Goal: Information Seeking & Learning: Learn about a topic

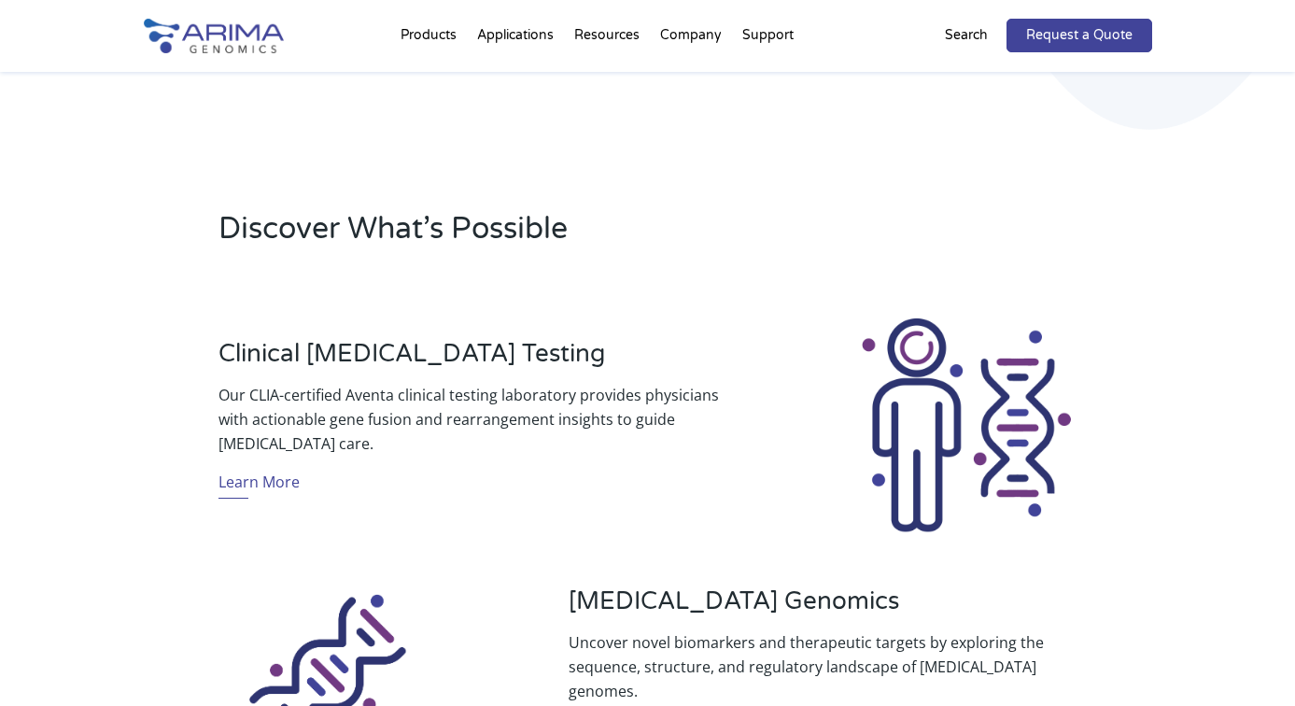
scroll to position [505, 0]
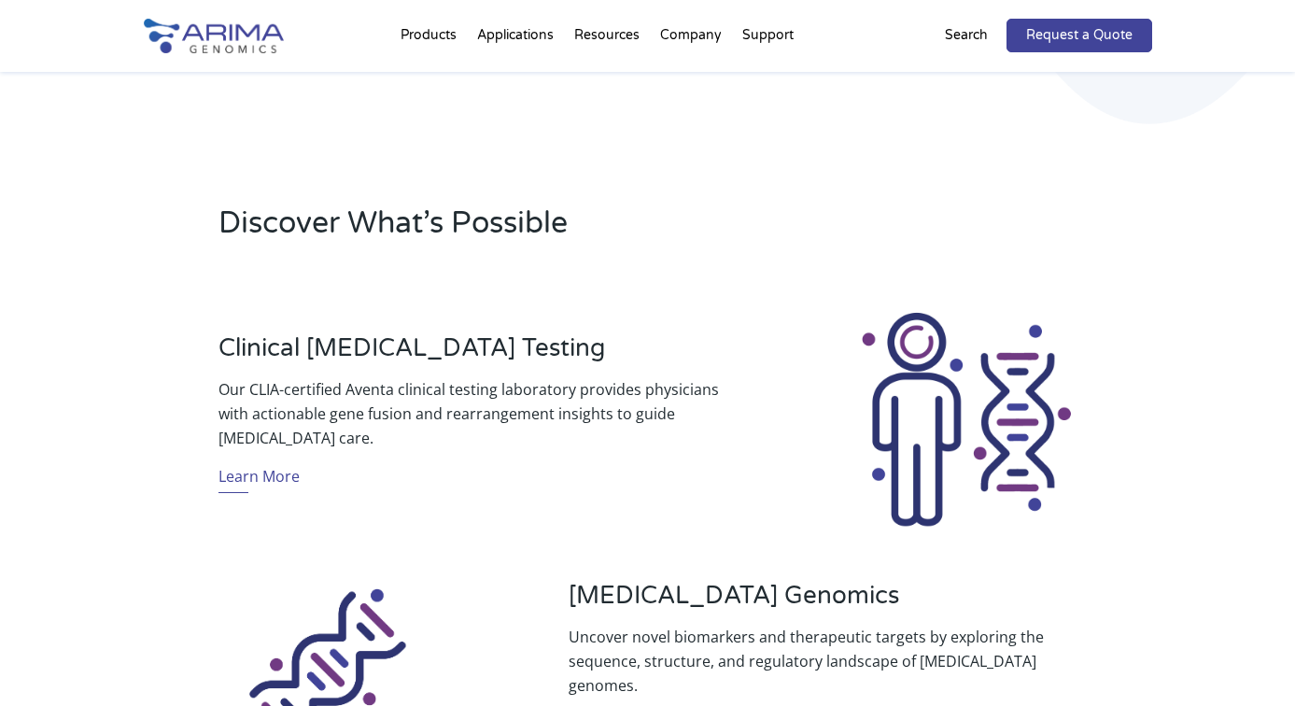
click at [541, 394] on p "Our CLIA-certified Aventa clinical testing laboratory provides physicians with …" at bounding box center [472, 413] width 508 height 73
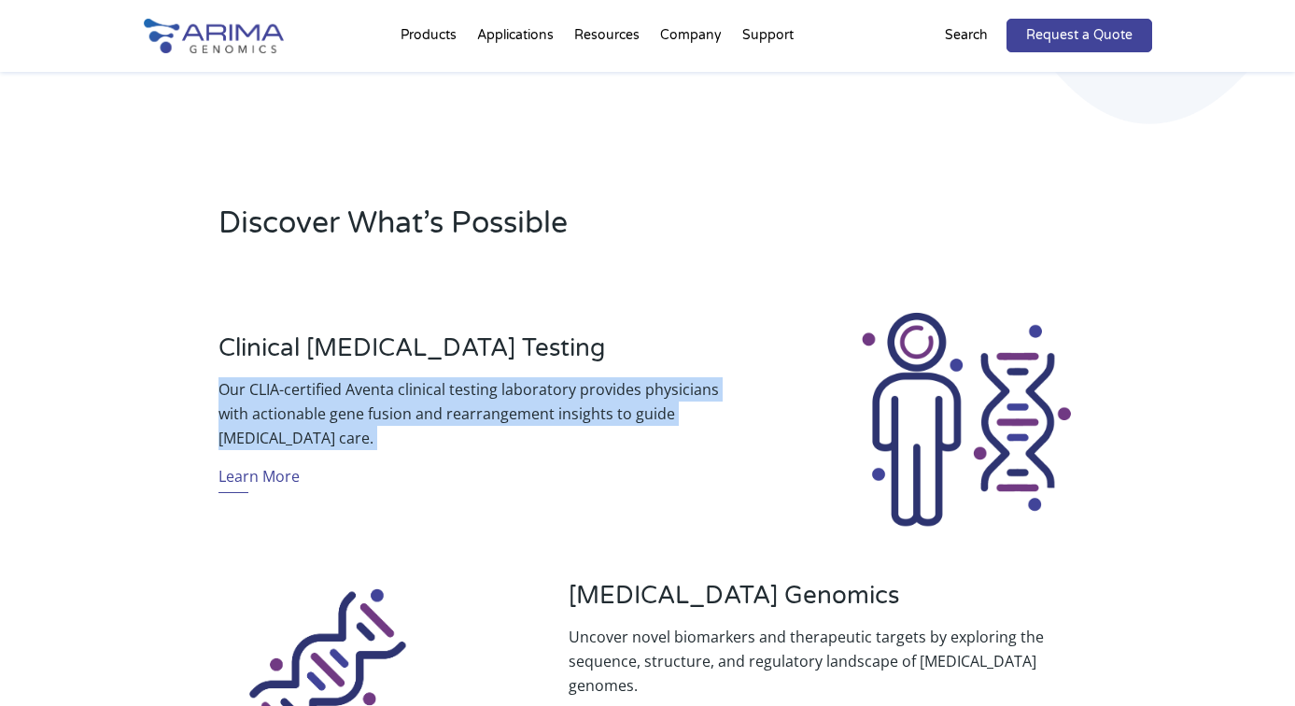
click at [541, 394] on p "Our CLIA-certified Aventa clinical testing laboratory provides physicians with …" at bounding box center [472, 413] width 508 height 73
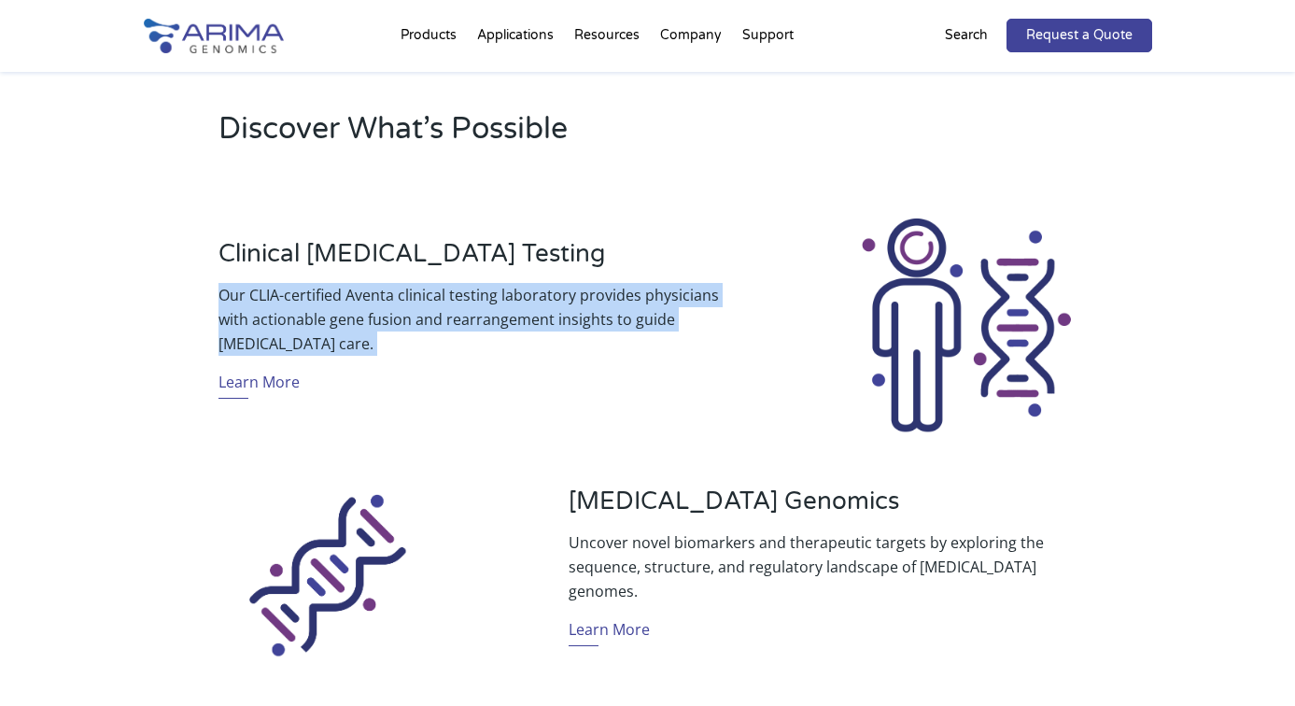
scroll to position [602, 0]
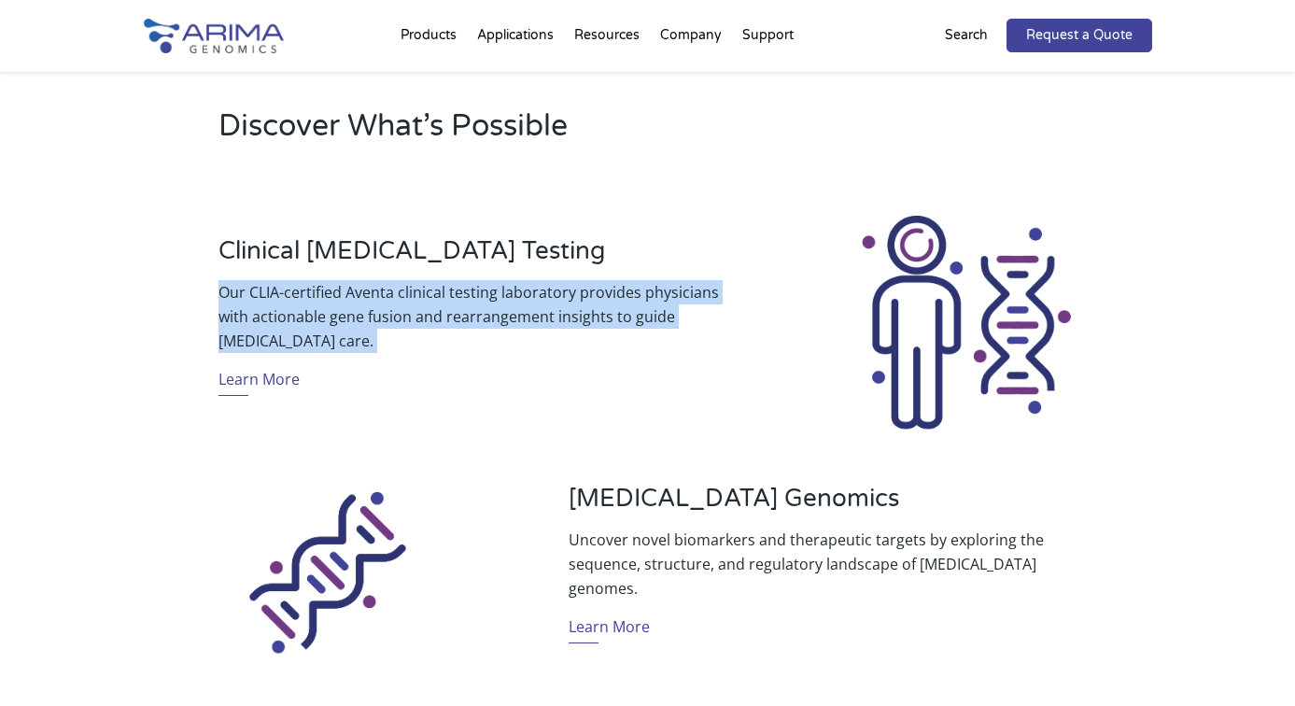
click at [619, 553] on p "Uncover novel biomarkers and therapeutic targets by exploring the sequence, str…" at bounding box center [823, 564] width 508 height 73
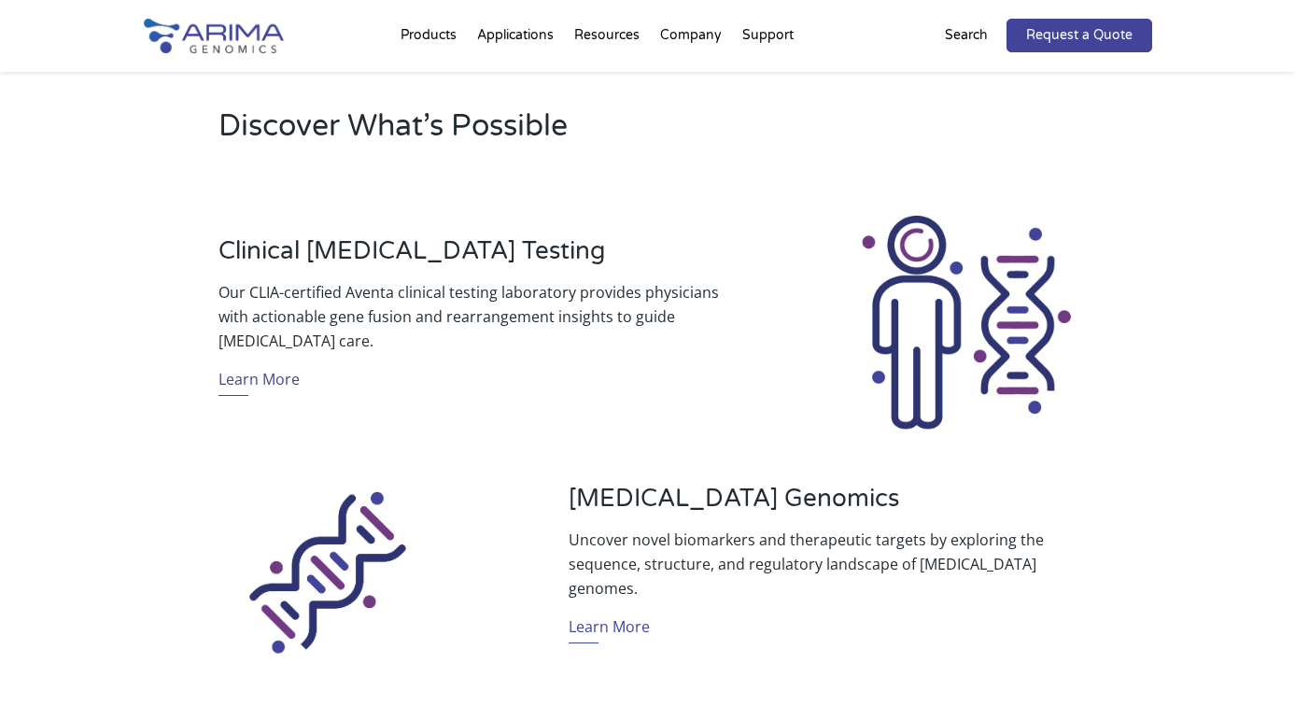
click at [619, 553] on p "Uncover novel biomarkers and therapeutic targets by exploring the sequence, str…" at bounding box center [823, 564] width 508 height 73
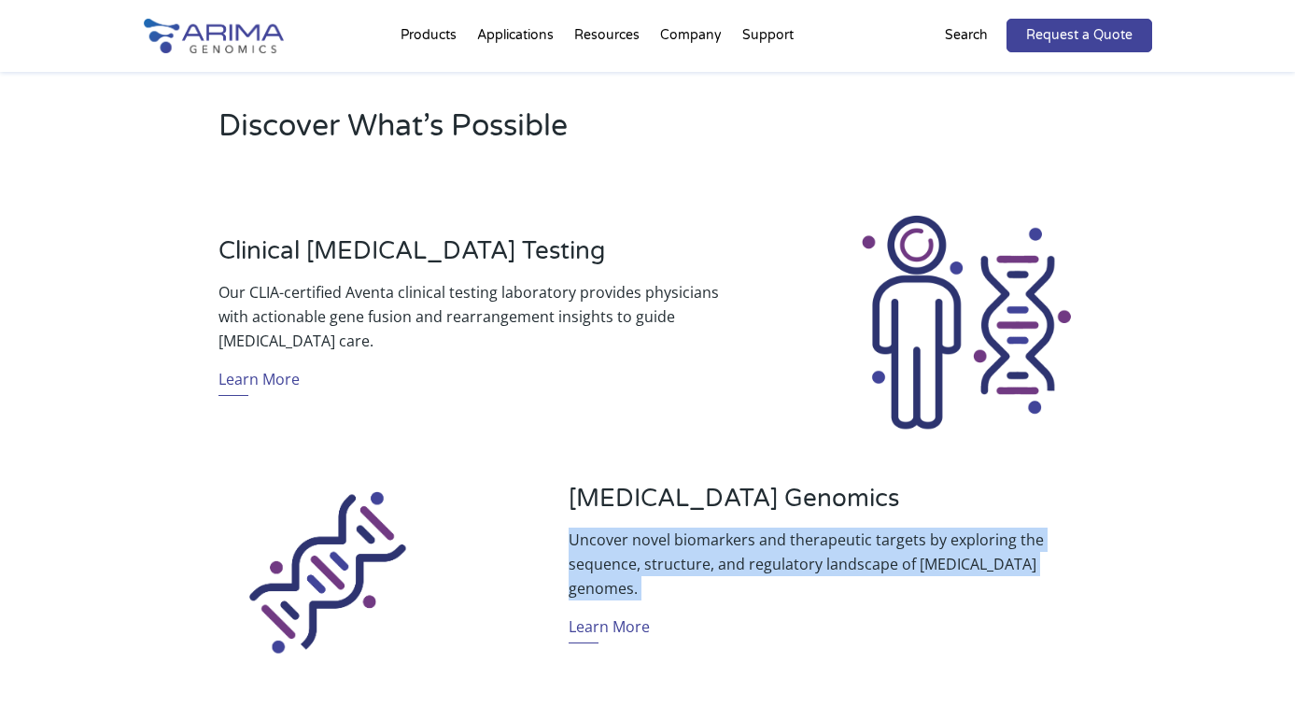
click at [629, 560] on p "Uncover novel biomarkers and therapeutic targets by exploring the sequence, str…" at bounding box center [823, 564] width 508 height 73
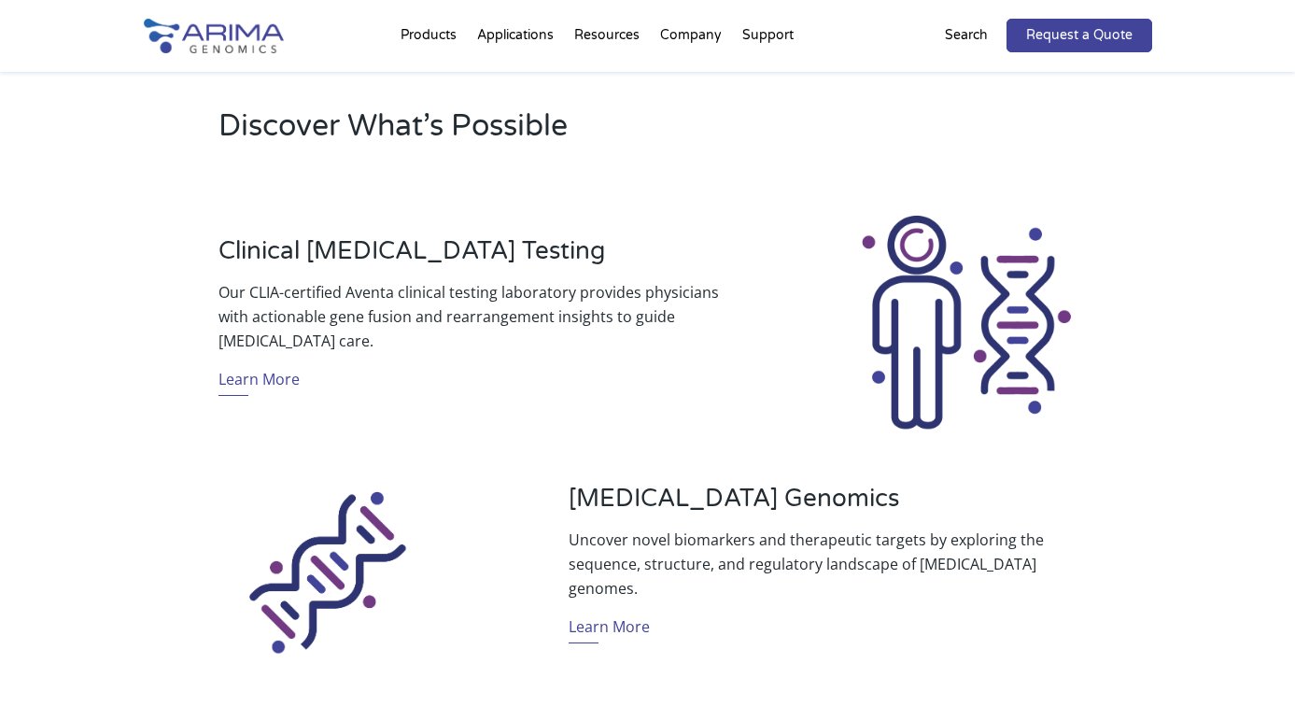
click at [629, 560] on p "Uncover novel biomarkers and therapeutic targets by exploring the sequence, str…" at bounding box center [823, 564] width 508 height 73
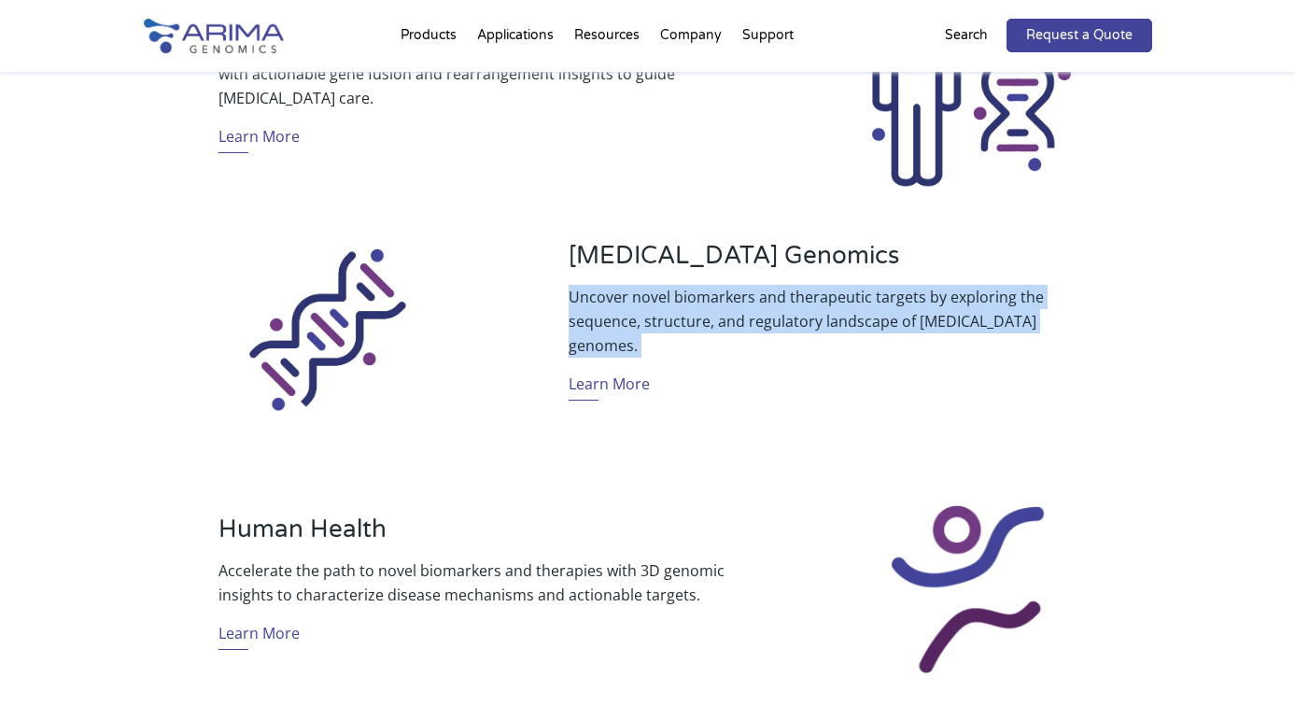
scroll to position [863, 0]
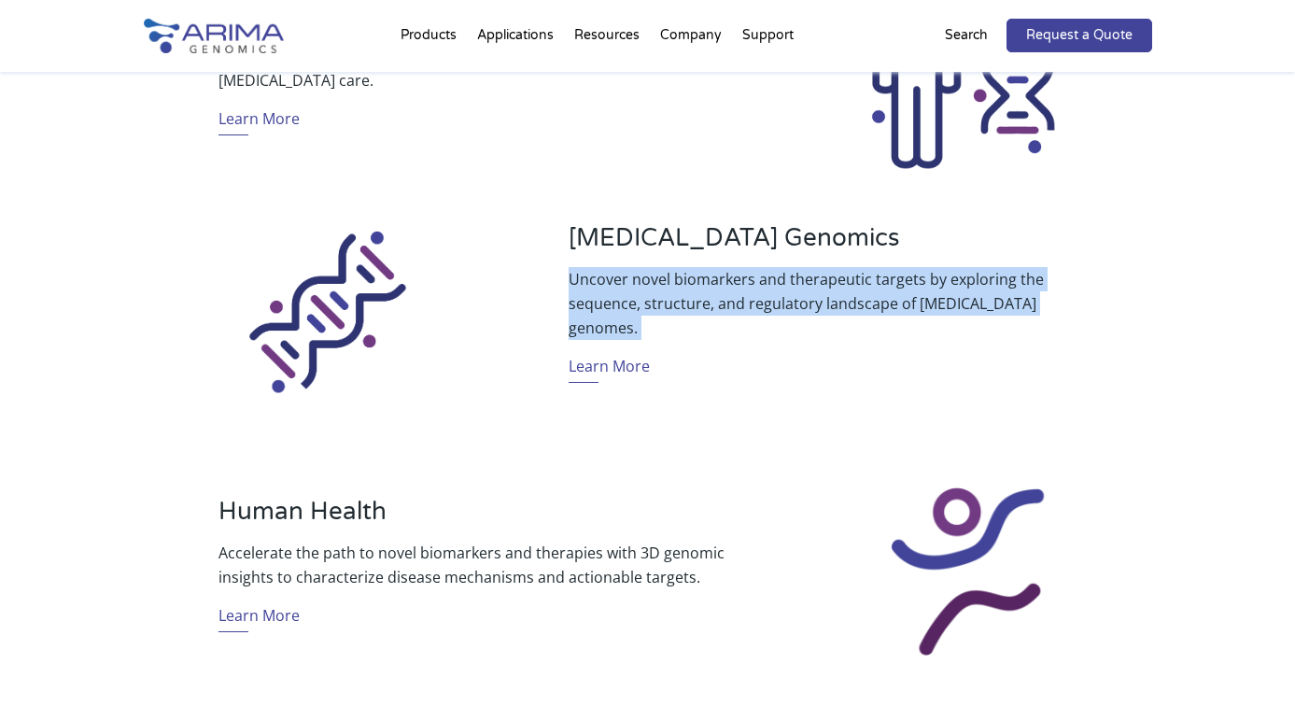
click at [554, 555] on p "Accelerate the path to novel biomarkers and therapies with 3D genomic insights …" at bounding box center [472, 565] width 508 height 49
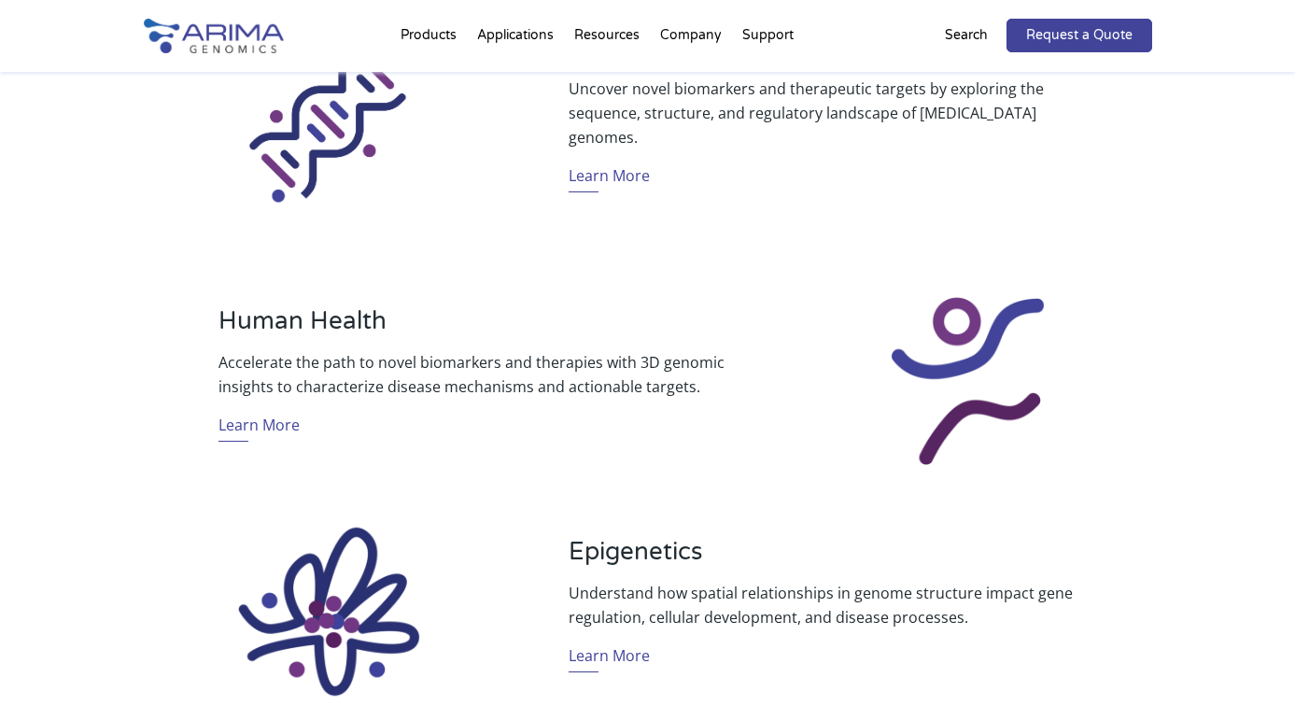
scroll to position [1054, 0]
click at [438, 392] on p "Accelerate the path to novel biomarkers and therapies with 3D genomic insights …" at bounding box center [472, 373] width 508 height 49
click at [436, 392] on p "Accelerate the path to novel biomarkers and therapies with 3D genomic insights …" at bounding box center [472, 373] width 508 height 49
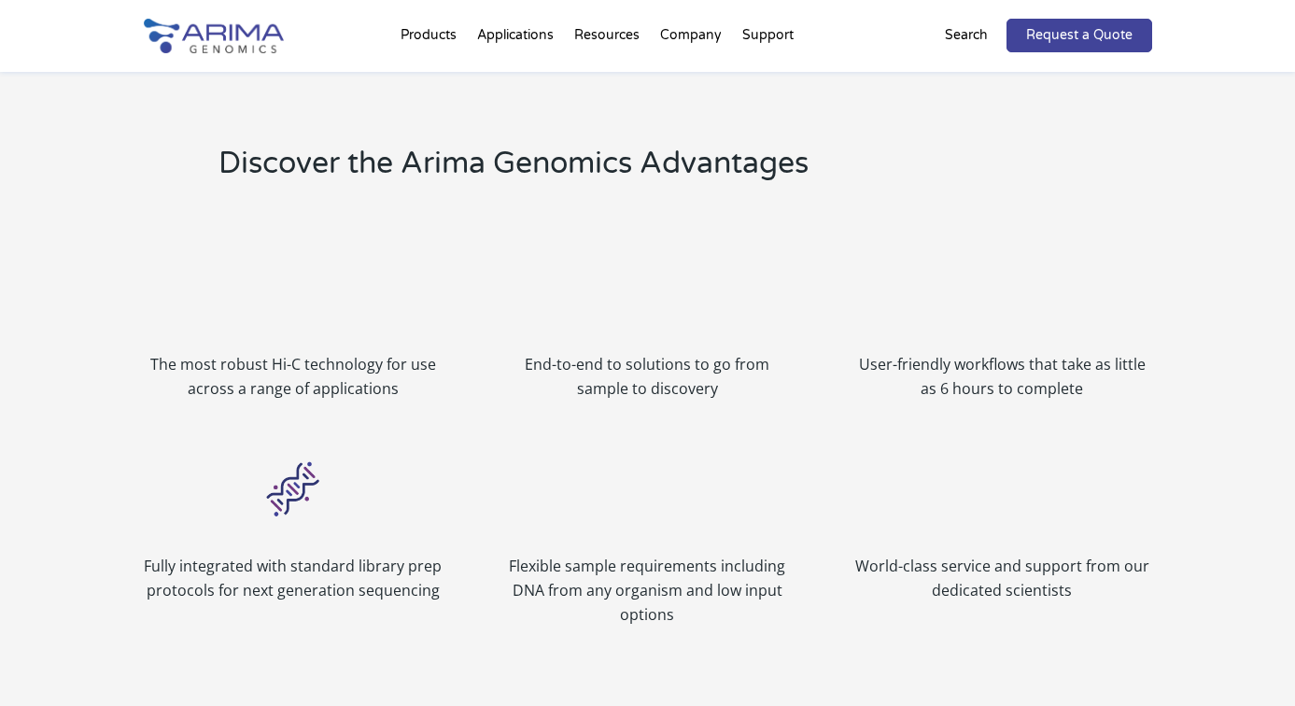
scroll to position [2034, 0]
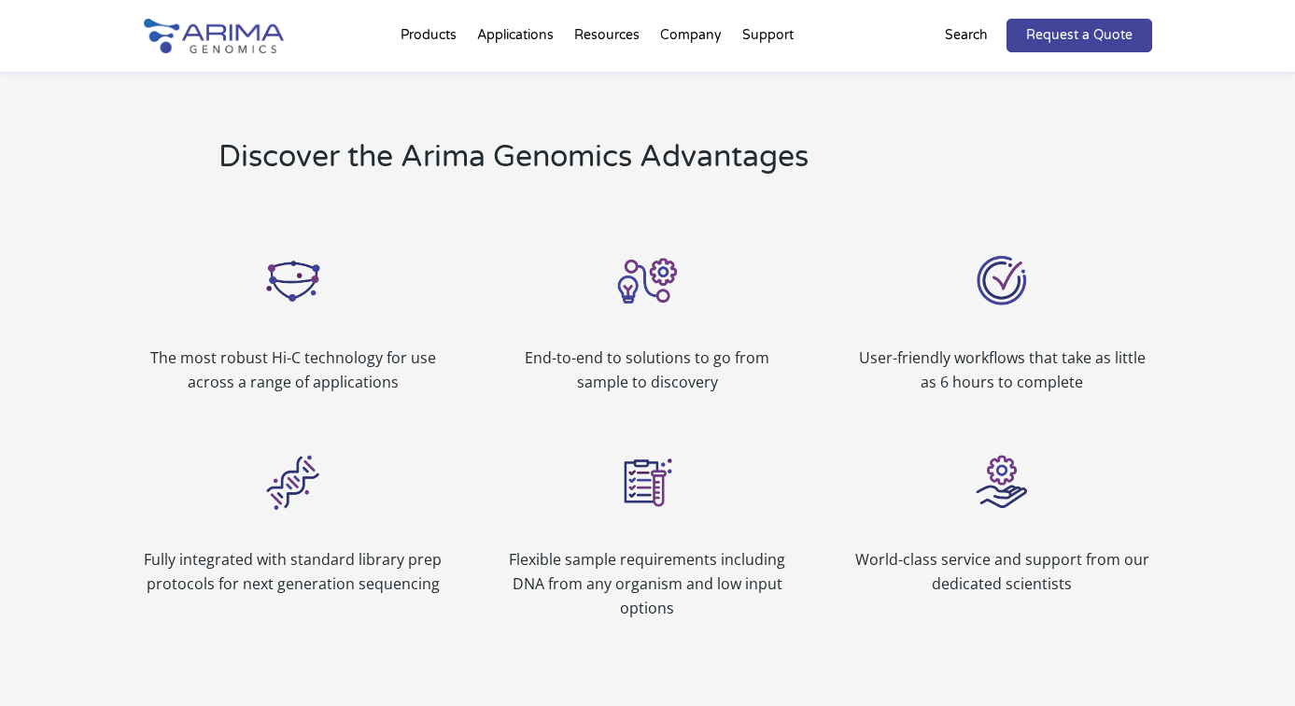
click at [302, 362] on p "The most robust Hi-C technology for use across a range of applications" at bounding box center [293, 369] width 299 height 49
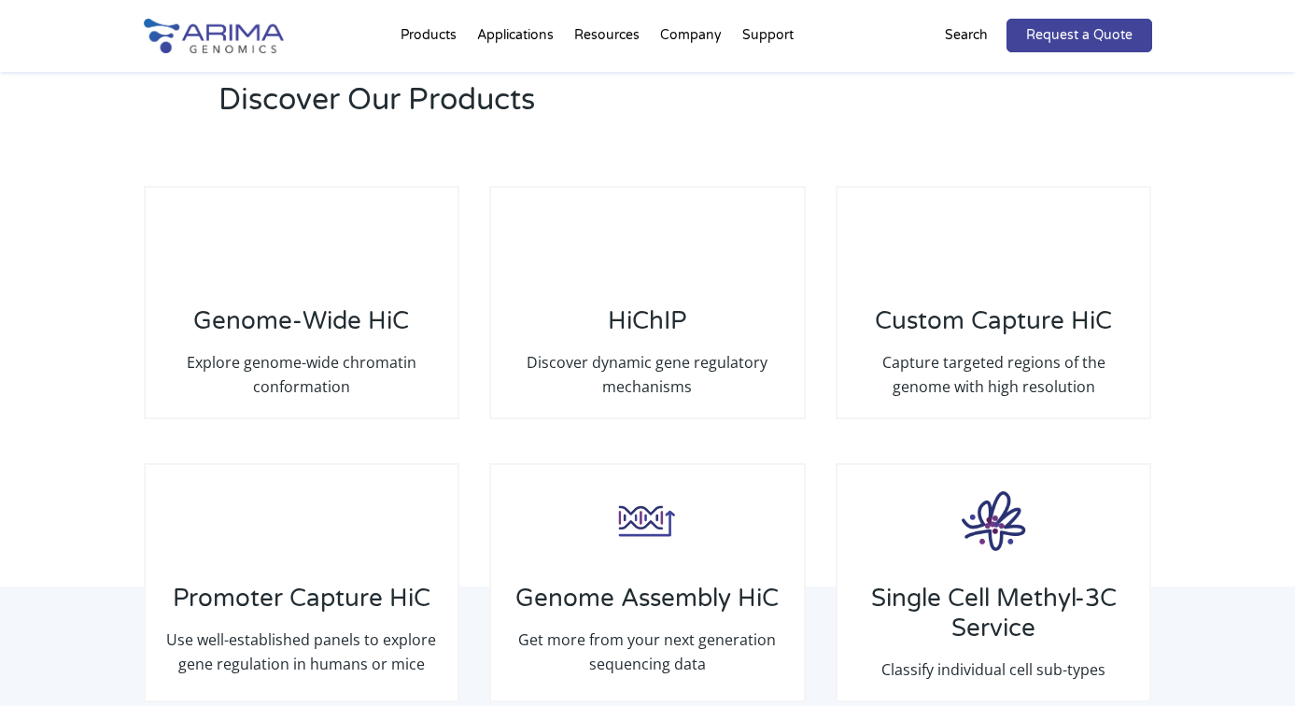
scroll to position [2698, 0]
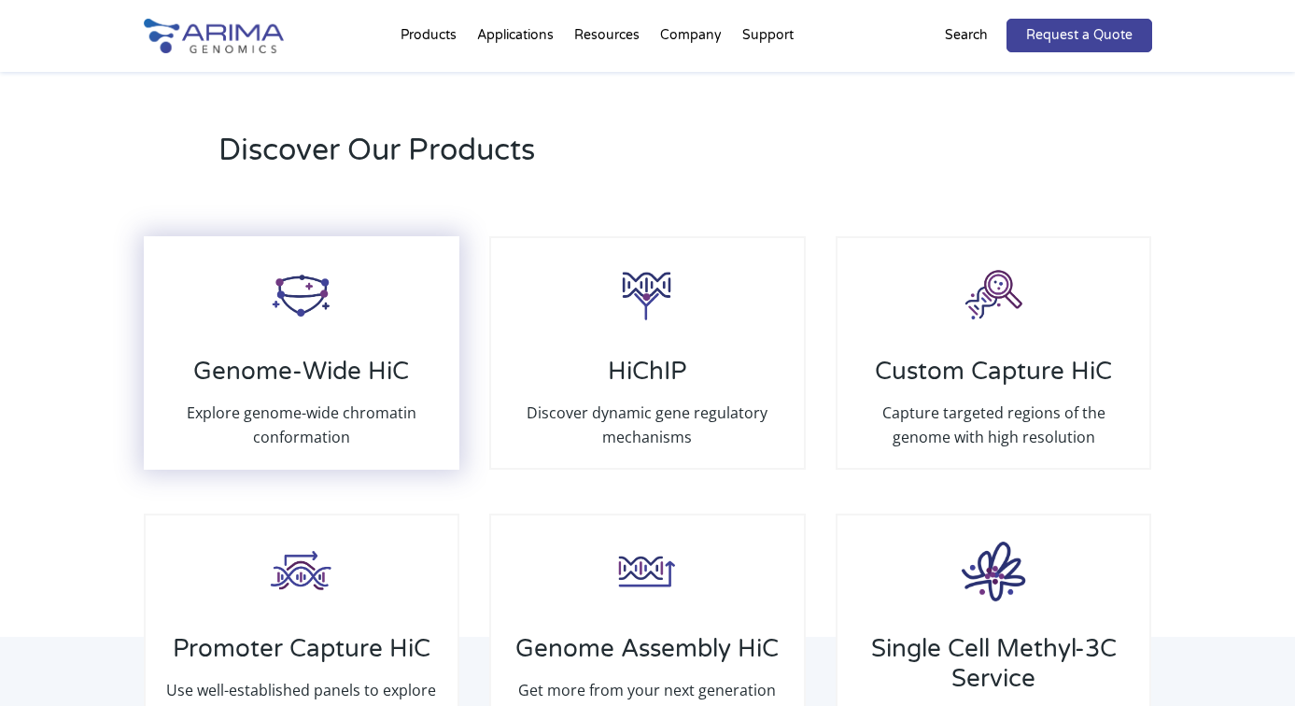
click at [298, 340] on div "Genome-Wide HiC Explore genome-wide chromatin conformation" at bounding box center [302, 352] width 316 height 233
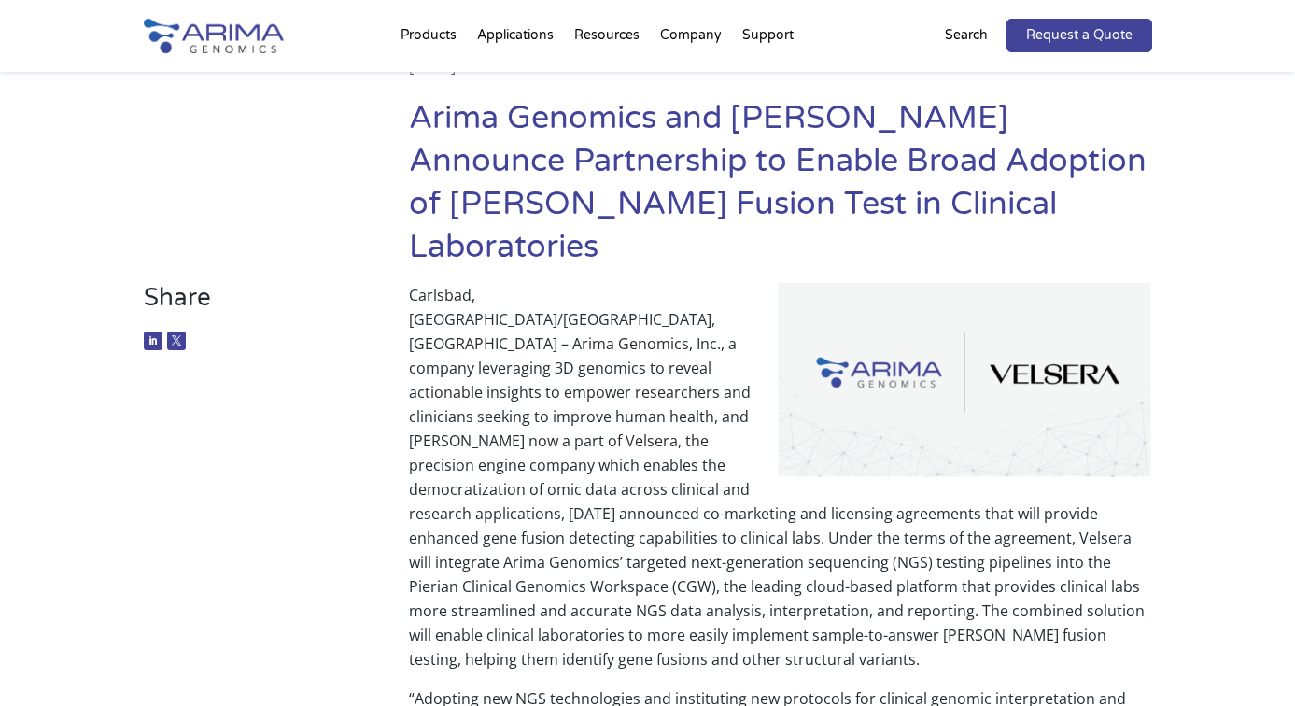
scroll to position [156, 0]
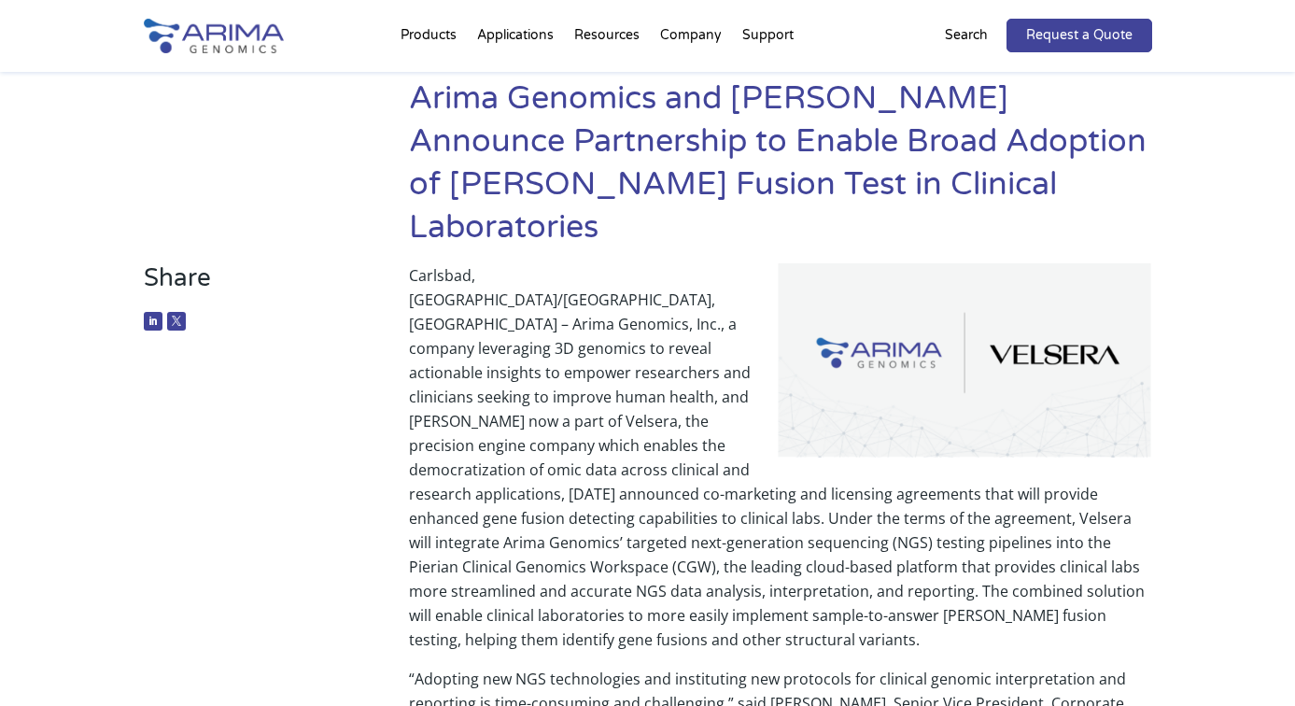
click at [629, 359] on p "Carlsbad, CA/Boston, MA – Arima Genomics, Inc., a company leveraging 3D genomic…" at bounding box center [780, 464] width 742 height 403
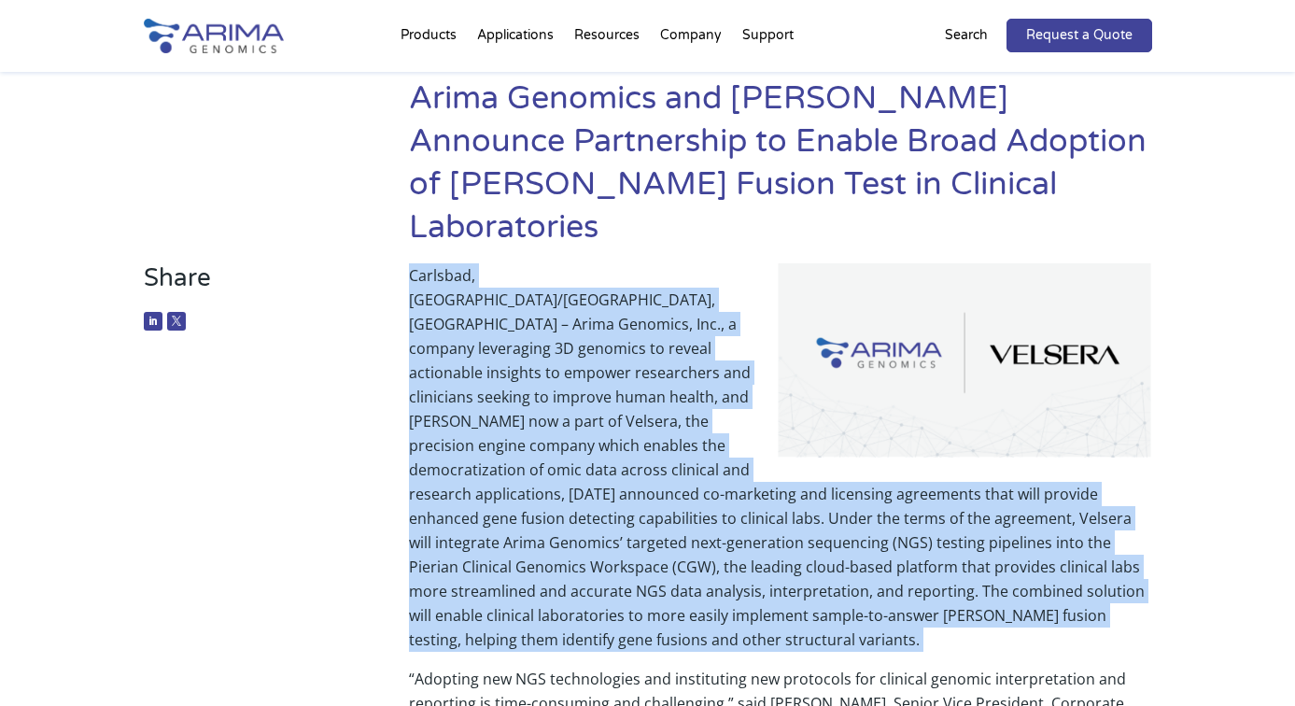
click at [629, 430] on p "Carlsbad, CA/Boston, MA – Arima Genomics, Inc., a company leveraging 3D genomic…" at bounding box center [780, 464] width 742 height 403
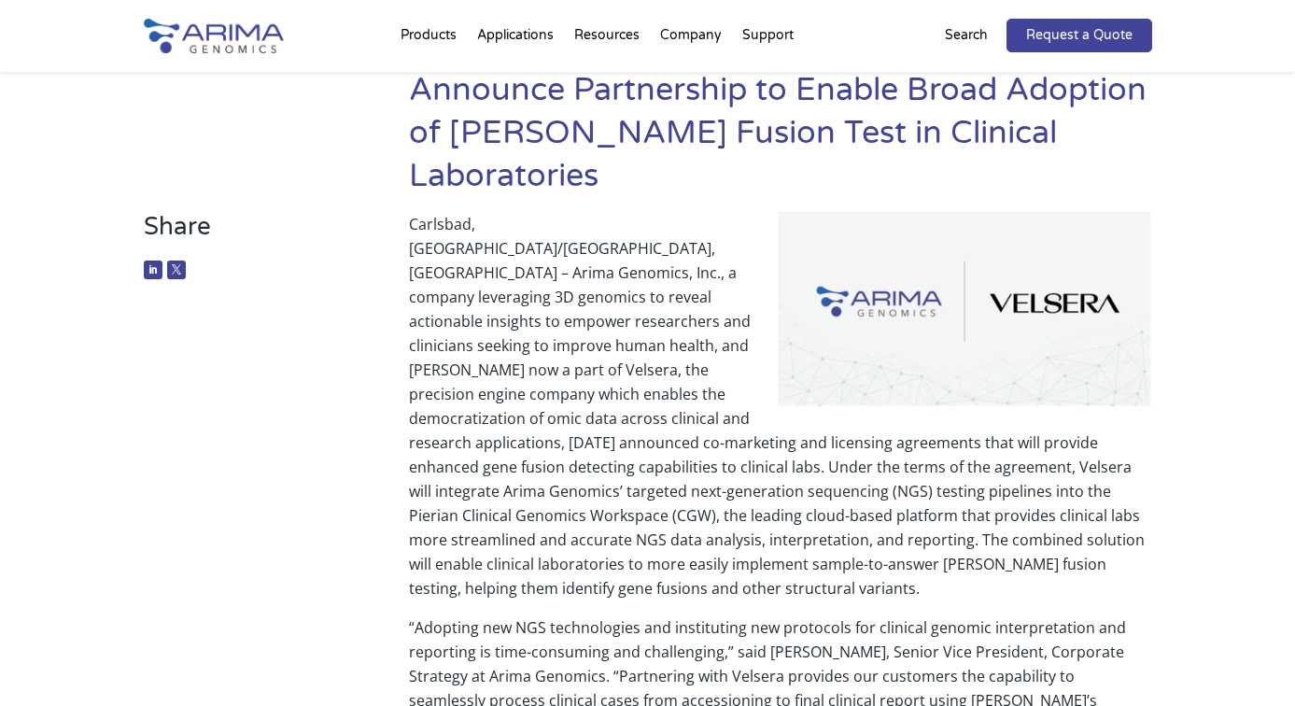
scroll to position [267, 0]
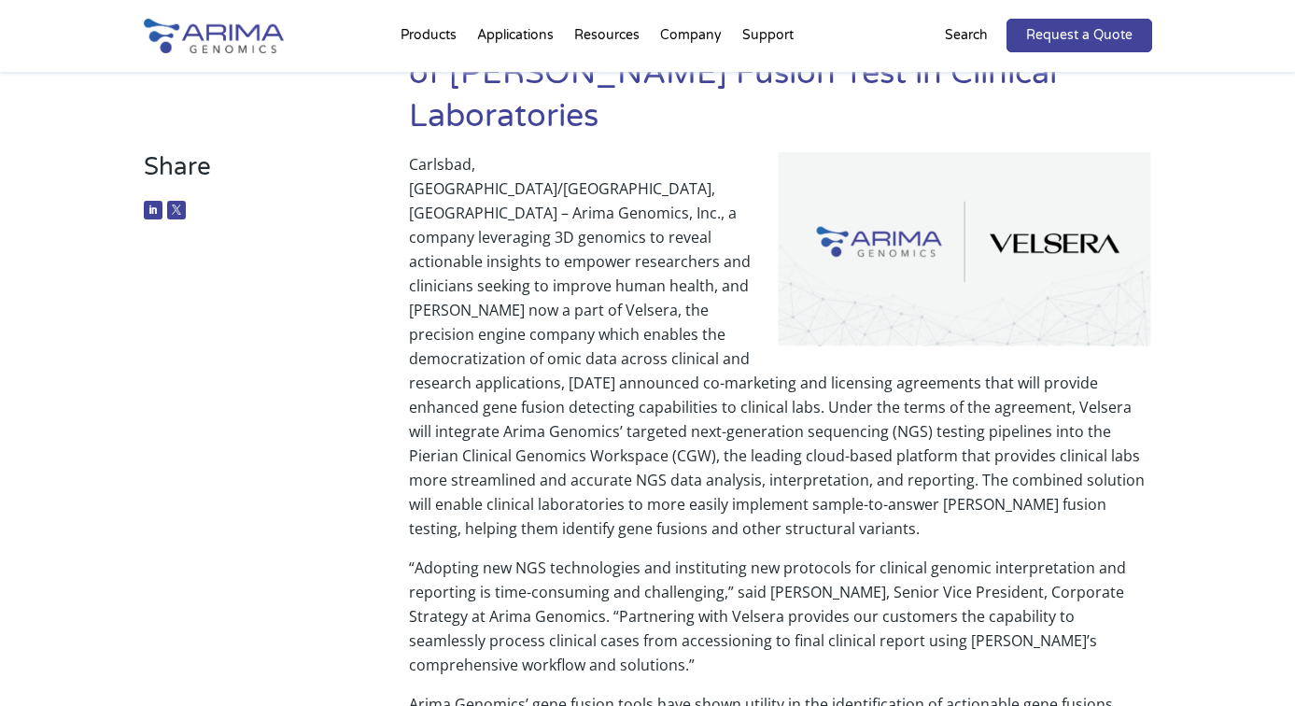
click at [625, 402] on p "Carlsbad, CA/Boston, MA – Arima Genomics, Inc., a company leveraging 3D genomic…" at bounding box center [780, 353] width 742 height 403
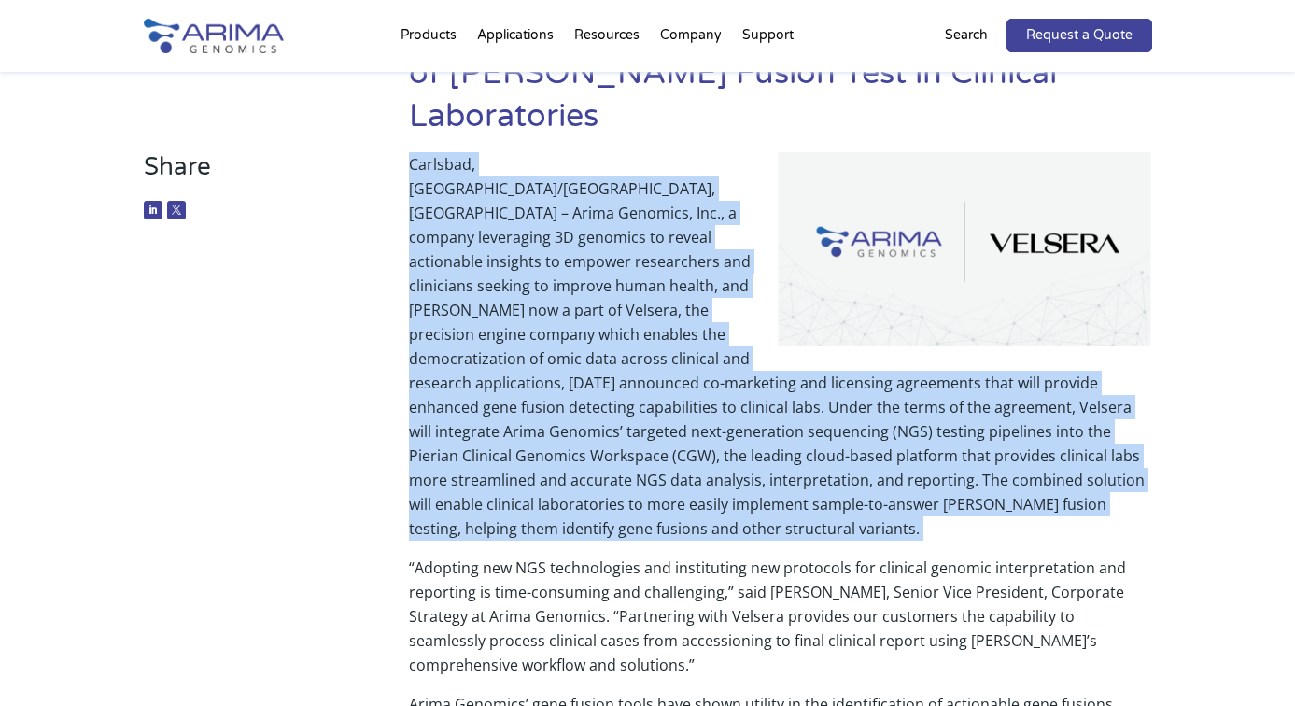
click at [653, 457] on p "Carlsbad, CA/Boston, MA – Arima Genomics, Inc., a company leveraging 3D genomic…" at bounding box center [780, 353] width 742 height 403
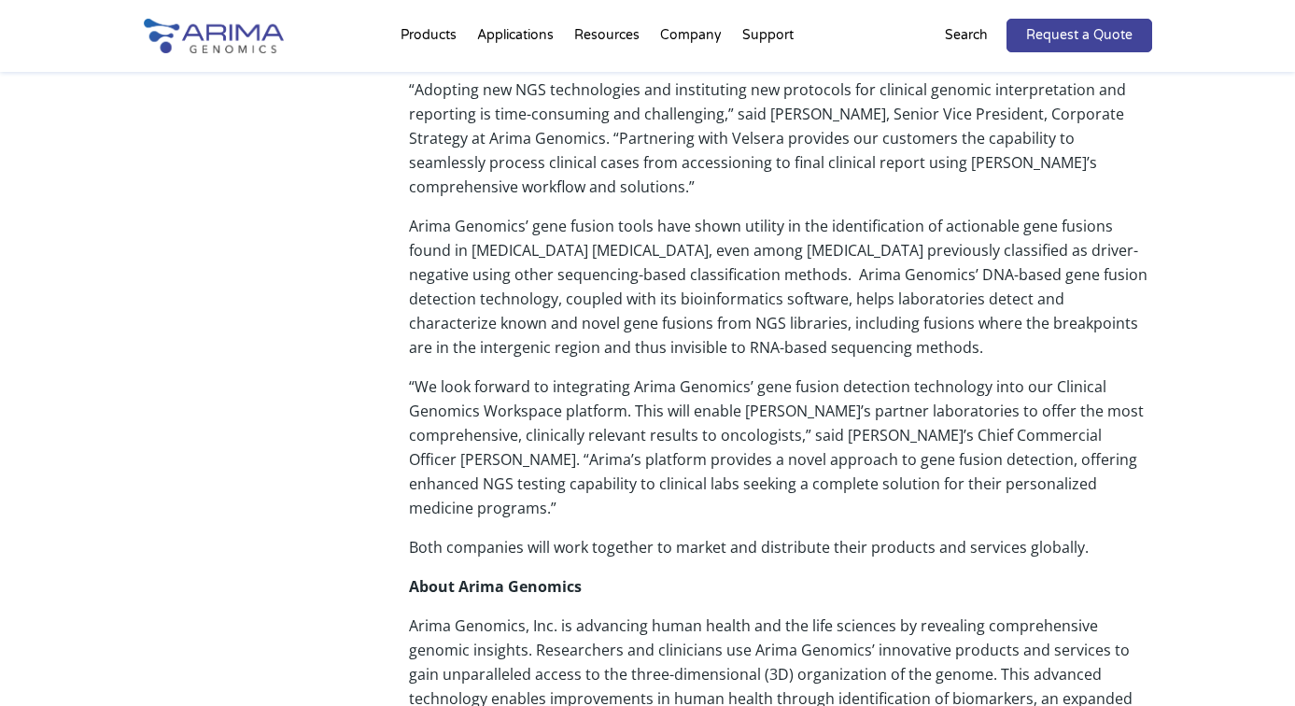
scroll to position [747, 0]
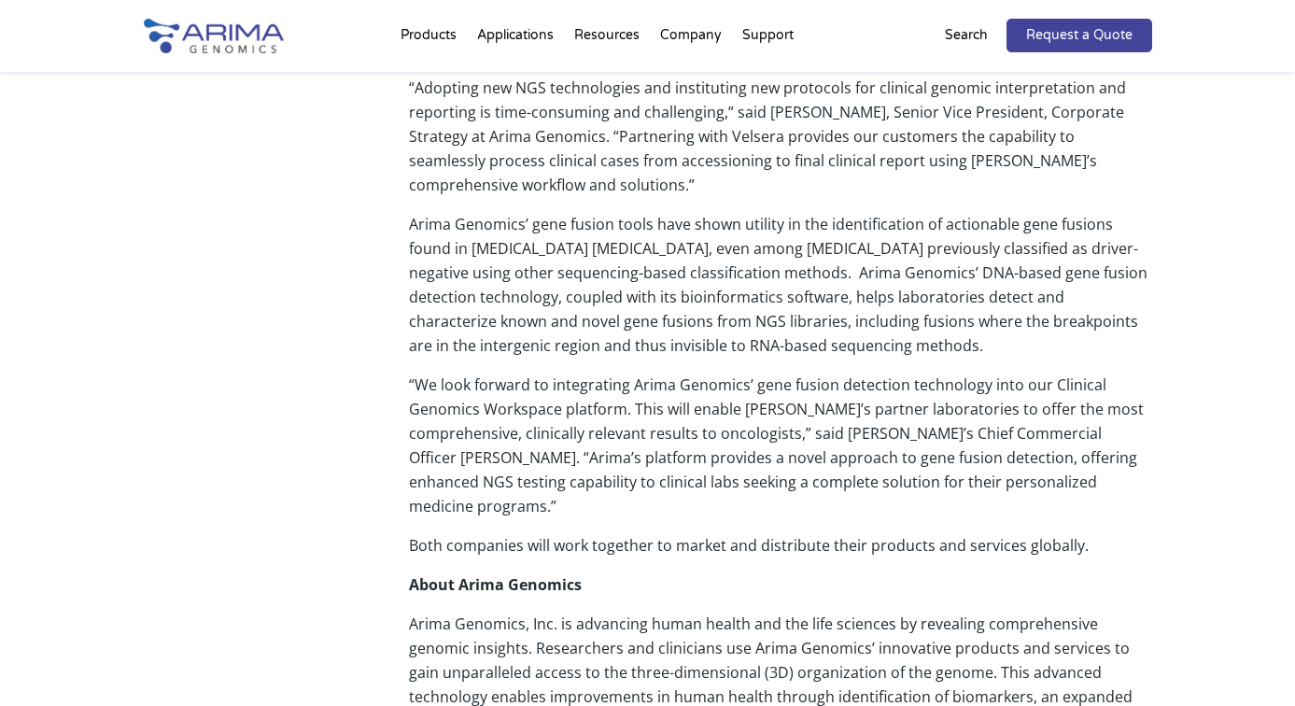
click at [741, 212] on p "Arima Genomics’ gene fusion tools have shown utility in the identification of a…" at bounding box center [780, 292] width 742 height 161
click at [740, 212] on p "Arima Genomics’ gene fusion tools have shown utility in the identification of a…" at bounding box center [780, 292] width 742 height 161
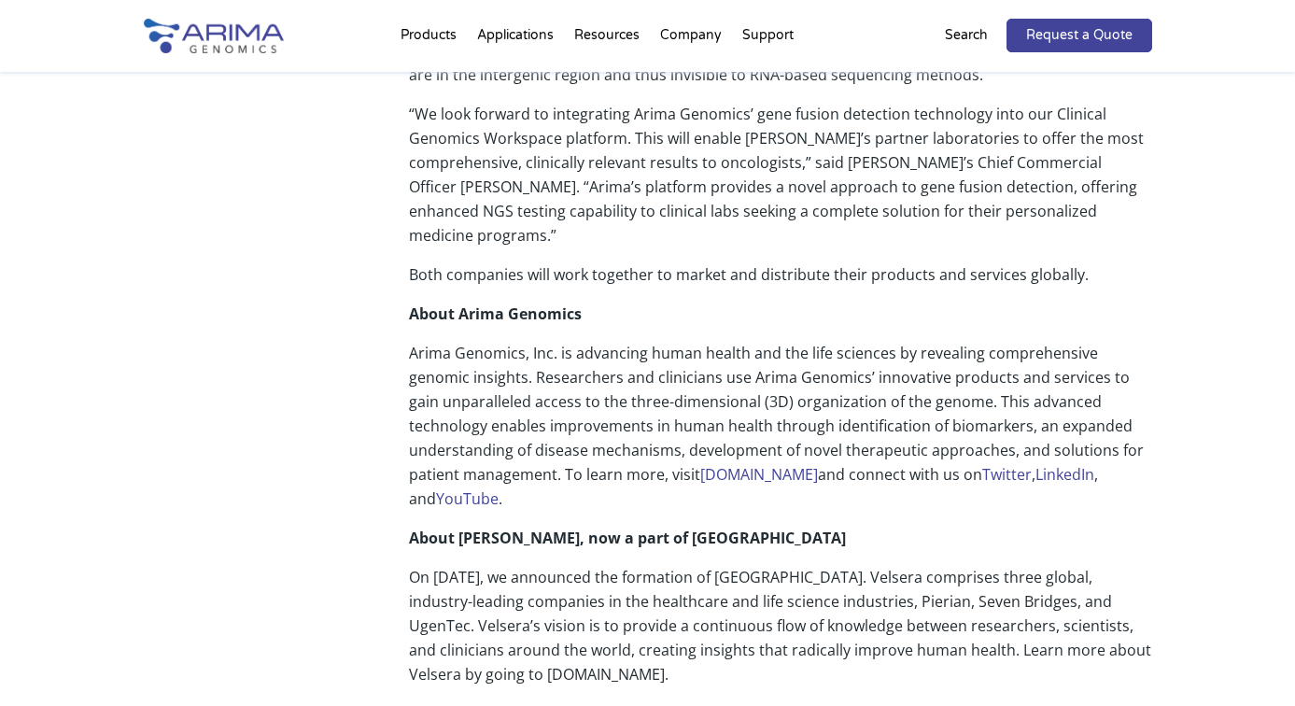
scroll to position [1019, 0]
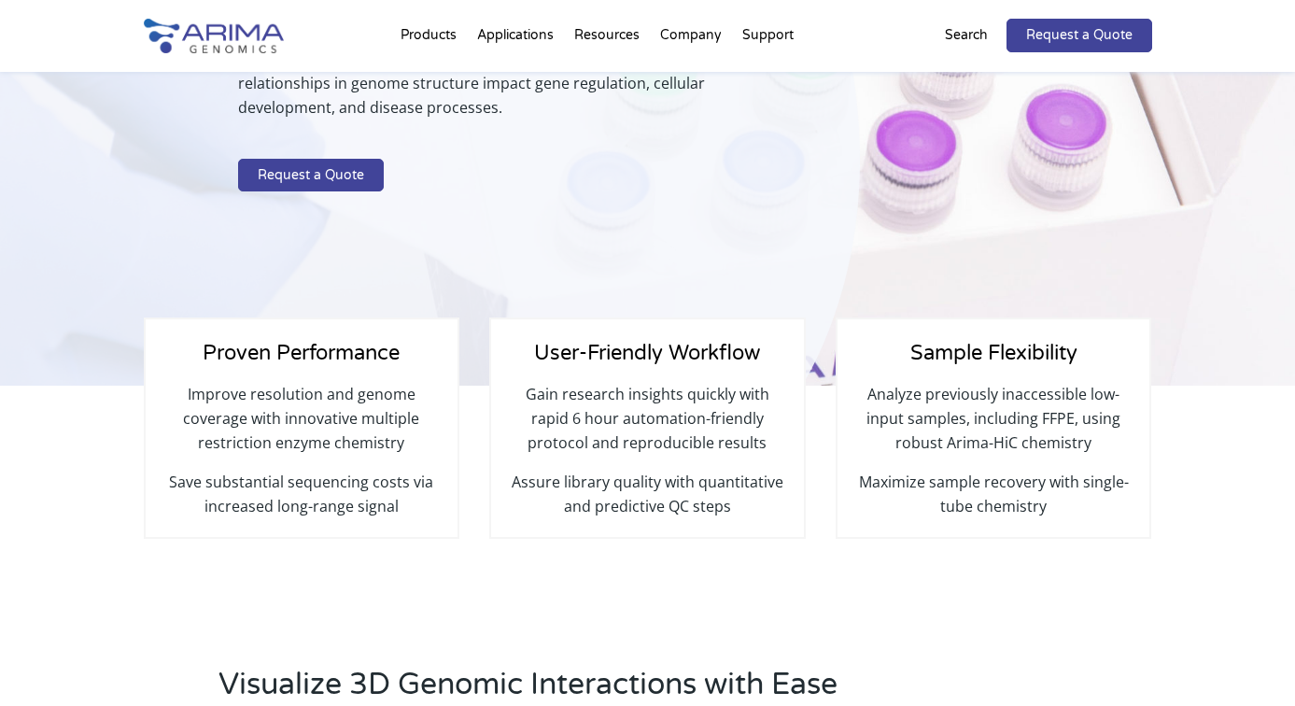
click at [330, 382] on p "Improve resolution and genome coverage with innovative multiple restriction enz…" at bounding box center [301, 426] width 275 height 88
click at [273, 341] on span "Proven Performance" at bounding box center [301, 353] width 197 height 24
click at [270, 341] on span "Proven Performance" at bounding box center [301, 353] width 197 height 24
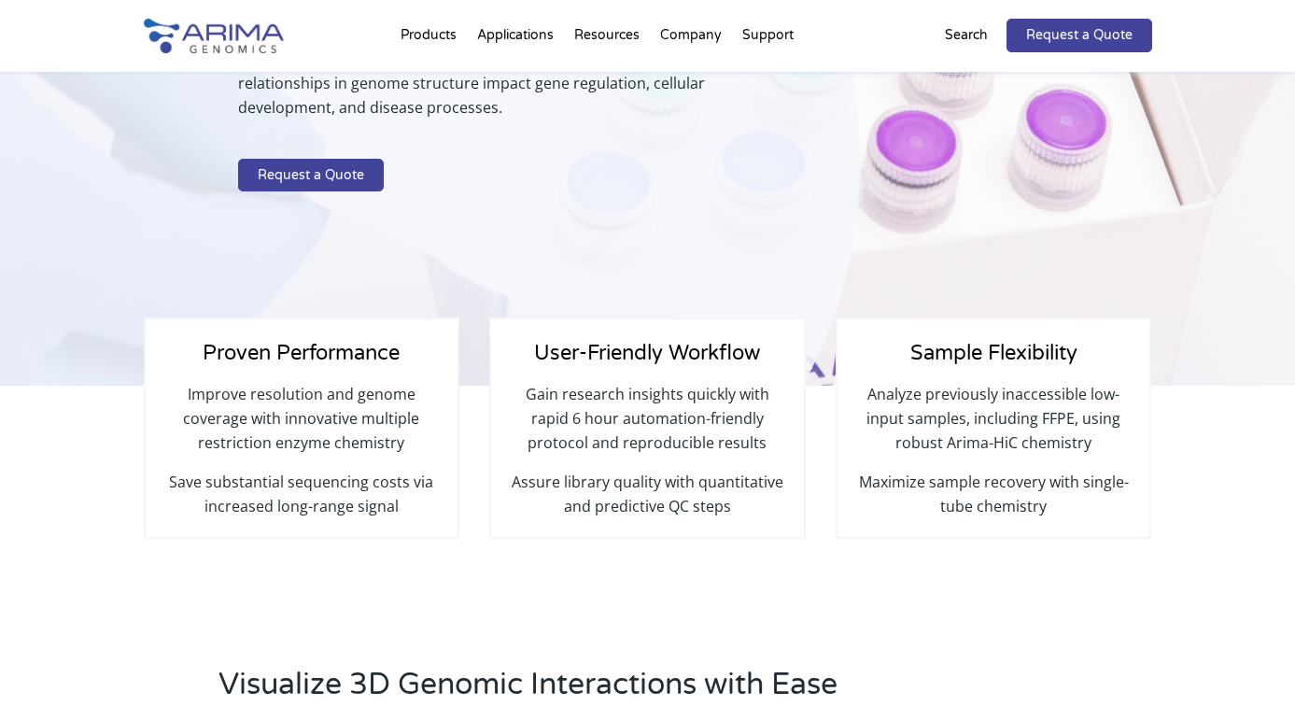
click at [247, 382] on p "Improve resolution and genome coverage with innovative multiple restriction enz…" at bounding box center [301, 426] width 275 height 88
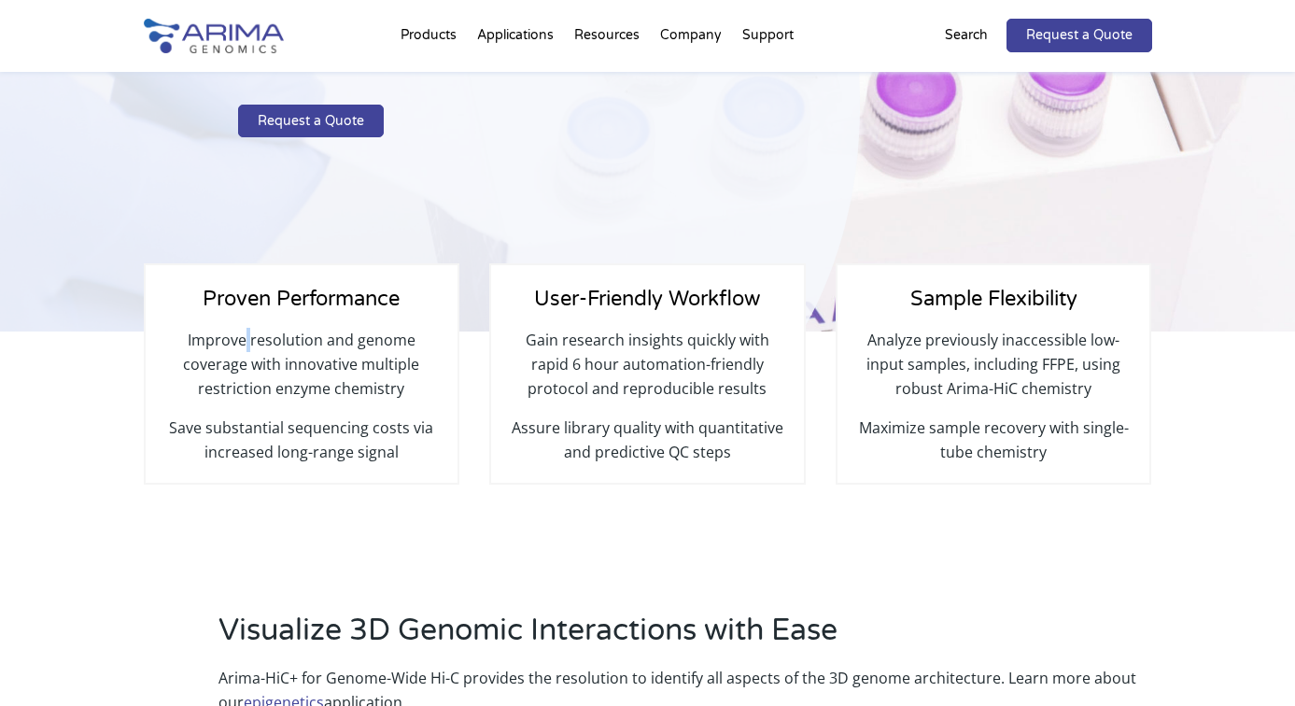
scroll to position [363, 0]
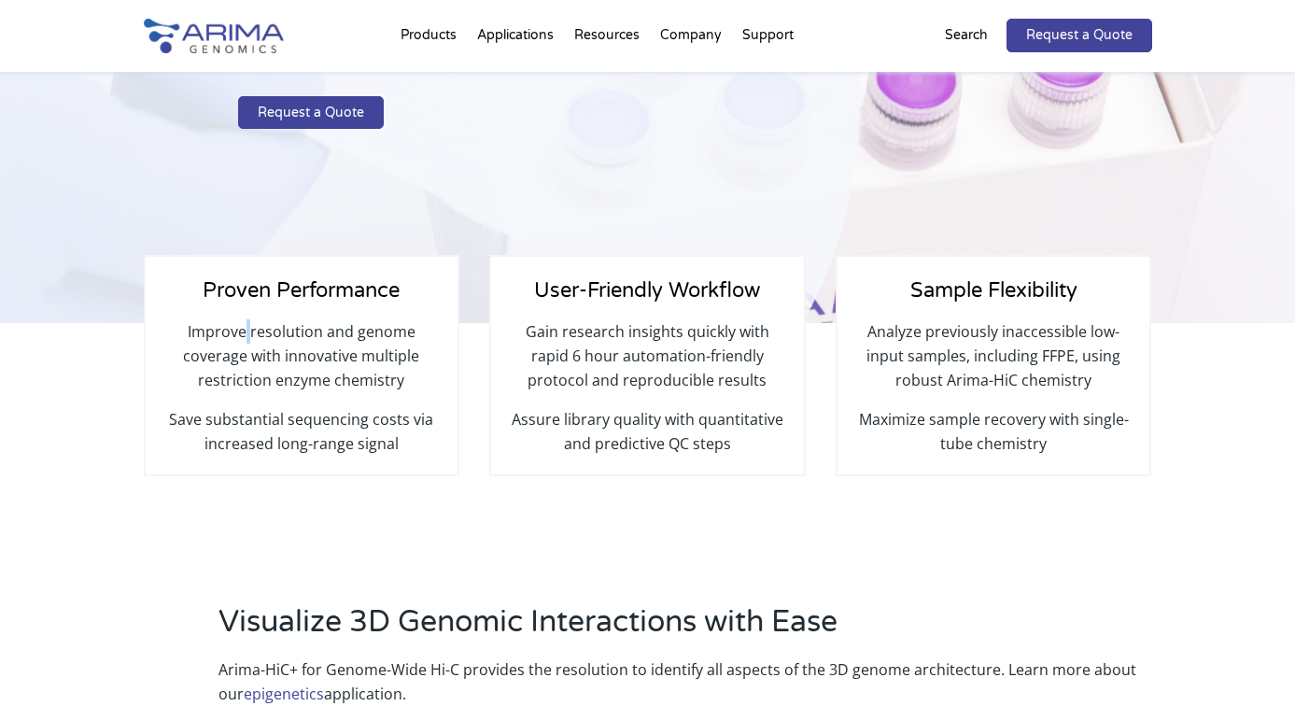
click at [245, 341] on p "Improve resolution and genome coverage with innovative multiple restriction enz…" at bounding box center [301, 363] width 275 height 88
click at [285, 407] on p "Save substantial sequencing costs via increased long-range signal" at bounding box center [301, 431] width 275 height 49
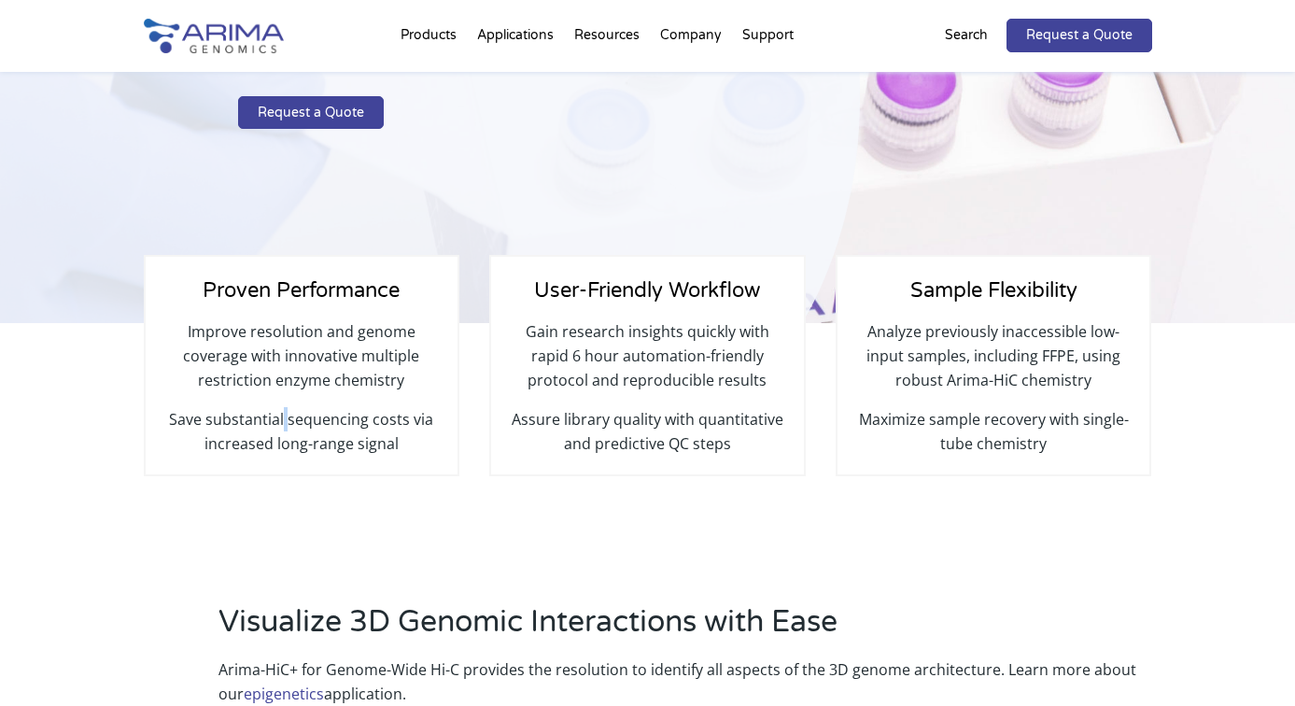
click at [285, 407] on p "Save substantial sequencing costs via increased long-range signal" at bounding box center [301, 431] width 275 height 49
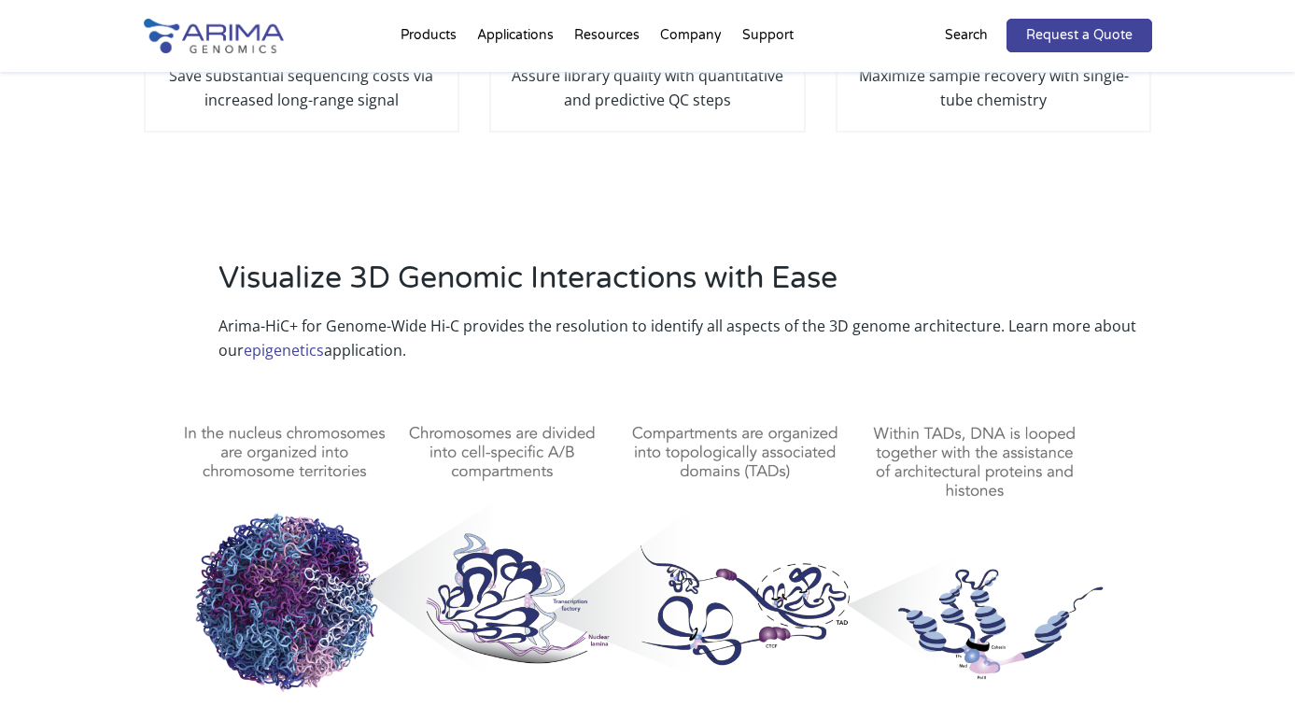
scroll to position [718, 0]
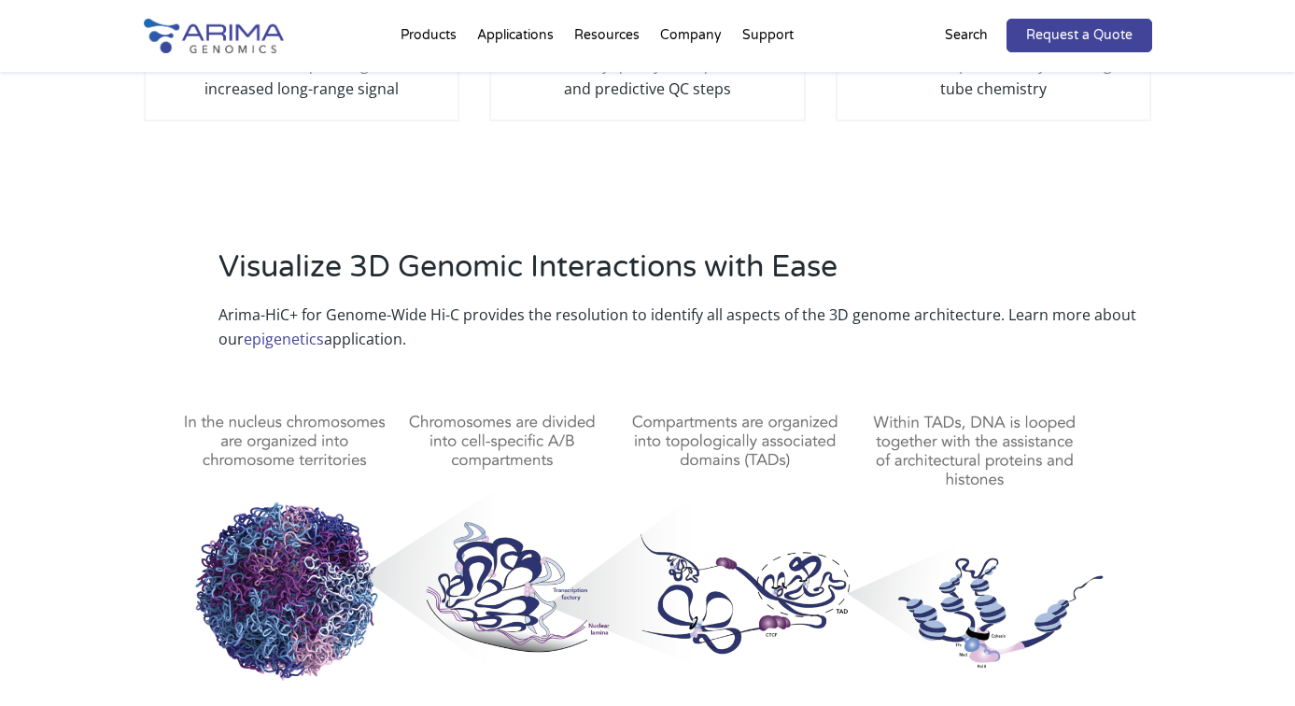
click at [472, 420] on img at bounding box center [648, 613] width 1008 height 469
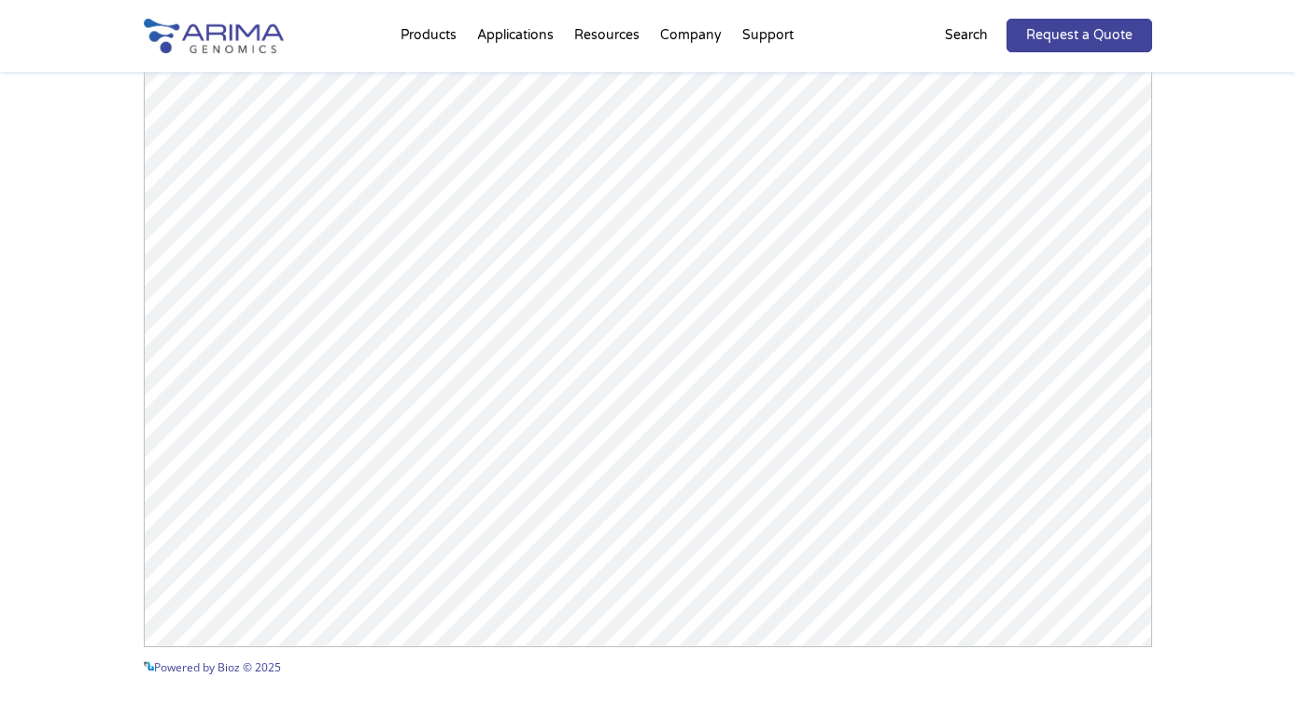
scroll to position [2798, 0]
click at [124, 474] on div "Arima-HiC+ Publications Powered by Bioz © 2025 See more details on Bioz" at bounding box center [647, 239] width 1295 height 1047
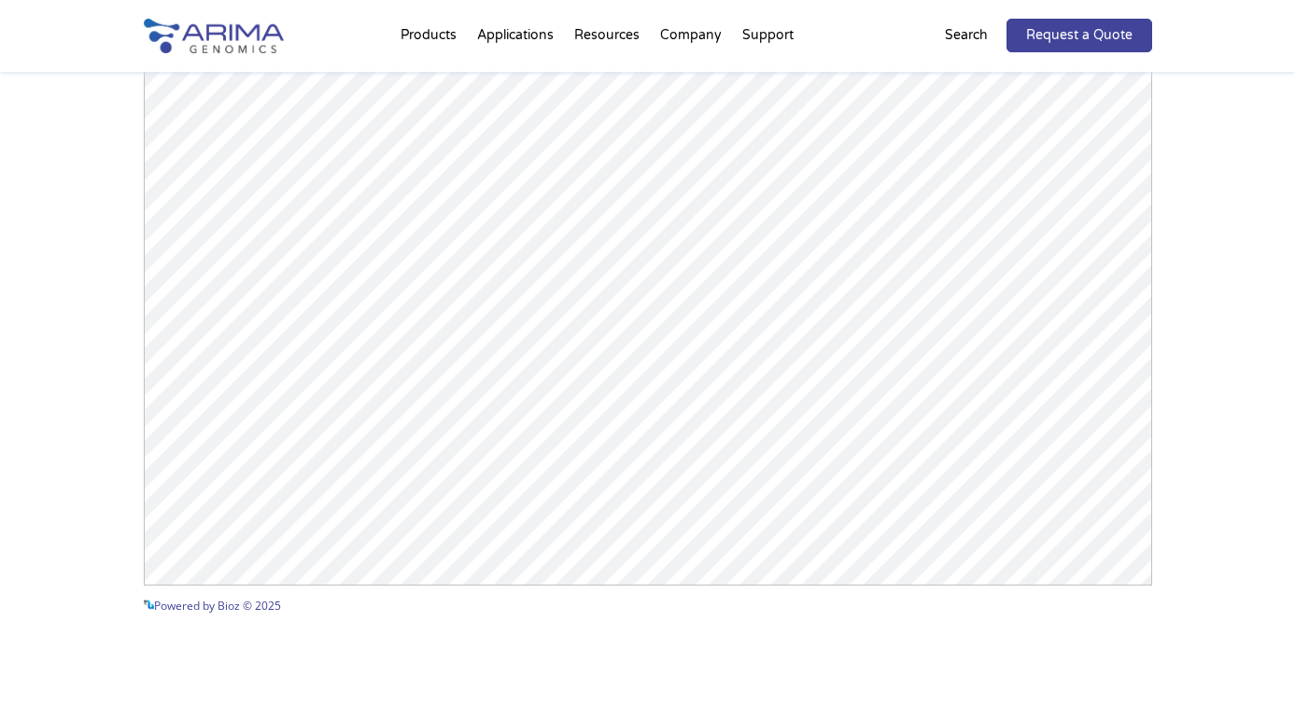
scroll to position [2903, 0]
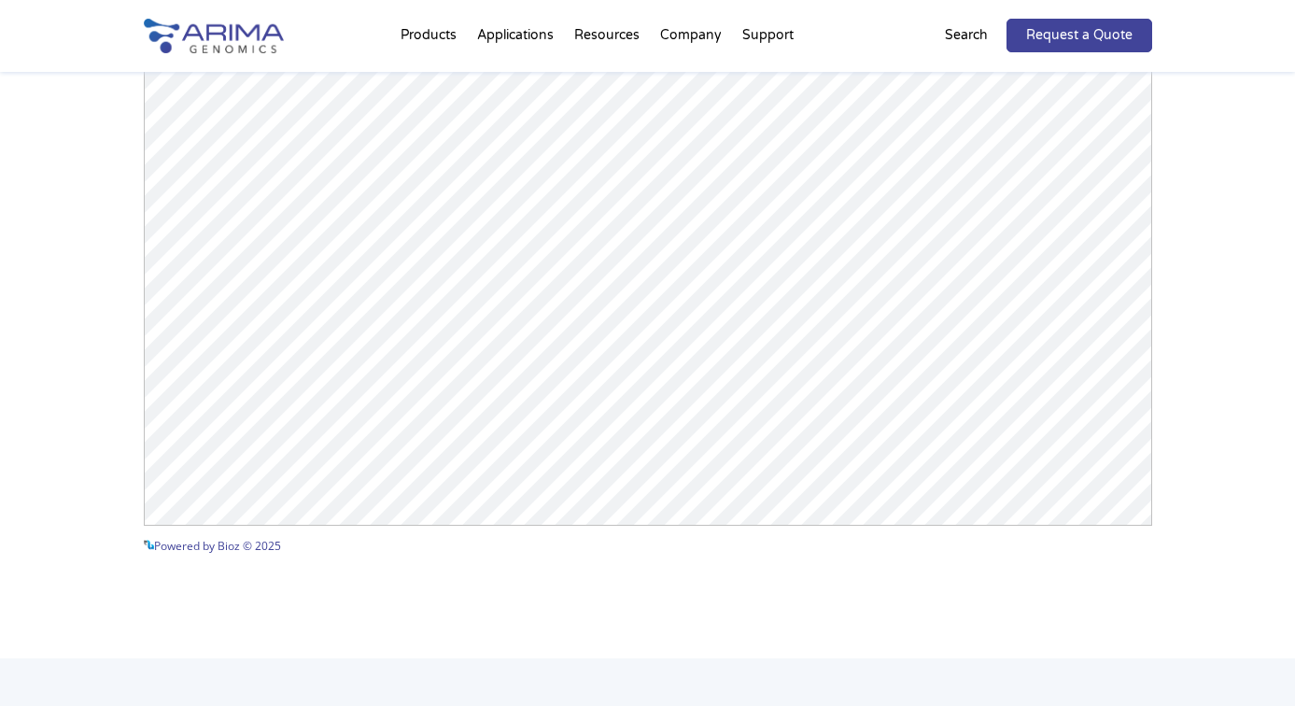
click at [953, 584] on div "Arima-HiC+ Publications Powered by Bioz © 2025 See more details on Bioz" at bounding box center [647, 135] width 1295 height 1047
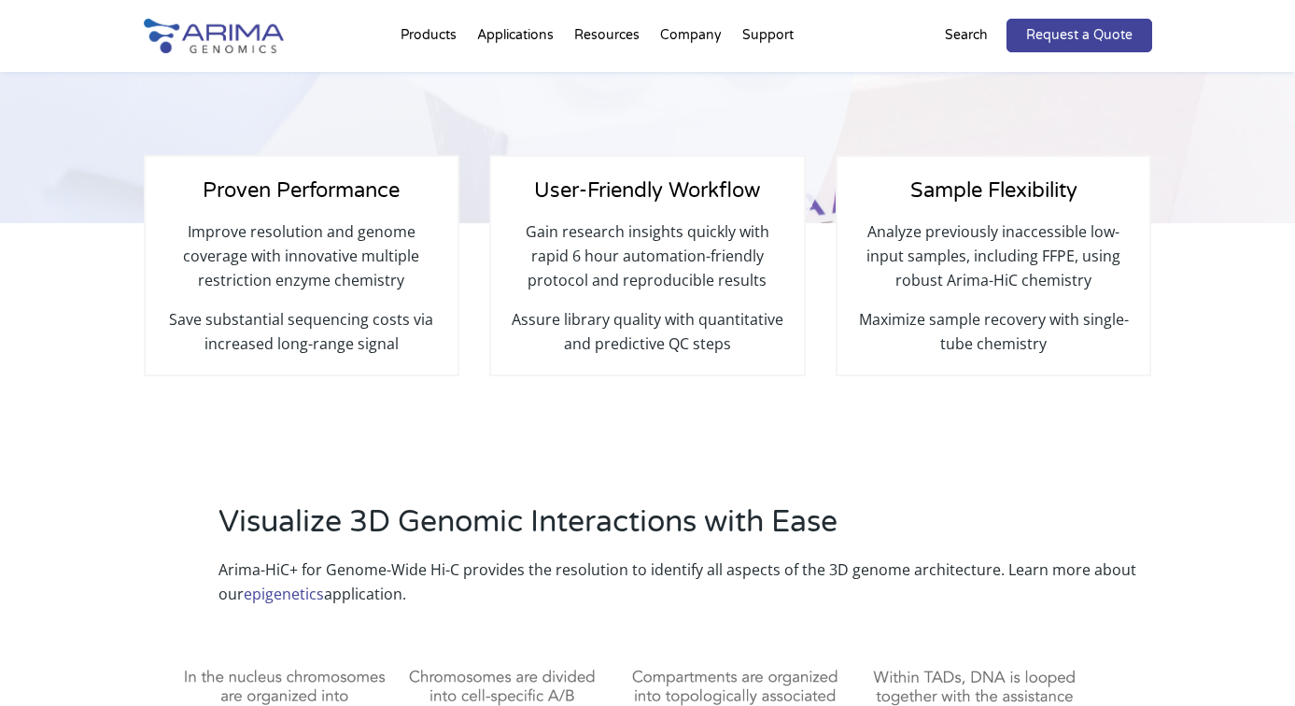
scroll to position [14, 0]
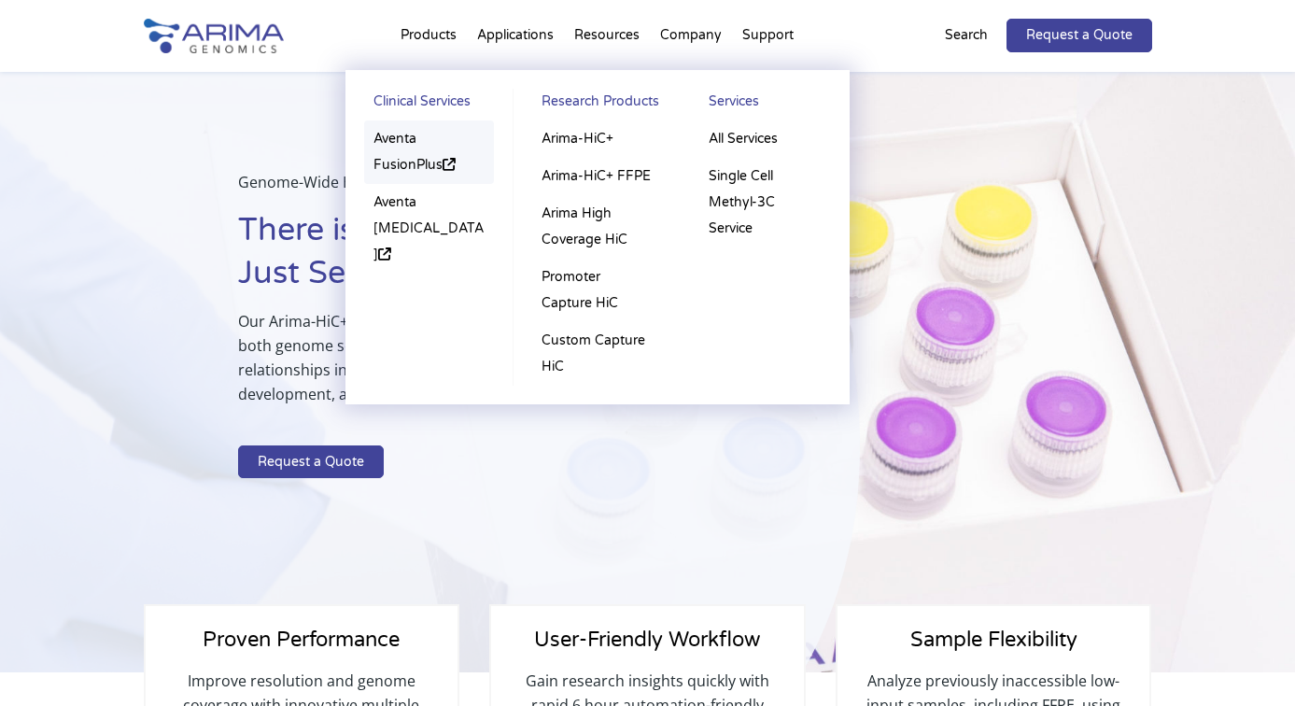
click at [414, 168] on link "Aventa FusionPlus" at bounding box center [429, 151] width 131 height 63
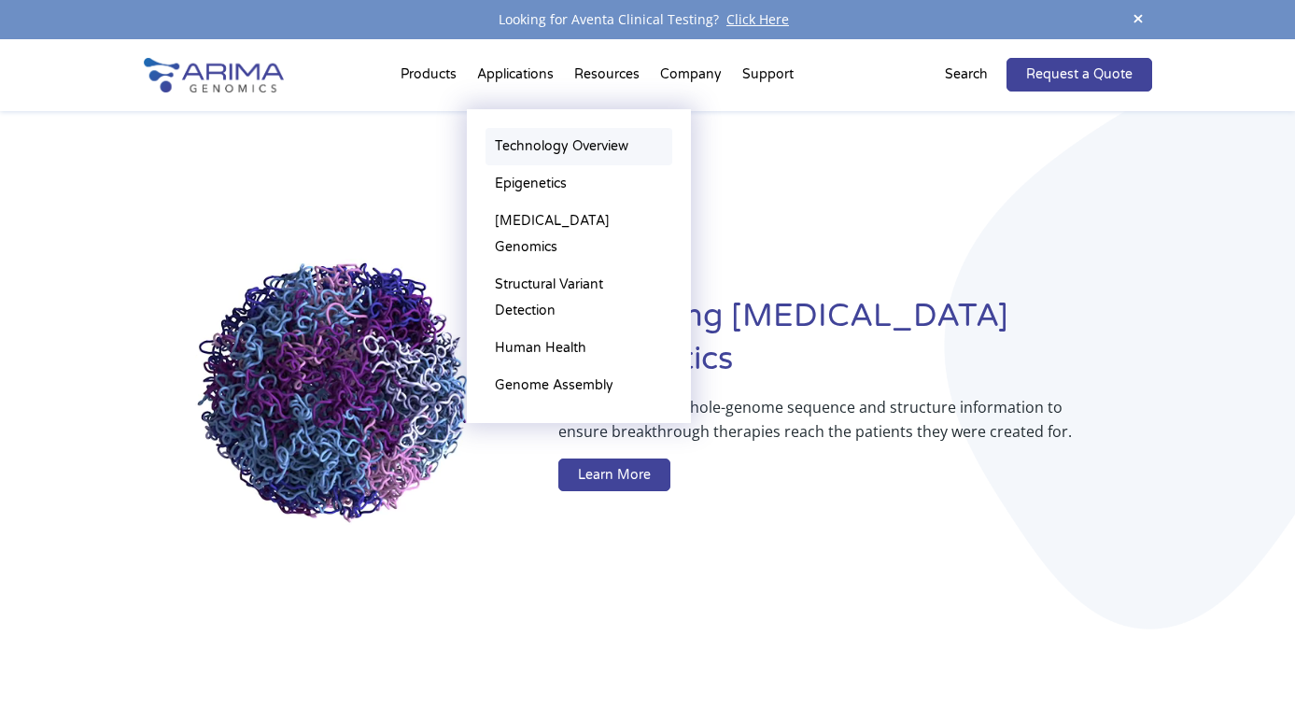
click at [521, 134] on link "Technology Overview" at bounding box center [579, 146] width 187 height 37
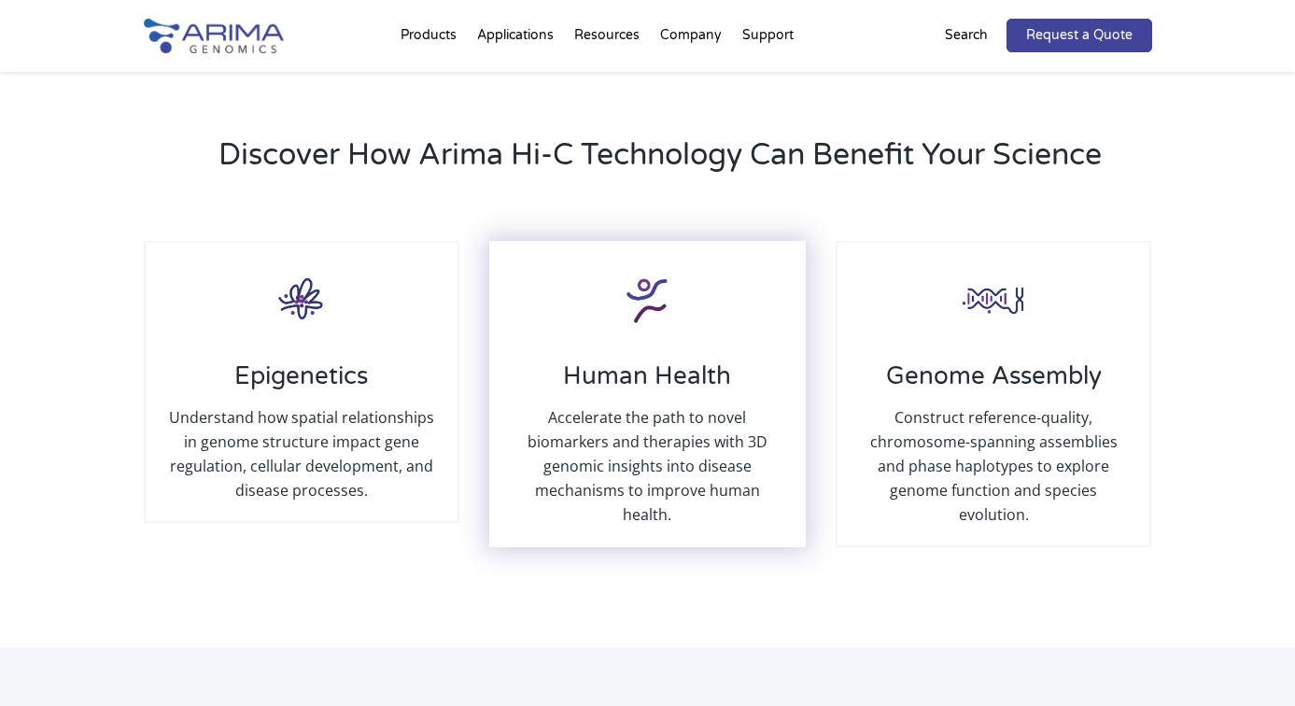
scroll to position [2064, 0]
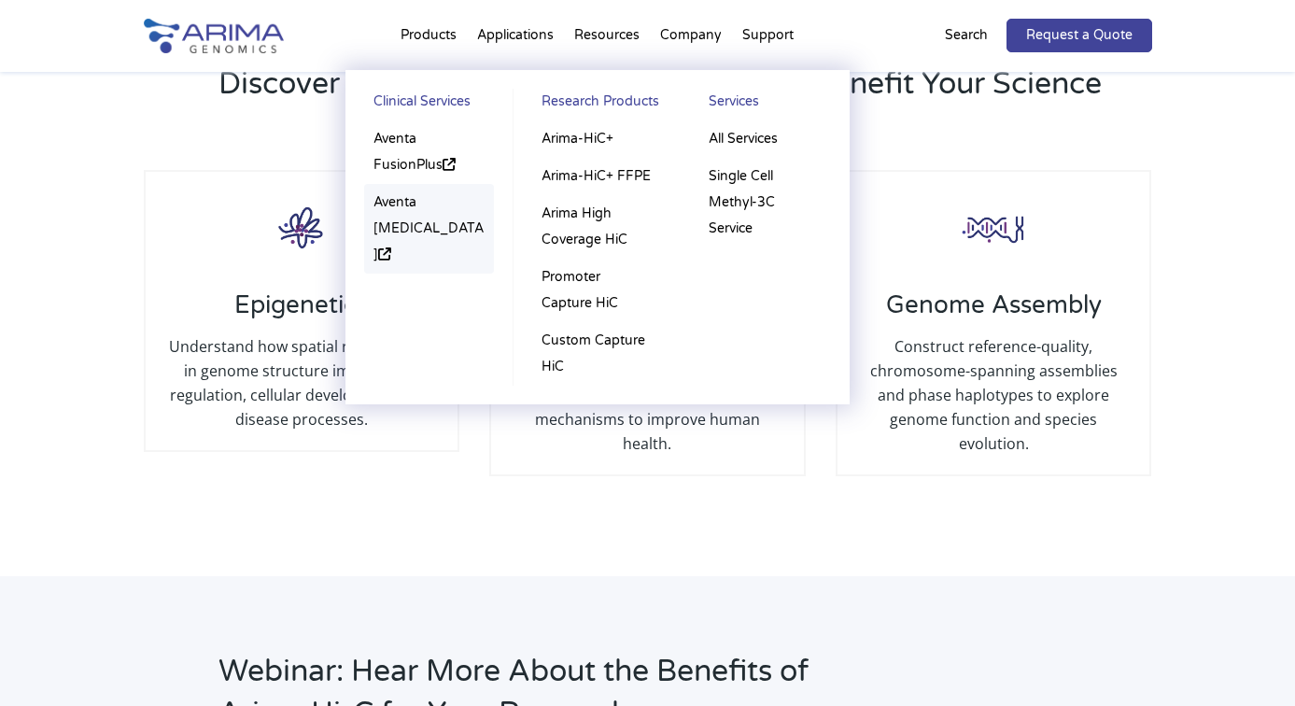
click at [403, 218] on link "Aventa [MEDICAL_DATA]" at bounding box center [429, 229] width 131 height 90
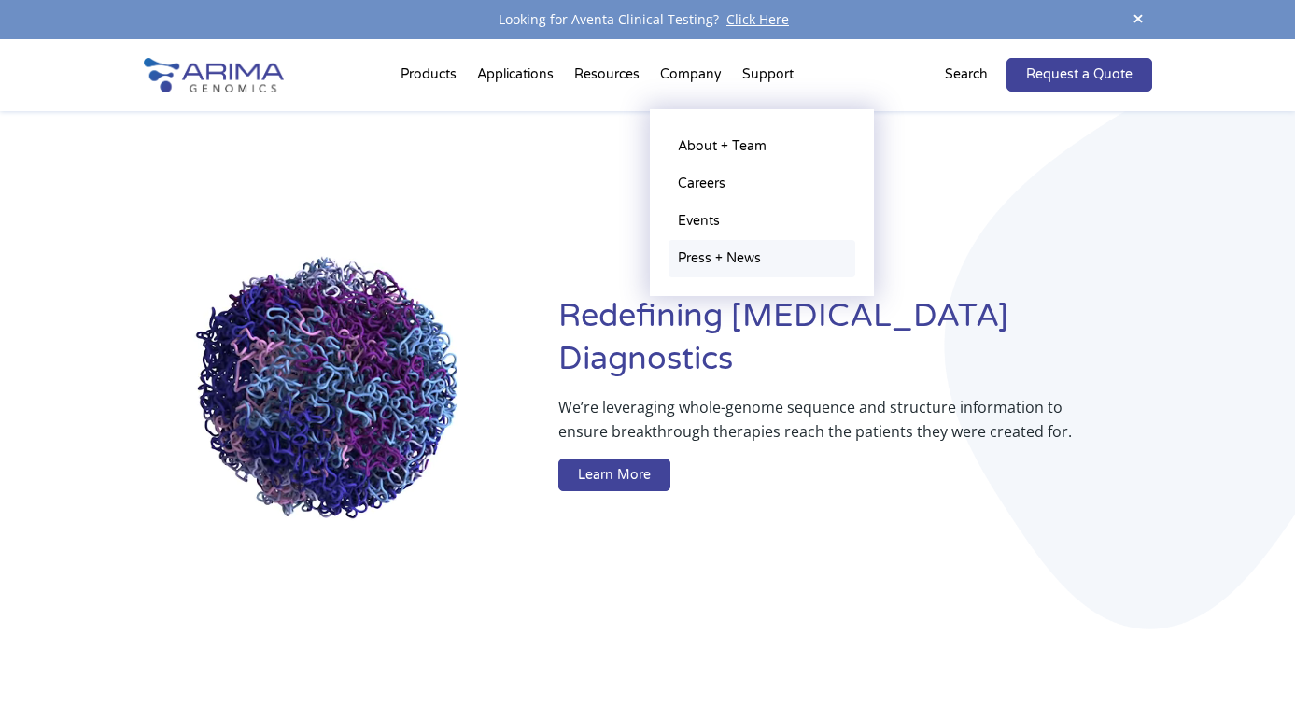
click at [739, 261] on link "Press + News" at bounding box center [762, 258] width 187 height 37
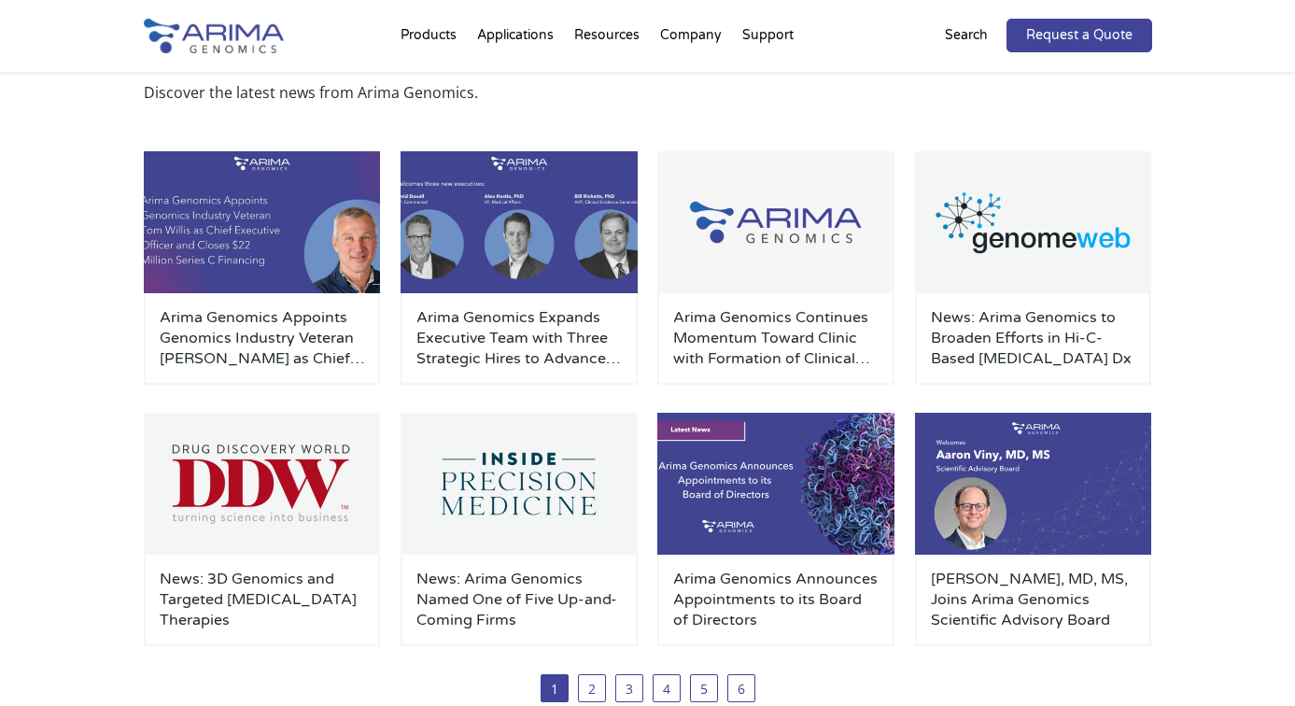
scroll to position [120, 0]
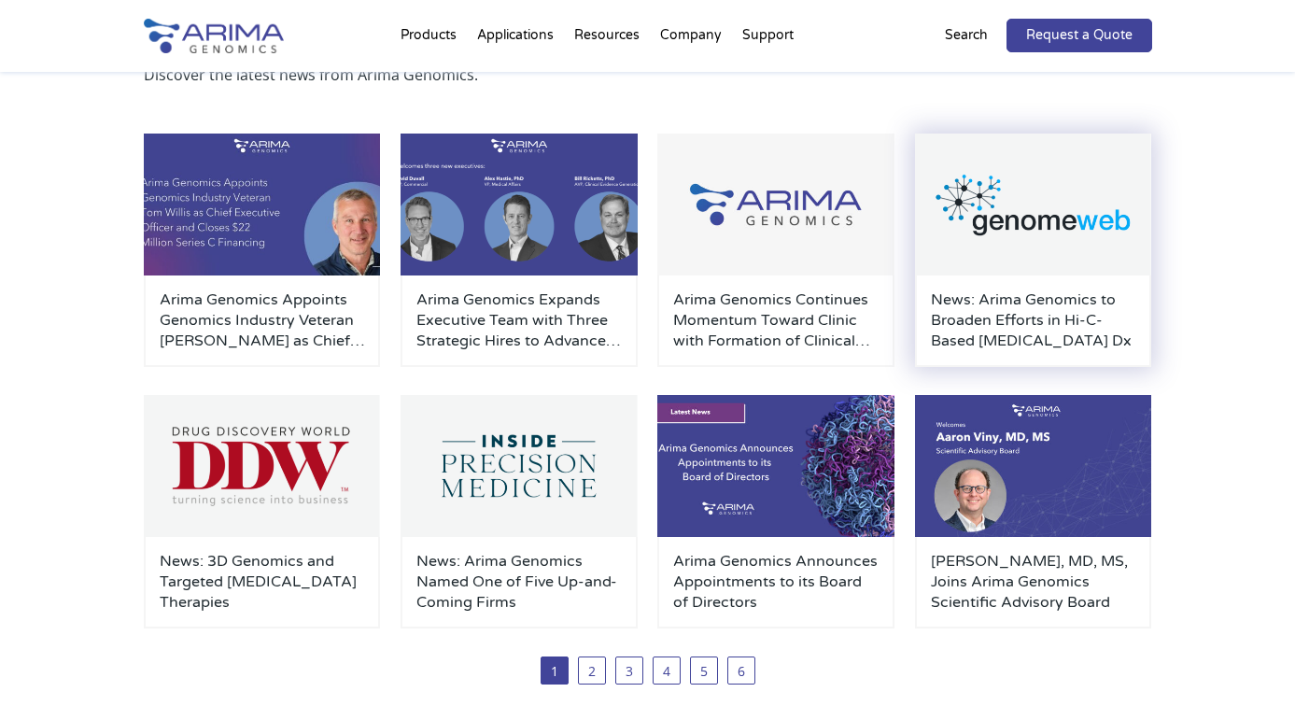
click at [1004, 344] on h3 "News: Arima Genomics to Broaden Efforts in Hi-C-Based [MEDICAL_DATA] Dx" at bounding box center [1033, 320] width 205 height 62
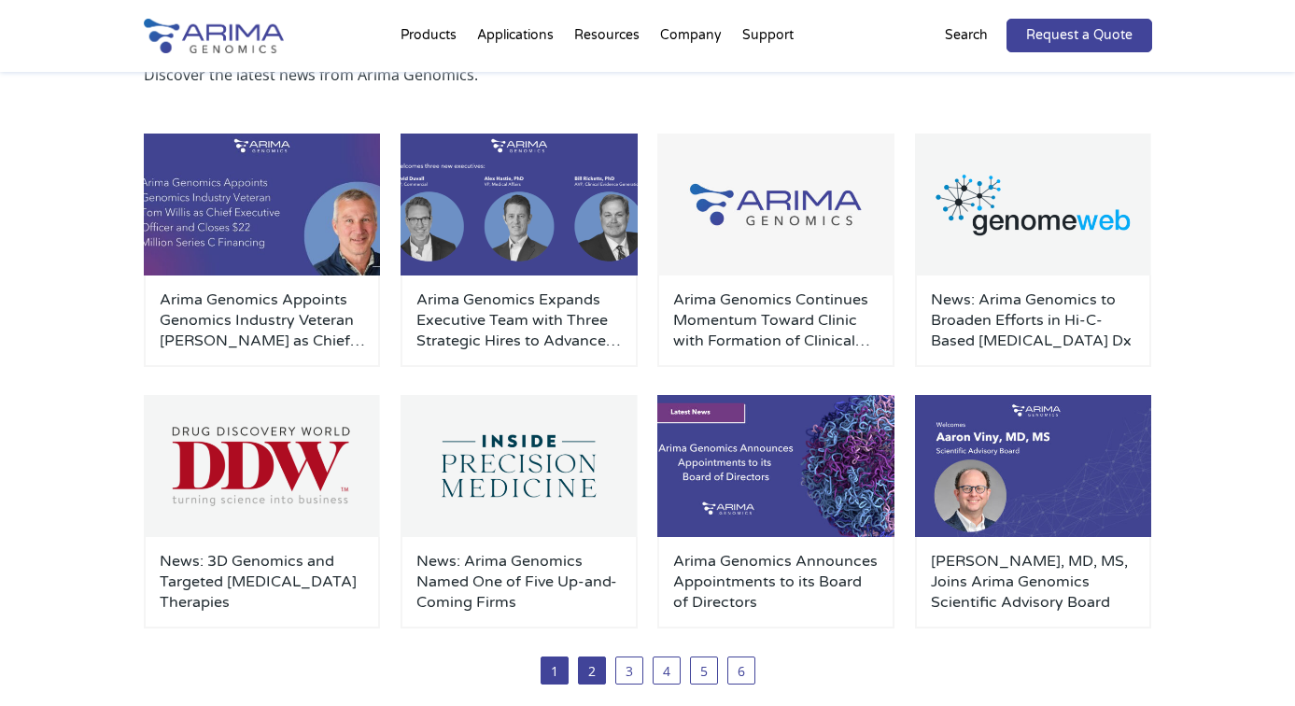
click at [592, 678] on link "2" at bounding box center [592, 670] width 28 height 28
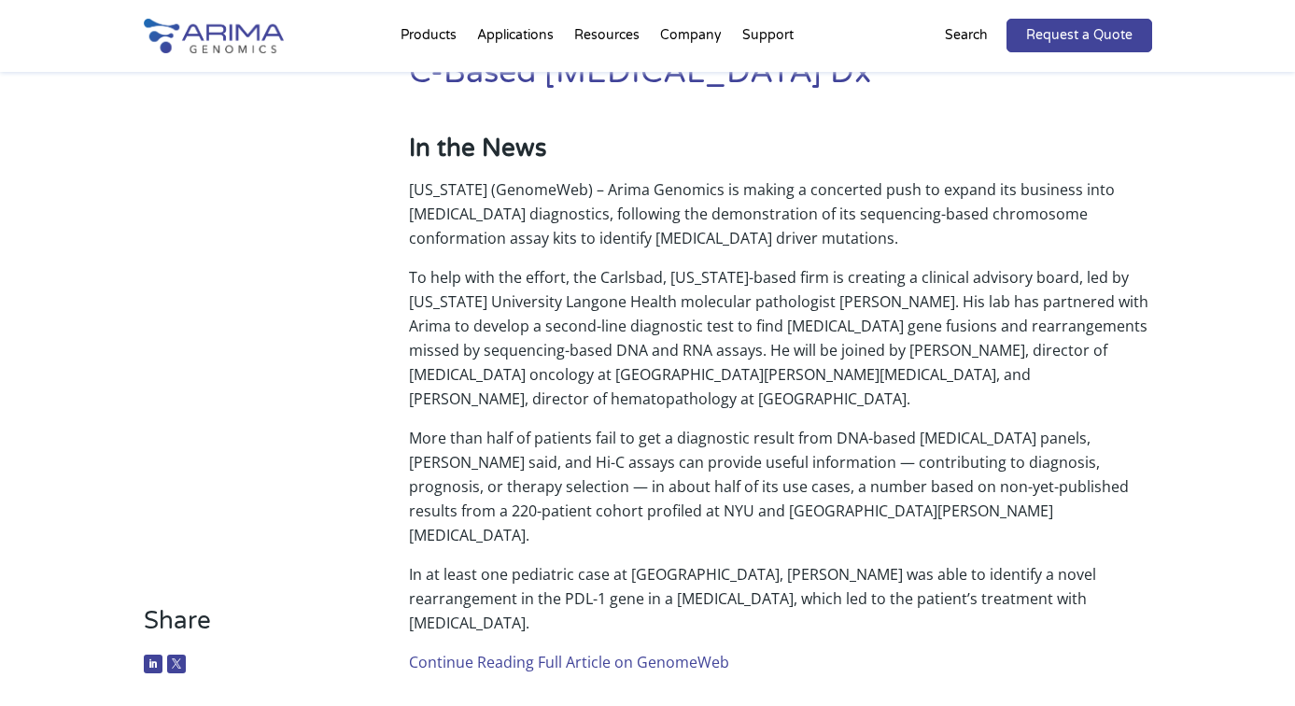
scroll to position [188, 0]
click at [557, 234] on p "[US_STATE] (GenomeWeb) – Arima Genomics is making a concerted push to expand it…" at bounding box center [780, 220] width 742 height 88
click at [557, 234] on p "NEW YORK (GenomeWeb) – Arima Genomics is making a concerted push to expand its …" at bounding box center [780, 220] width 742 height 88
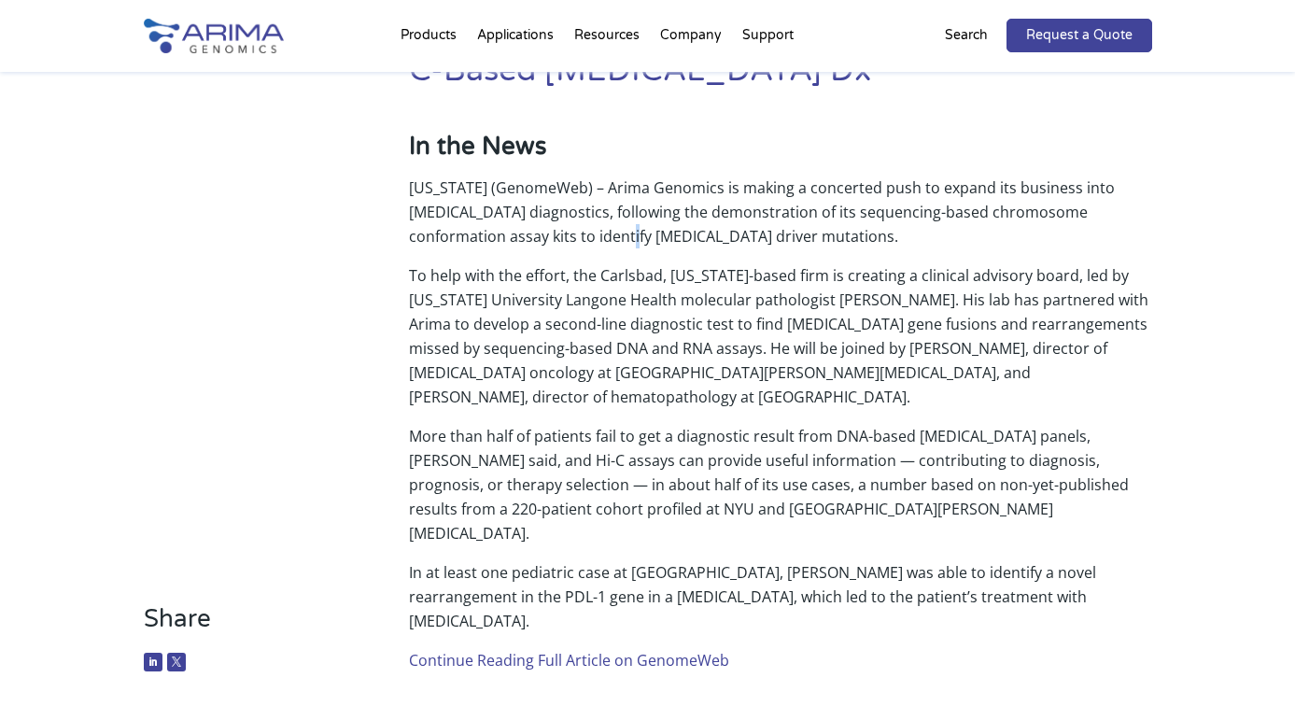
click at [557, 234] on p "NEW YORK (GenomeWeb) – Arima Genomics is making a concerted push to expand its …" at bounding box center [780, 220] width 742 height 88
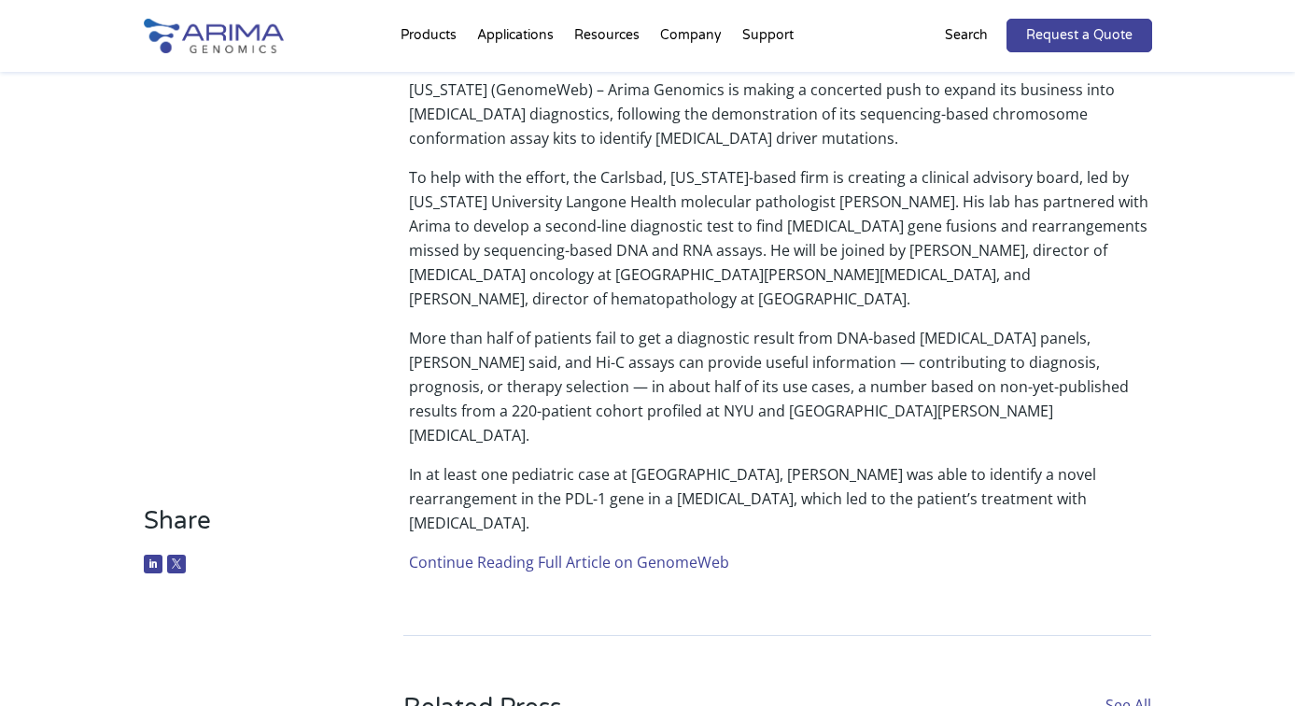
scroll to position [290, 0]
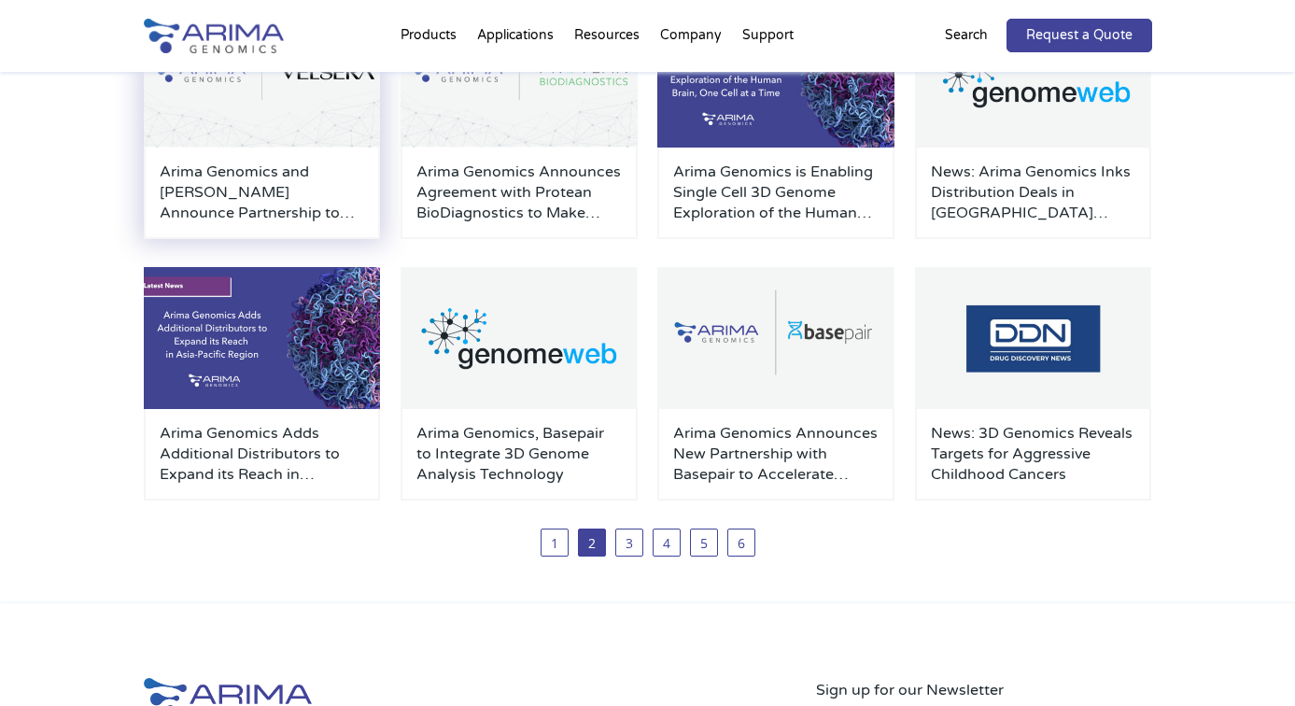
scroll to position [265, 0]
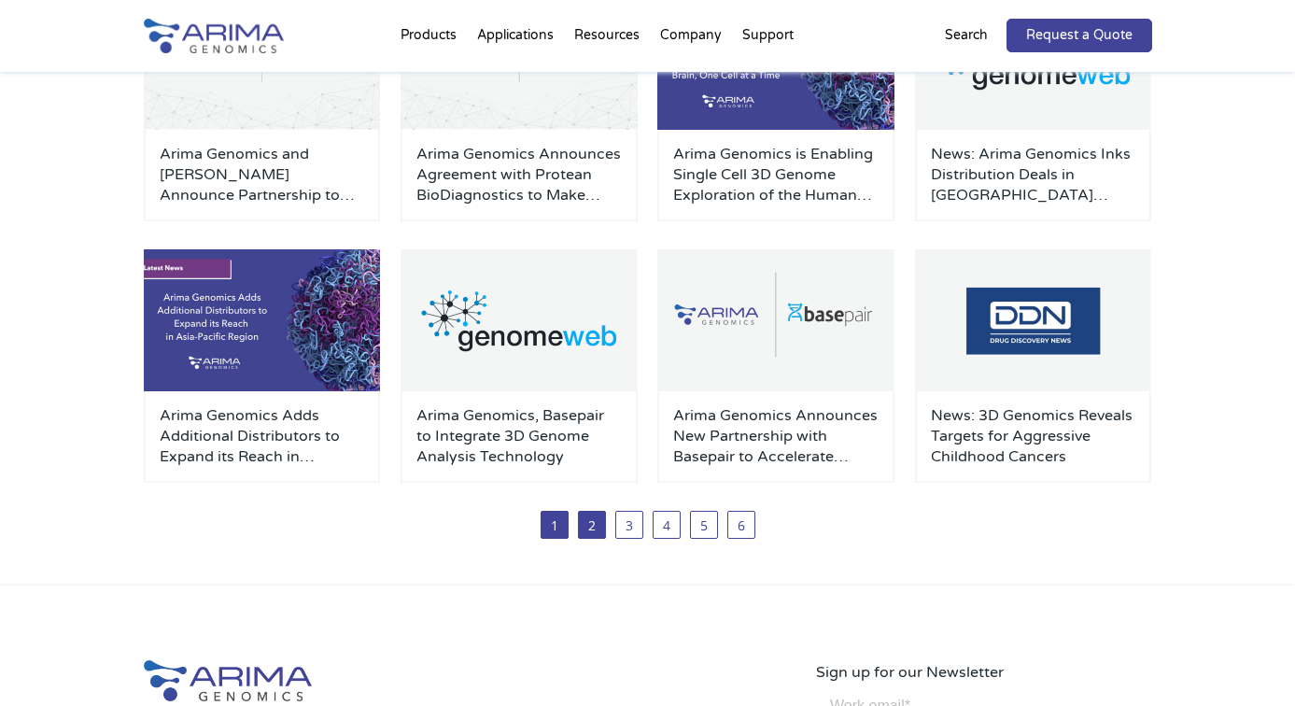
click at [565, 526] on link "1" at bounding box center [555, 525] width 28 height 28
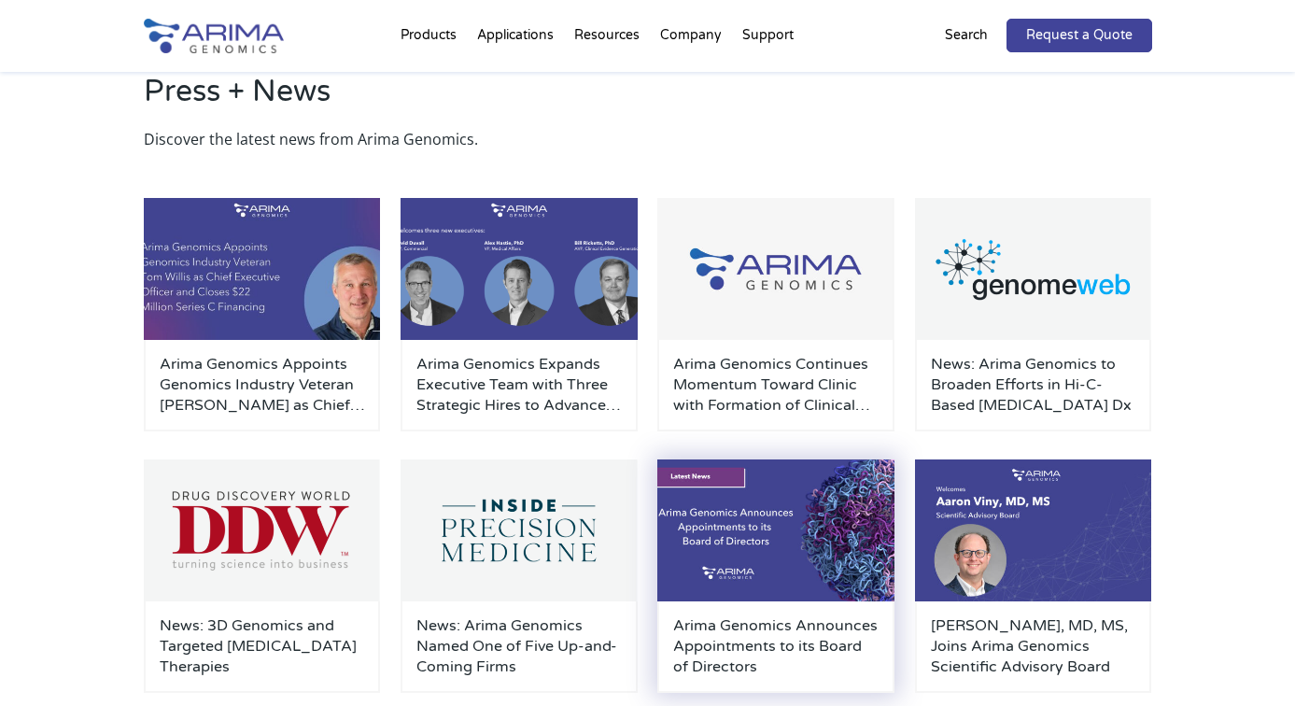
scroll to position [58, 0]
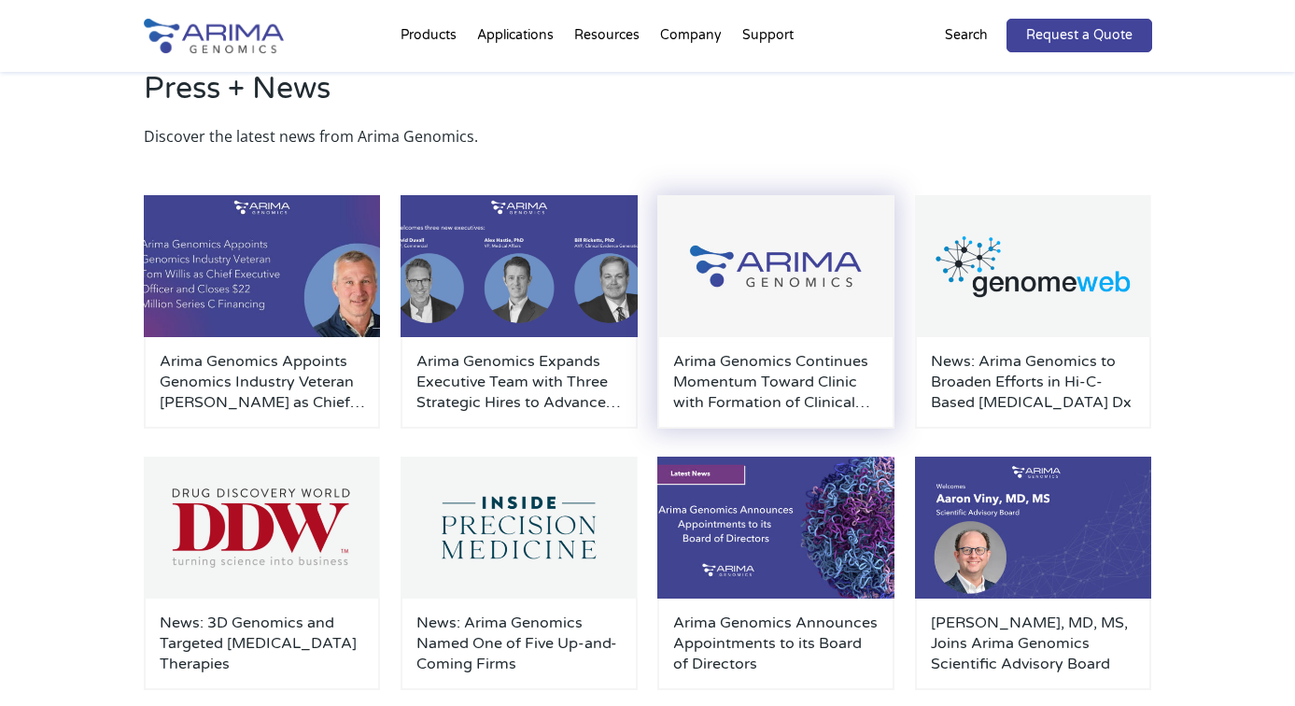
click at [801, 358] on h3 "Arima Genomics Continues Momentum Toward Clinic with Formation of Clinical Advi…" at bounding box center [775, 382] width 205 height 62
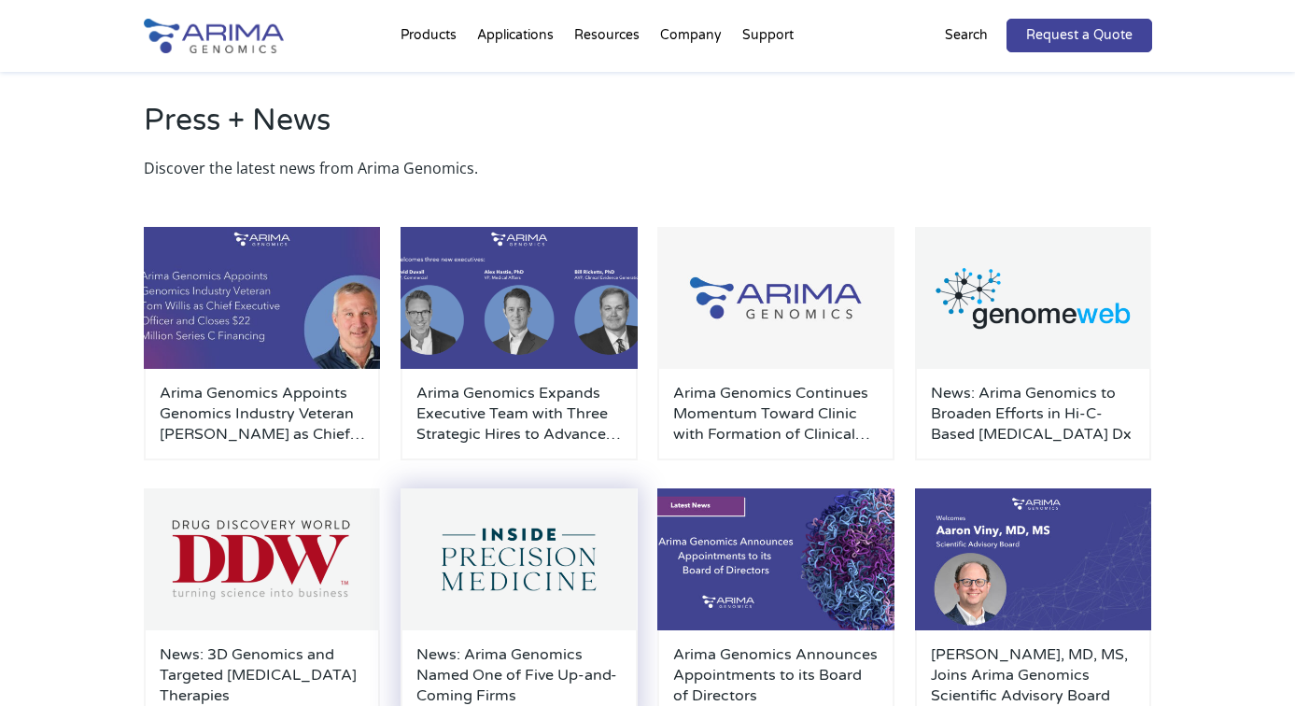
scroll to position [27, 0]
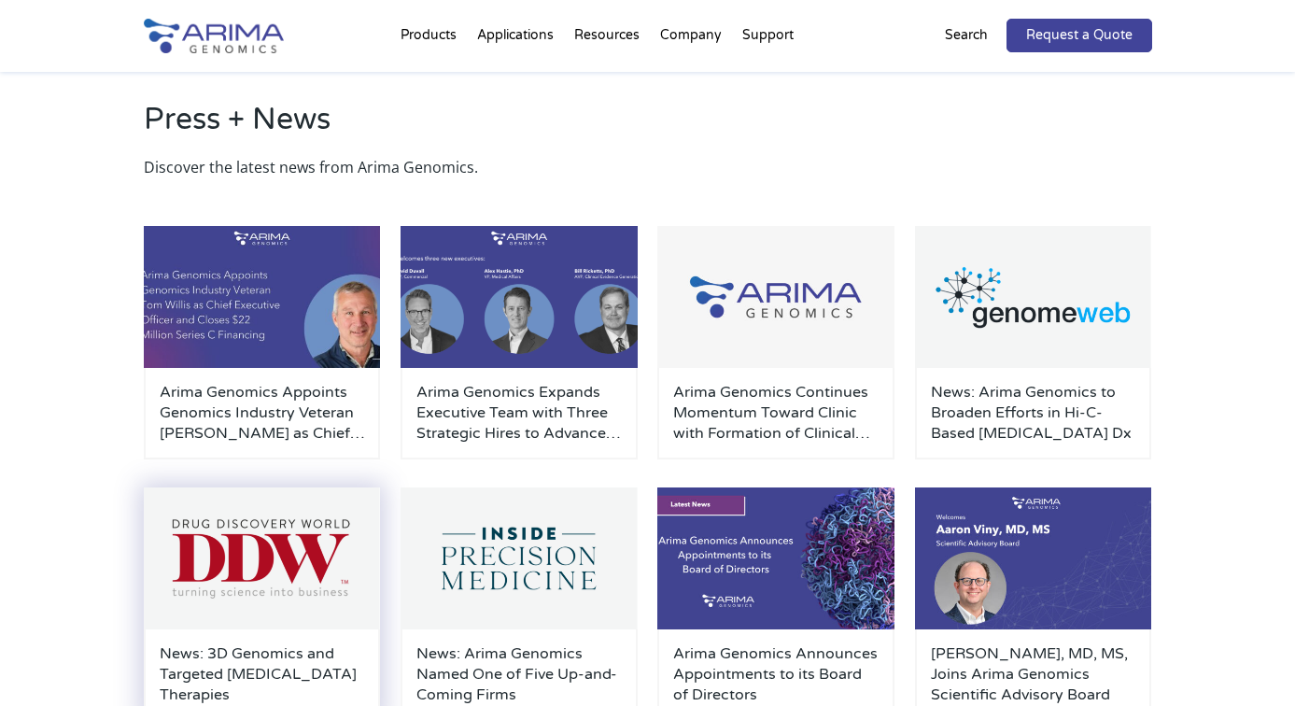
click at [297, 583] on img at bounding box center [262, 558] width 237 height 142
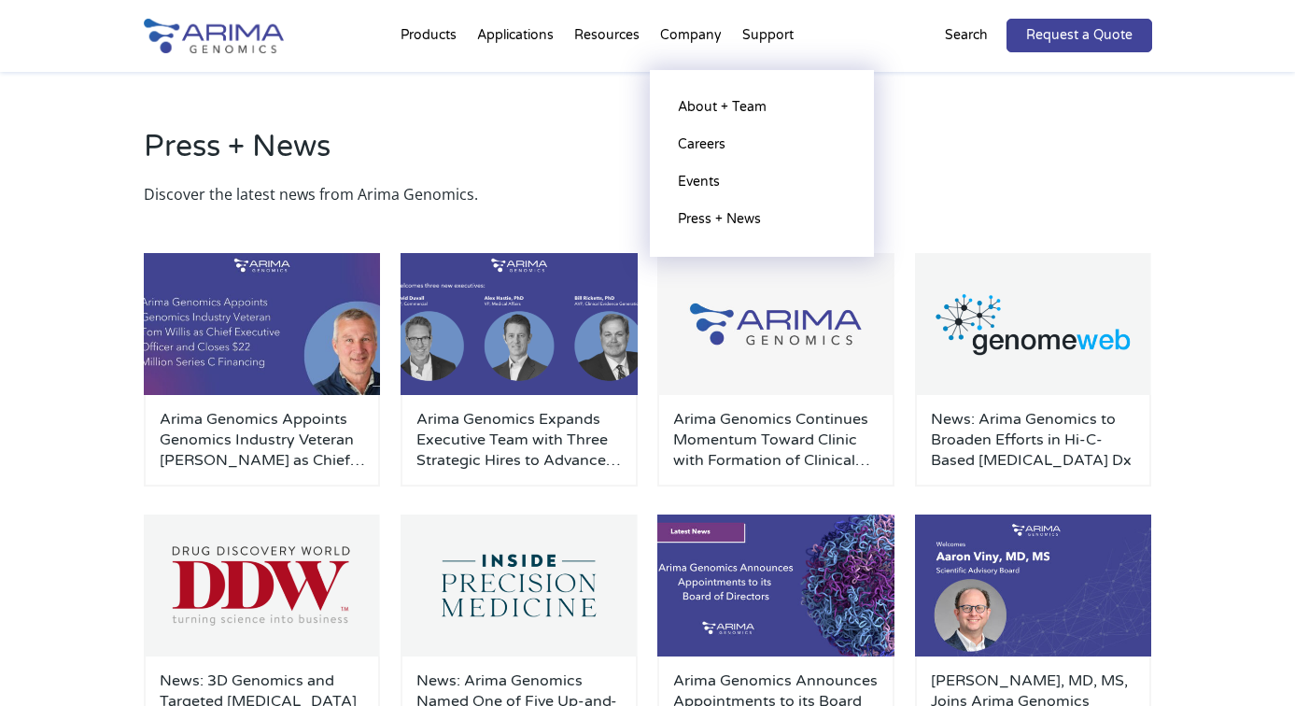
scroll to position [0, 0]
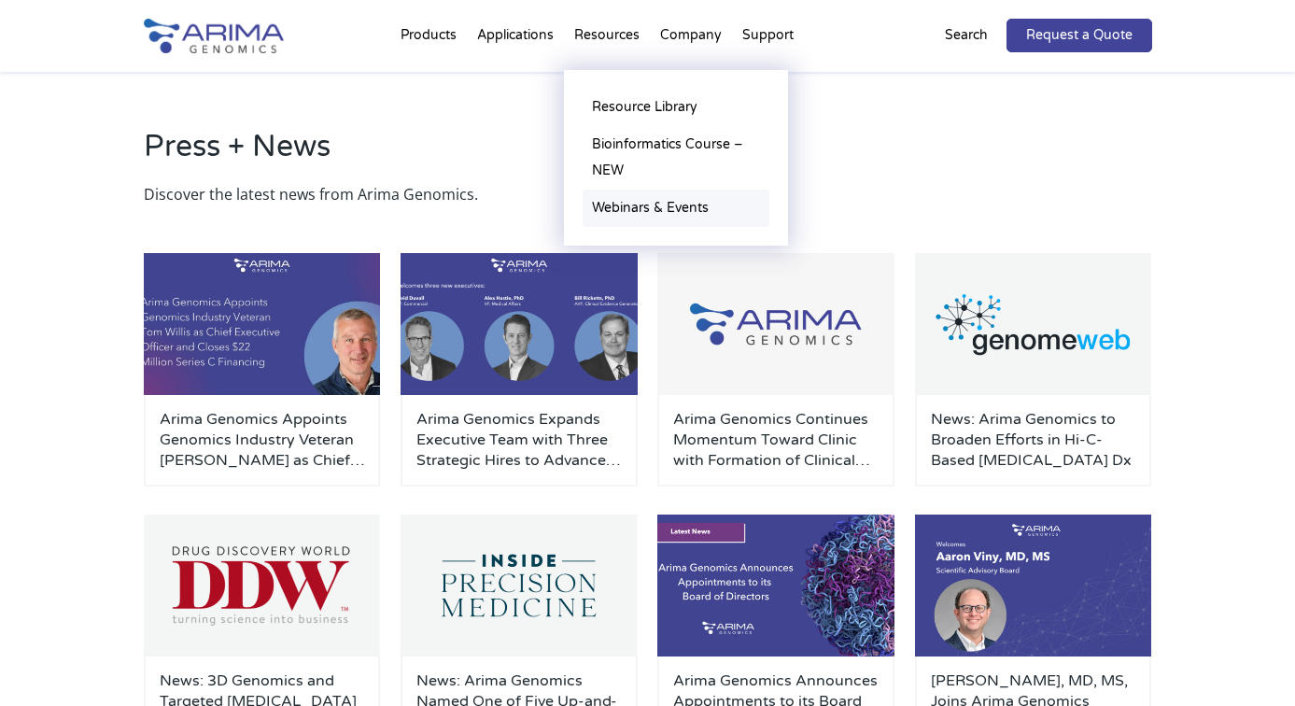
click at [661, 215] on link "Webinars & Events" at bounding box center [676, 208] width 187 height 37
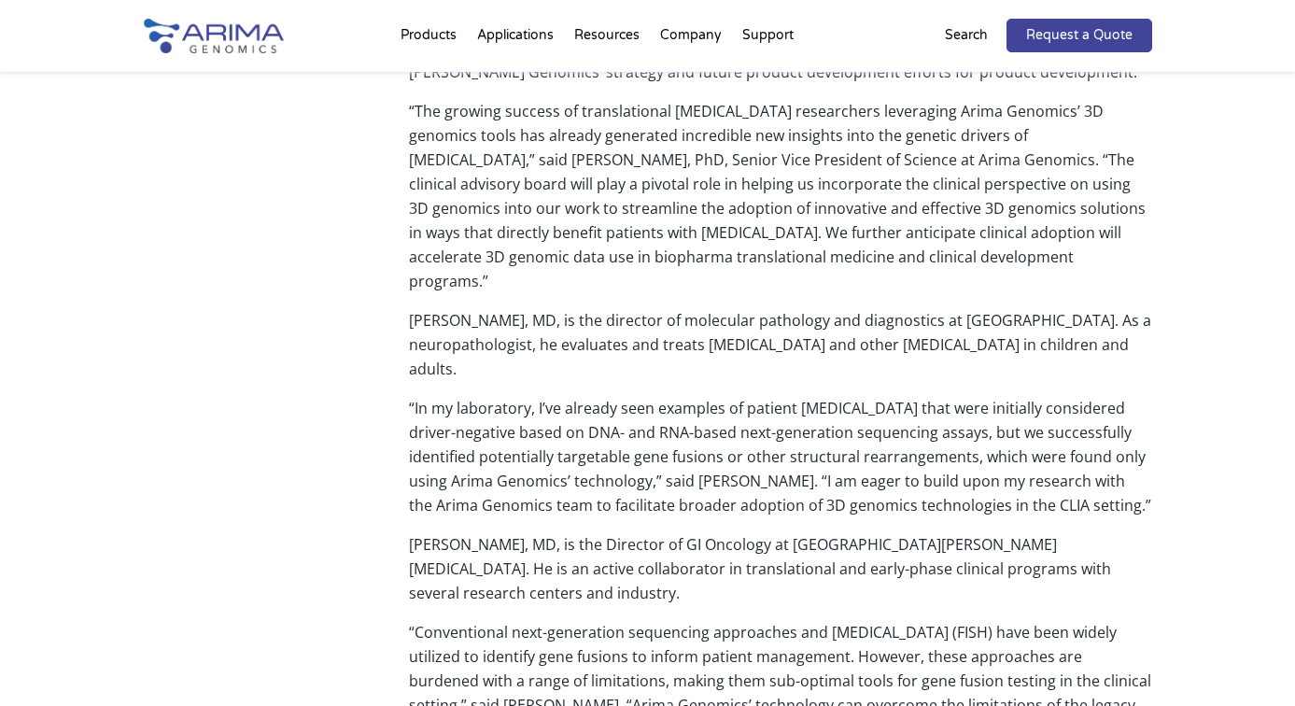
scroll to position [714, 0]
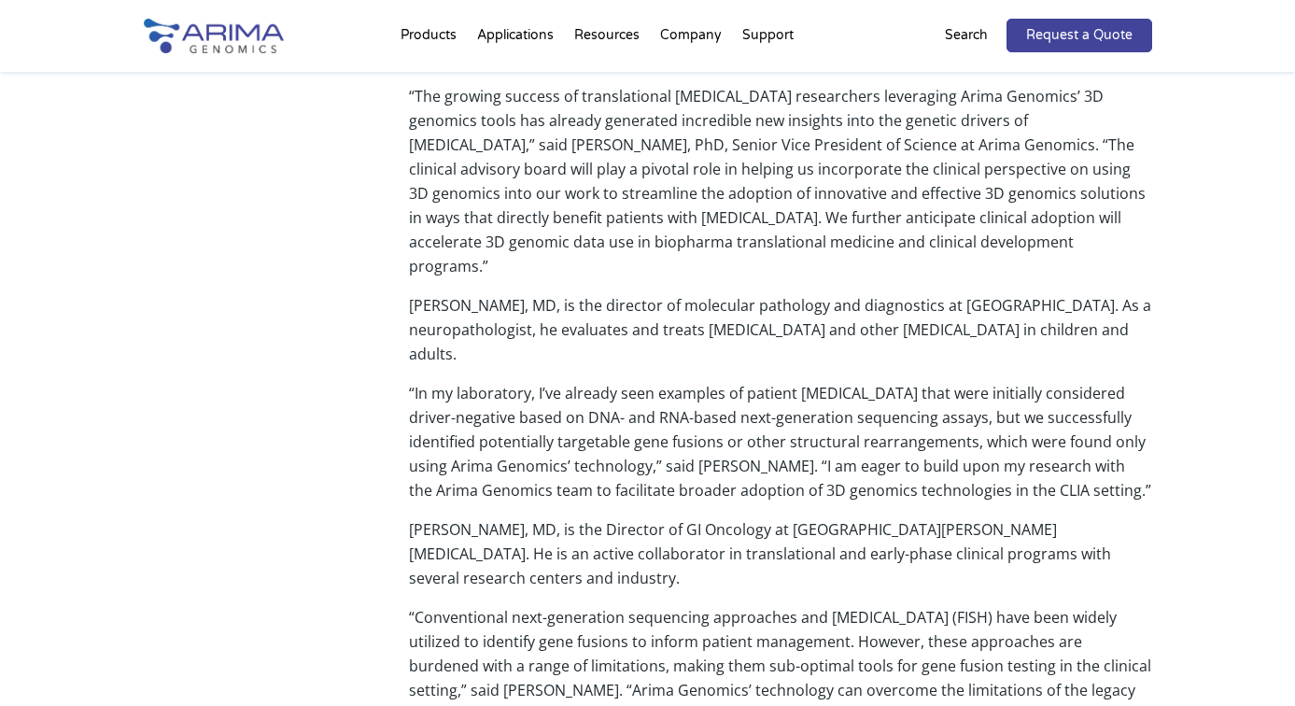
click at [650, 381] on p "“In my laboratory, I’ve already seen examples of patient [MEDICAL_DATA] that we…" at bounding box center [780, 449] width 742 height 136
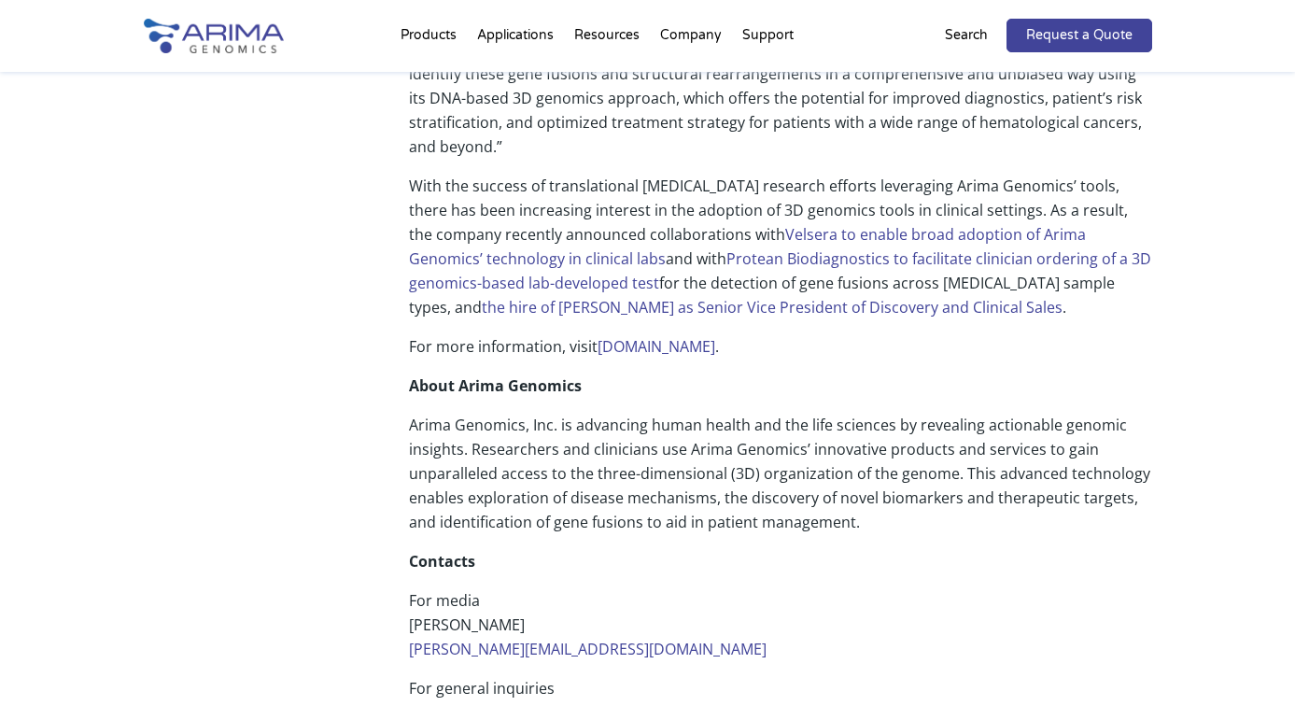
scroll to position [1703, 0]
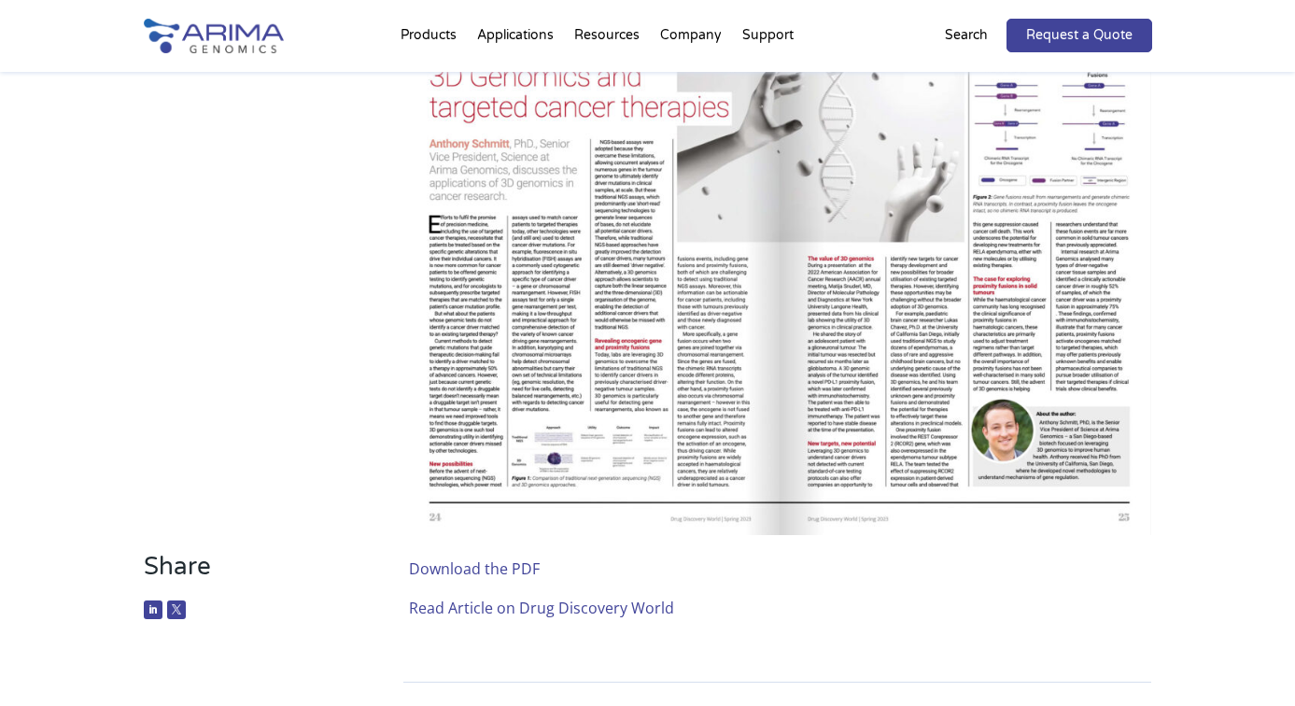
scroll to position [480, 0]
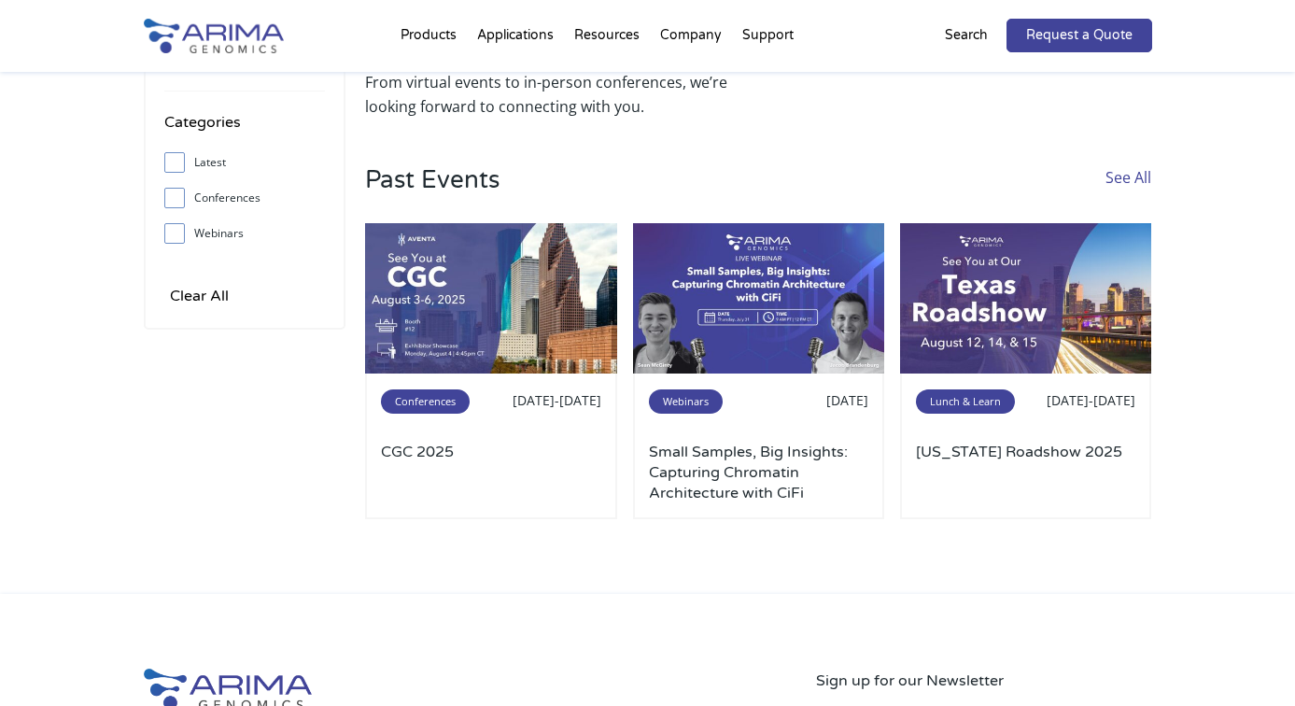
scroll to position [117, 0]
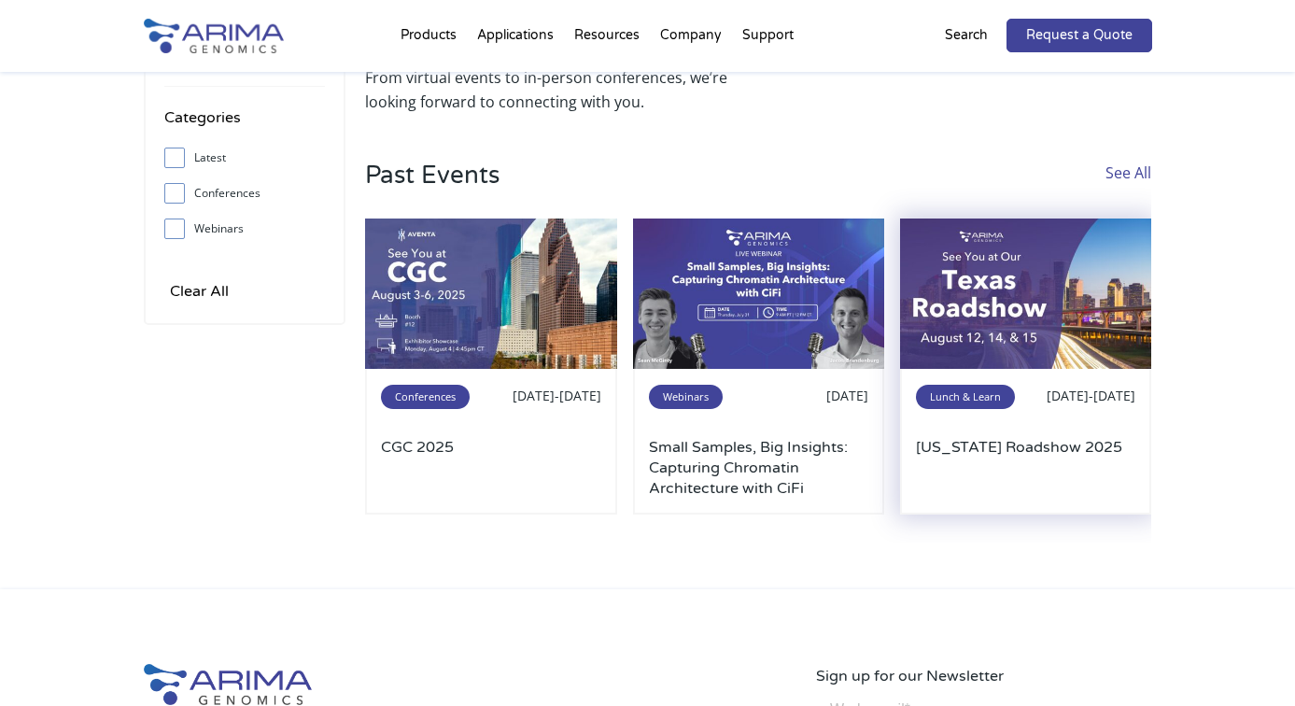
click at [1025, 300] on img at bounding box center [1026, 293] width 252 height 151
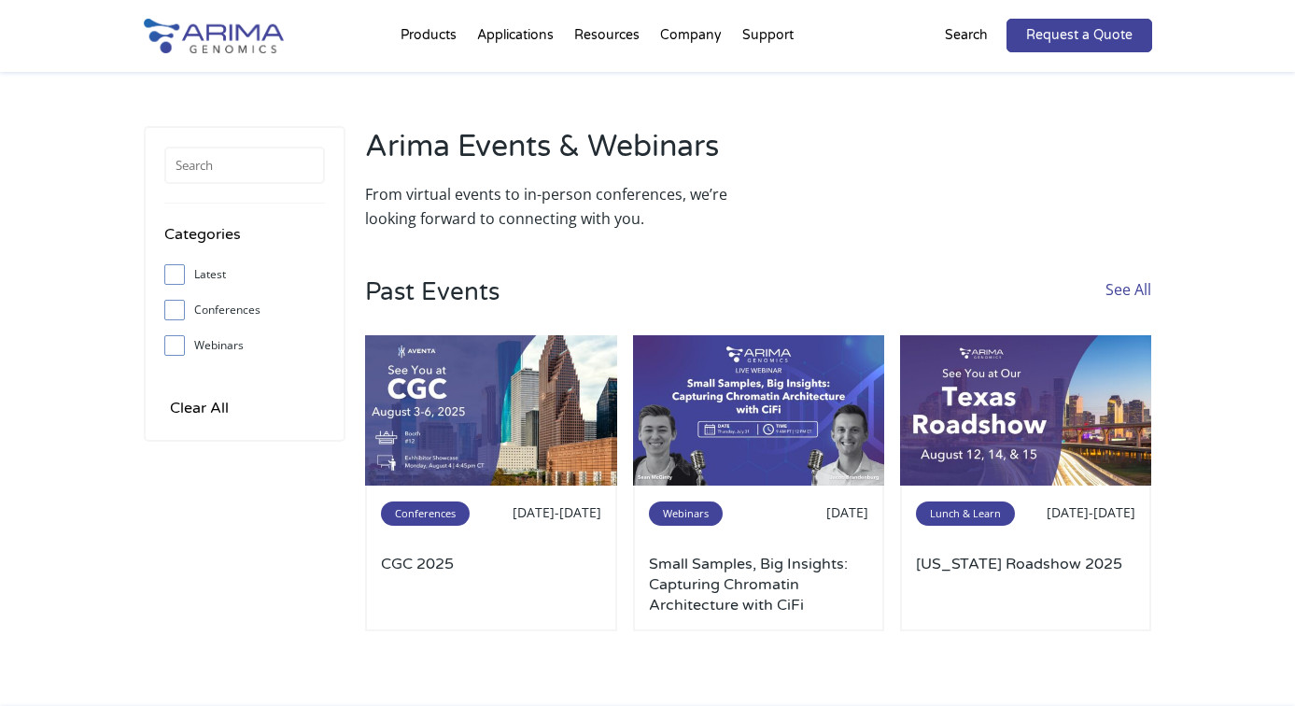
scroll to position [0, 0]
click at [210, 332] on label "Webinars" at bounding box center [244, 345] width 161 height 28
click at [180, 339] on input "Webinars" at bounding box center [174, 345] width 12 height 12
click at [206, 340] on label "Webinars" at bounding box center [244, 345] width 161 height 28
click at [180, 340] on input "Webinars" at bounding box center [174, 345] width 12 height 12
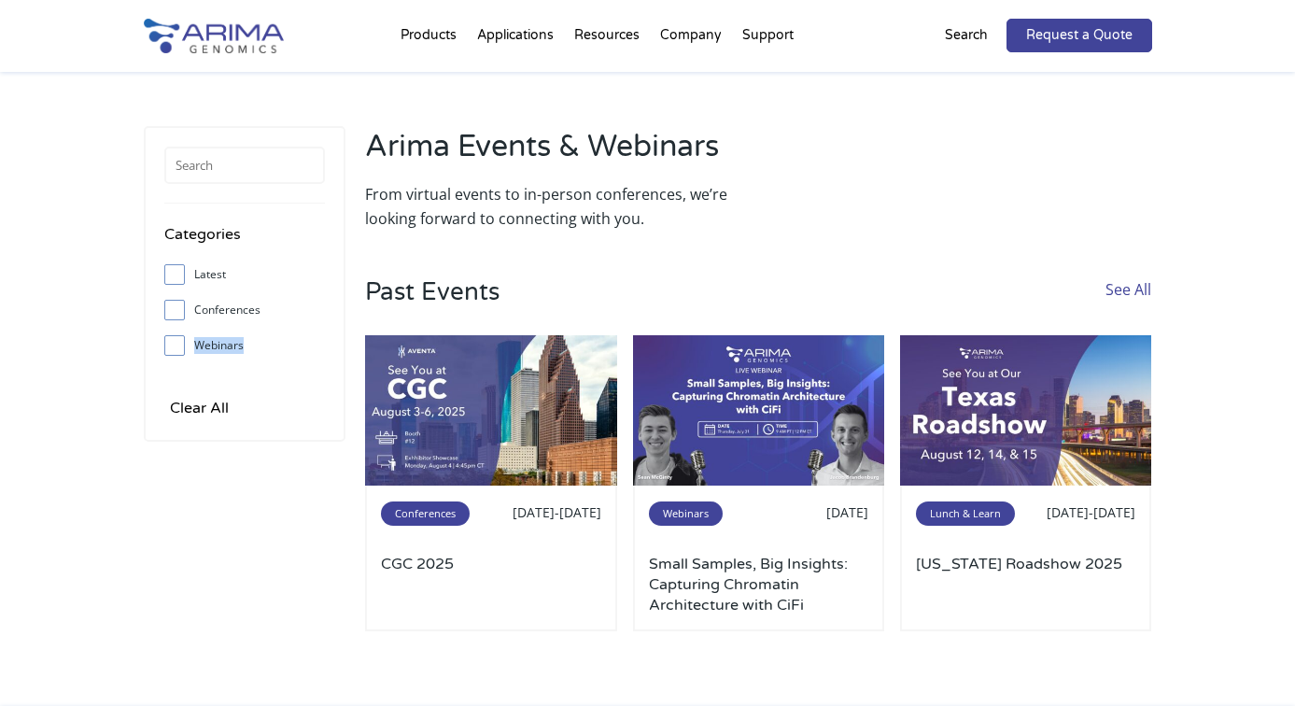
click at [206, 340] on label "Webinars" at bounding box center [244, 345] width 161 height 28
click at [180, 340] on input "Webinars" at bounding box center [174, 345] width 12 height 12
checkbox input "true"
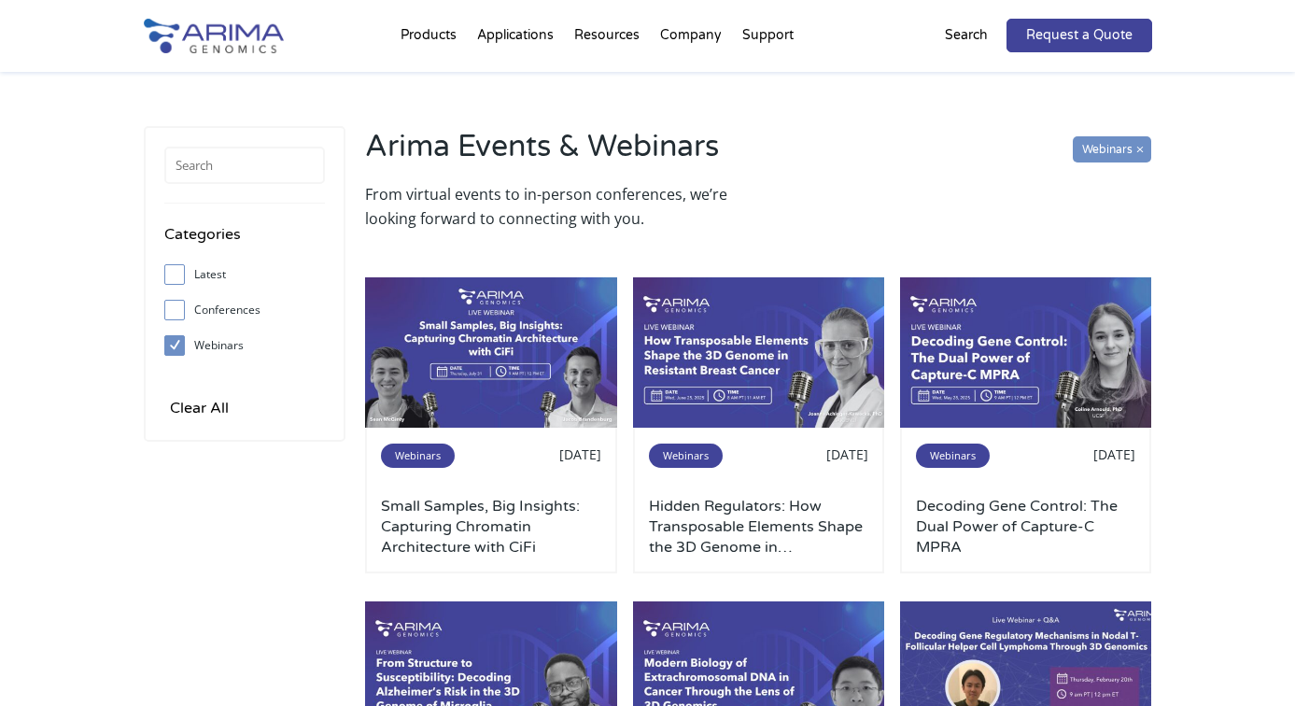
click at [688, 174] on h2 "Arima Events & Webinars" at bounding box center [557, 154] width 384 height 56
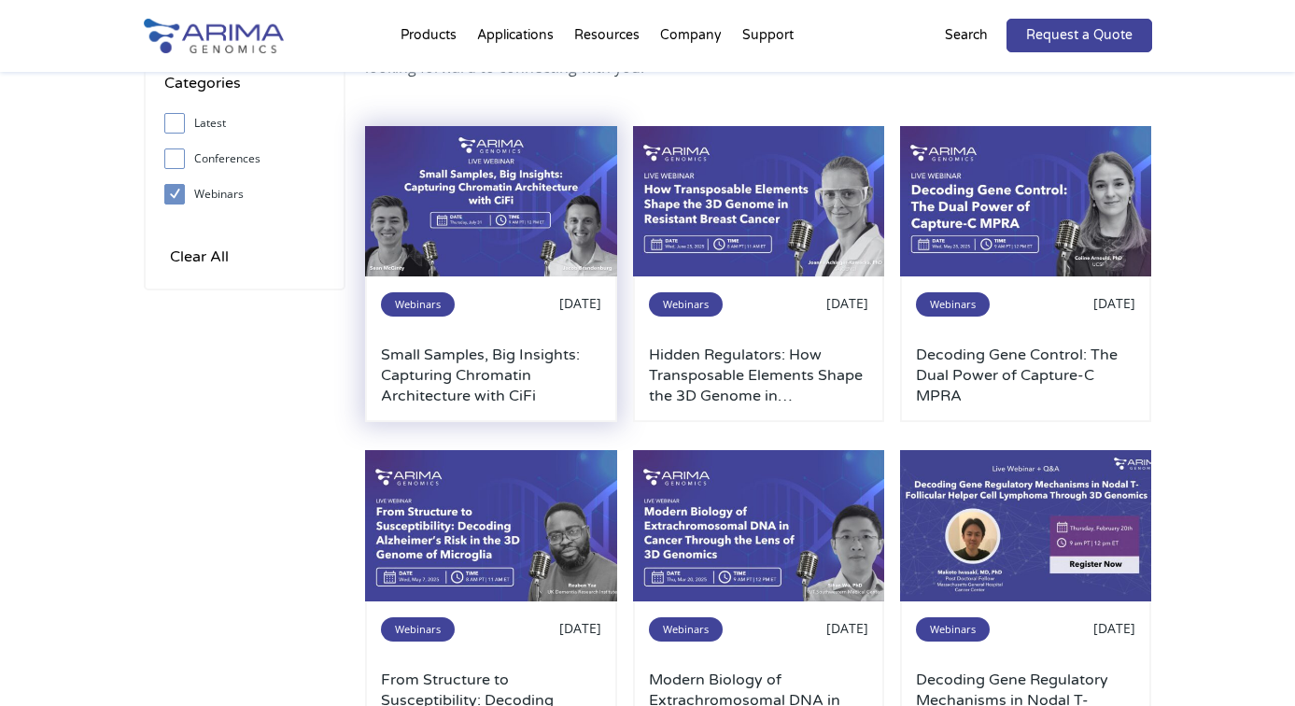
scroll to position [152, 0]
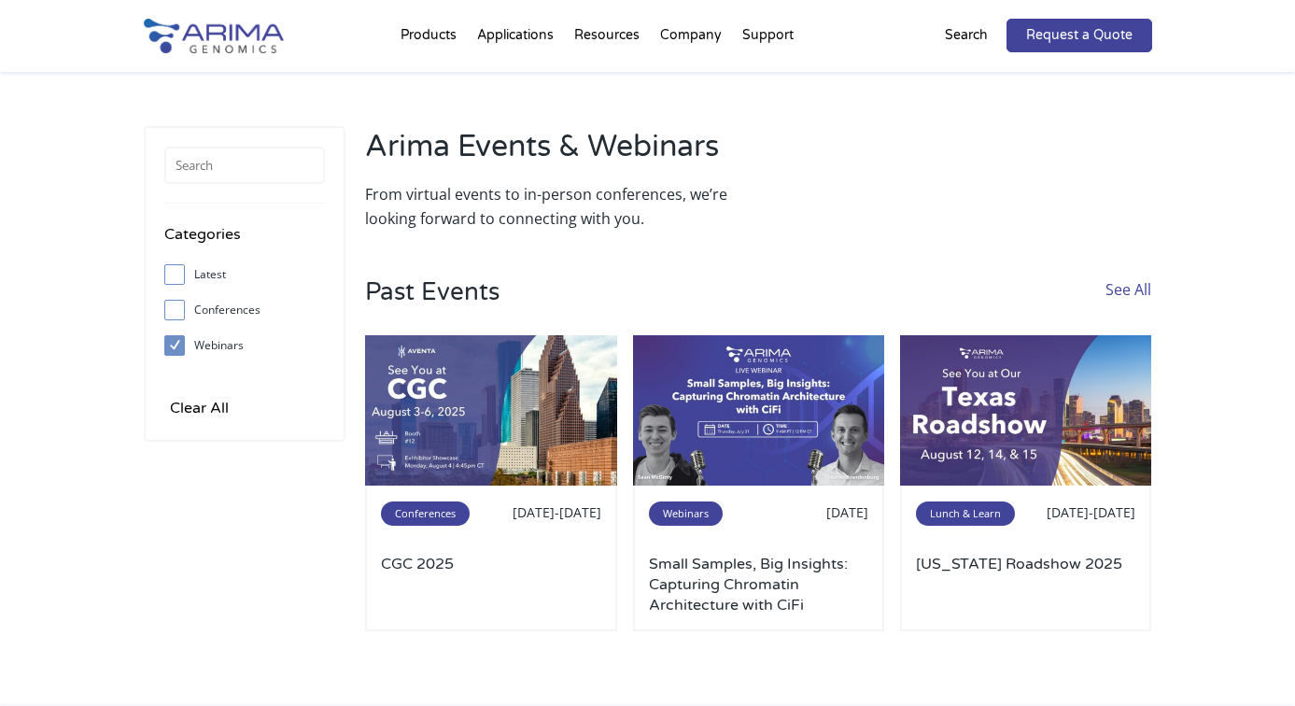
scroll to position [0, 0]
click at [185, 303] on span at bounding box center [179, 310] width 30 height 21
click at [180, 303] on input "Conferences" at bounding box center [174, 309] width 12 height 12
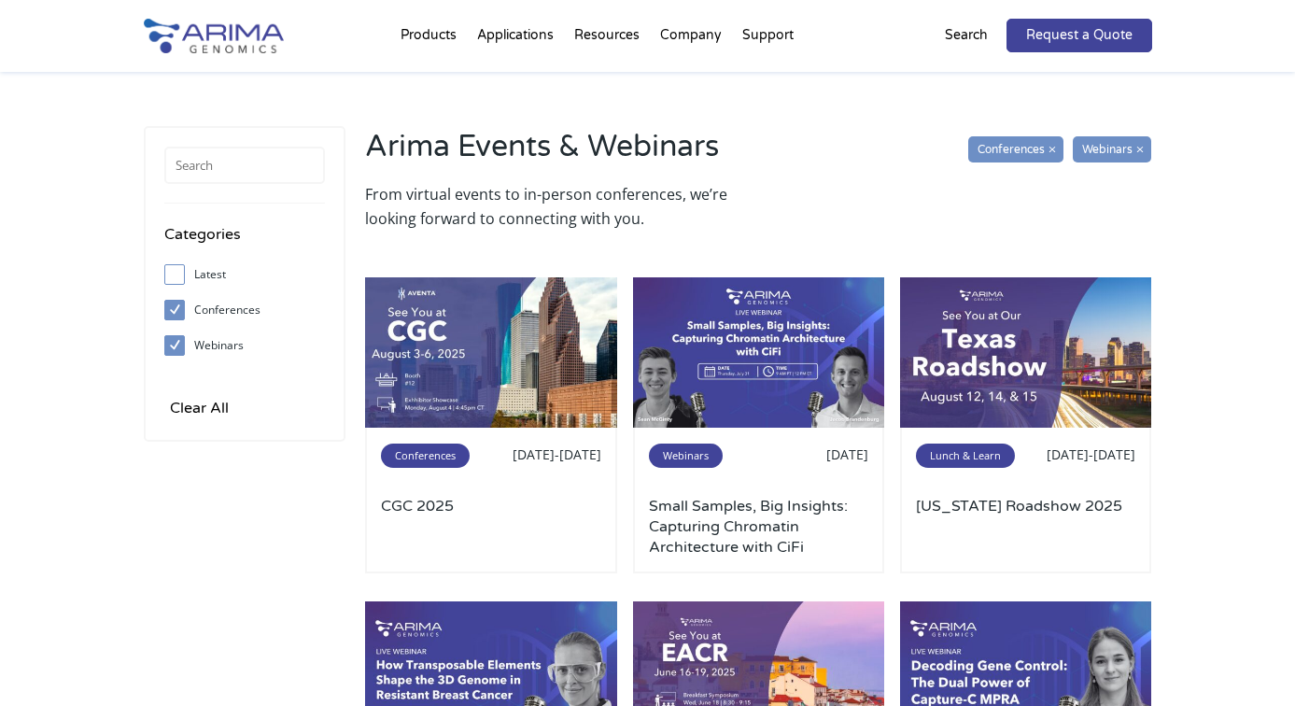
click at [185, 303] on span at bounding box center [179, 310] width 30 height 21
click at [180, 303] on input "Conferences" at bounding box center [174, 309] width 12 height 12
checkbox input "false"
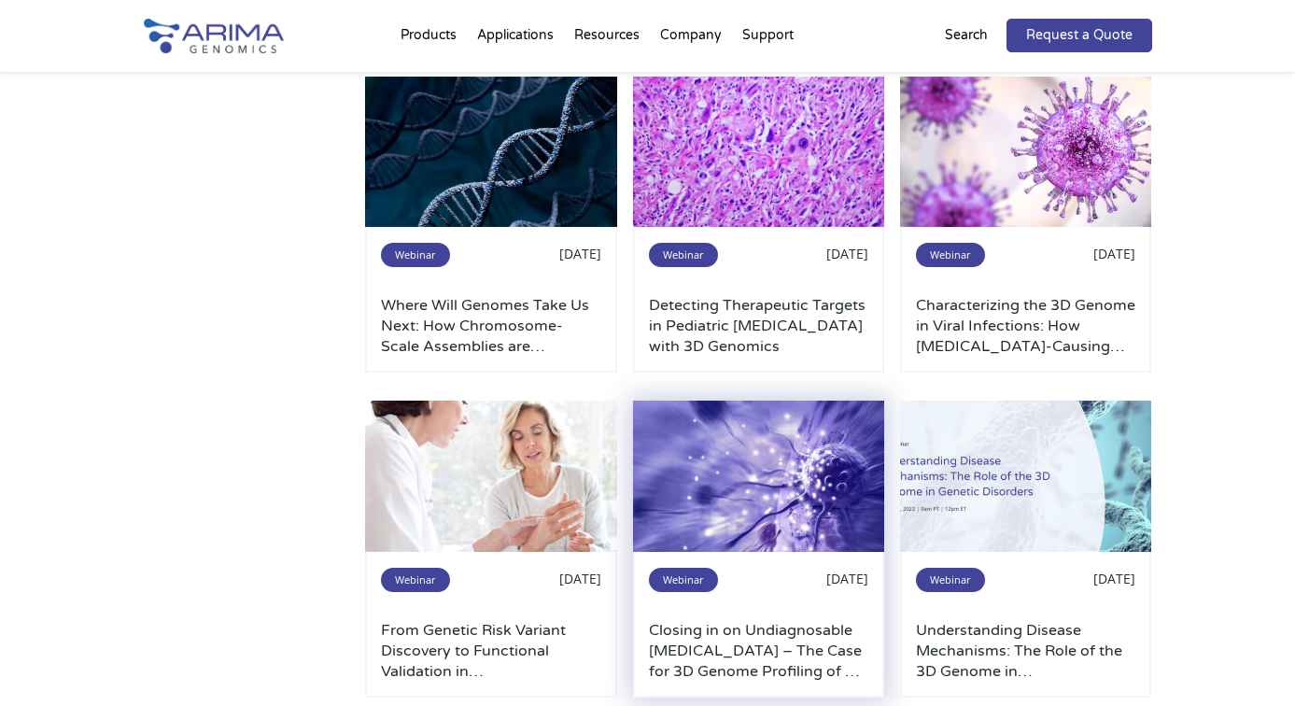
scroll to position [2799, 0]
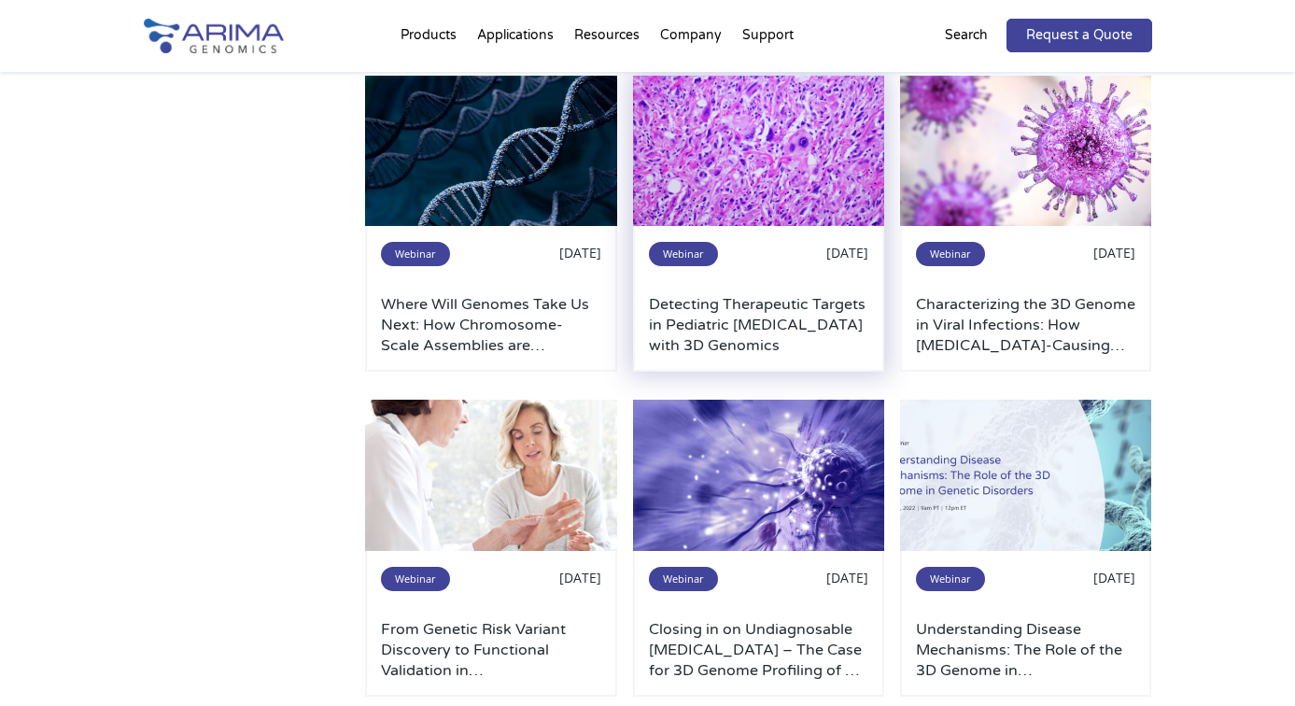
click at [777, 348] on h3 "Detecting Therapeutic Targets in Pediatric Rhabdomyosarcoma with 3D Genomics" at bounding box center [759, 325] width 220 height 62
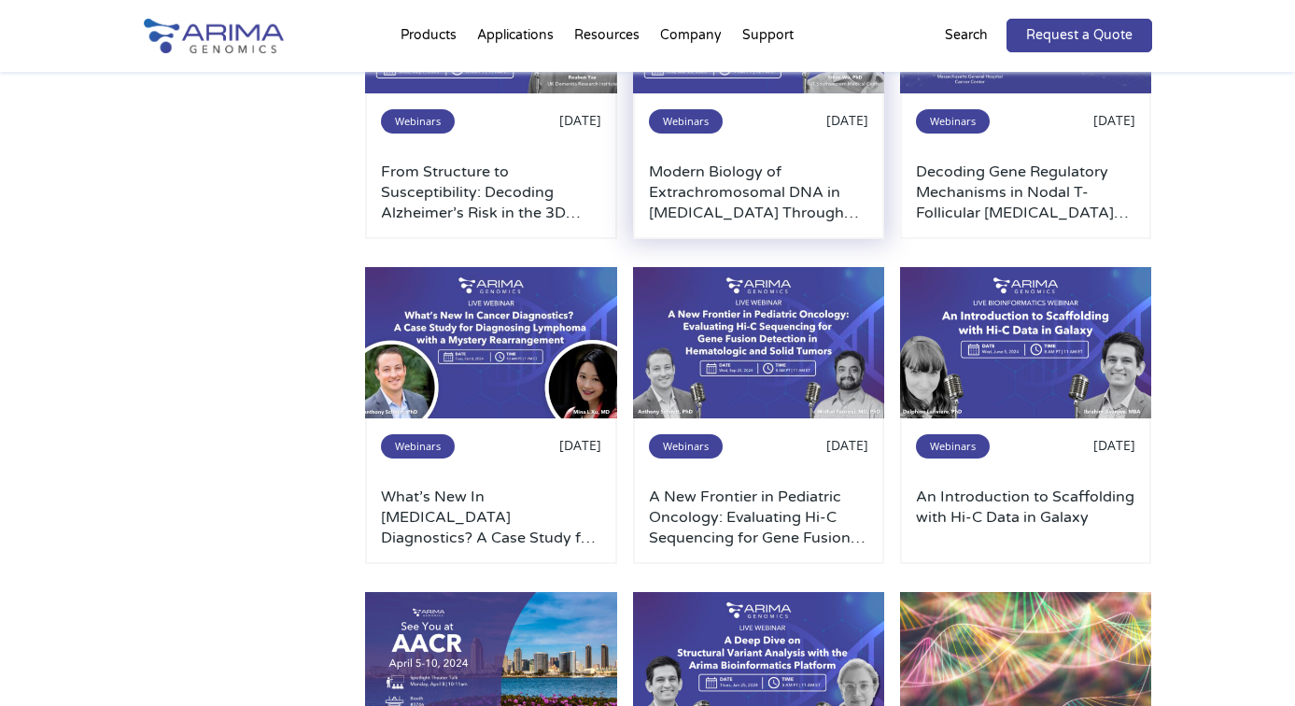
scroll to position [670, 0]
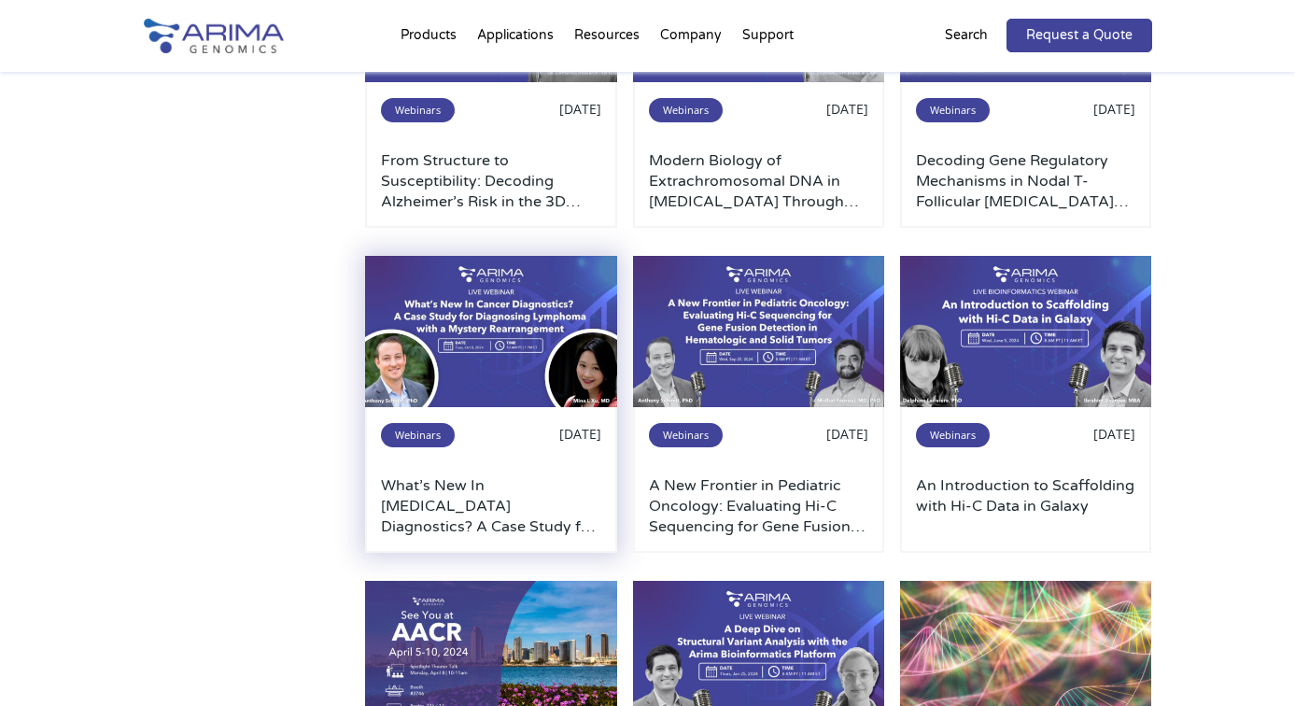
click at [500, 502] on h3 "What’s New In Cancer Diagnostics? A Case Study for Diagnosing Lymphoma with a M…" at bounding box center [491, 506] width 220 height 62
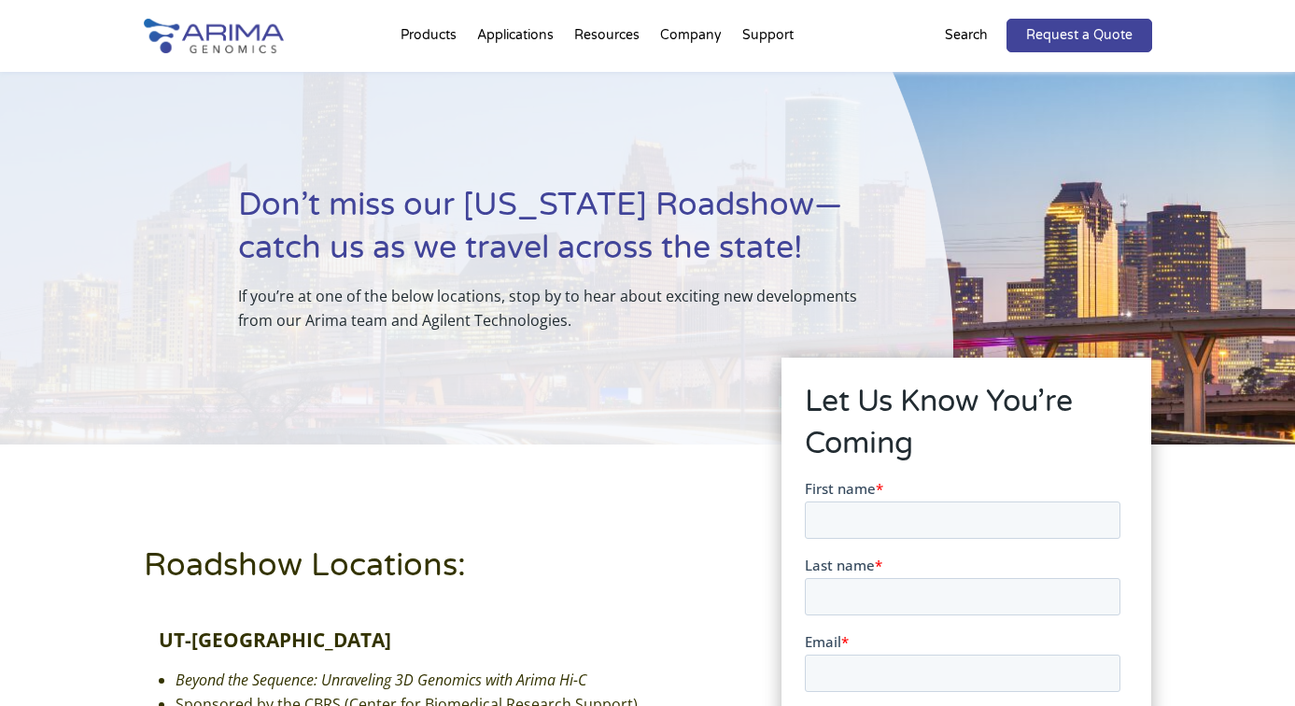
scroll to position [583, 0]
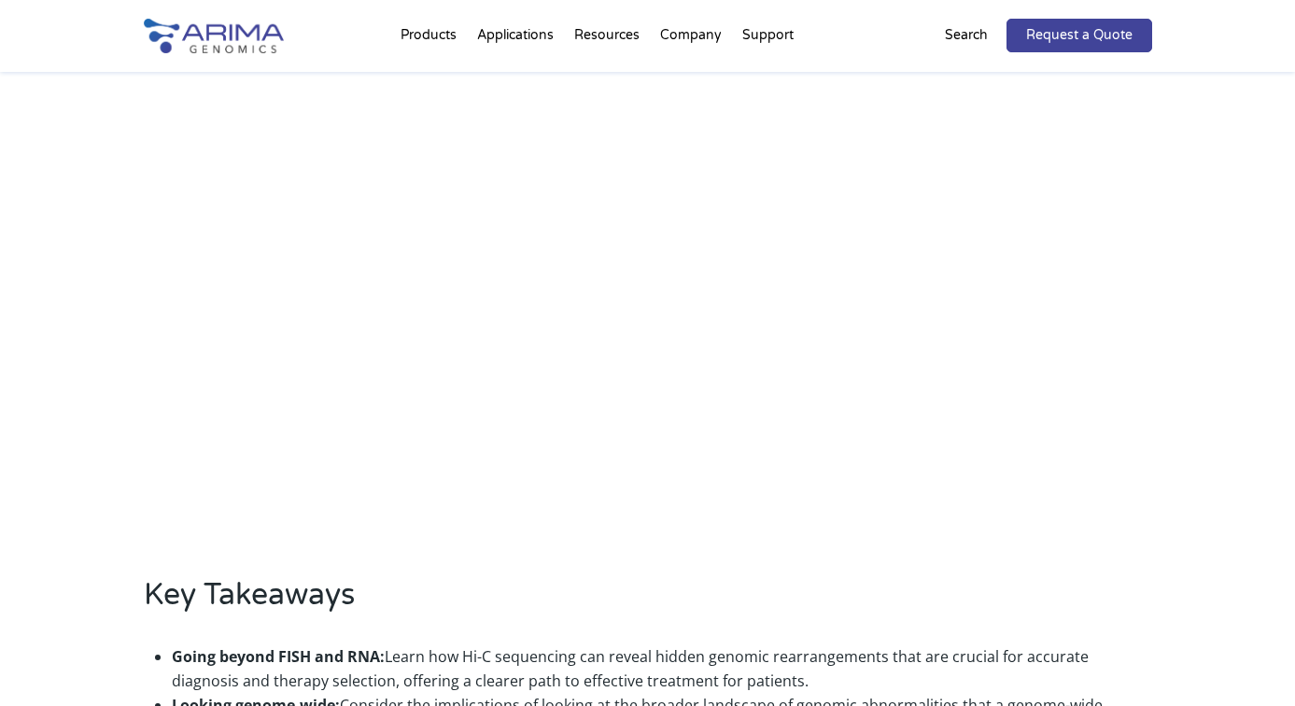
scroll to position [754, 0]
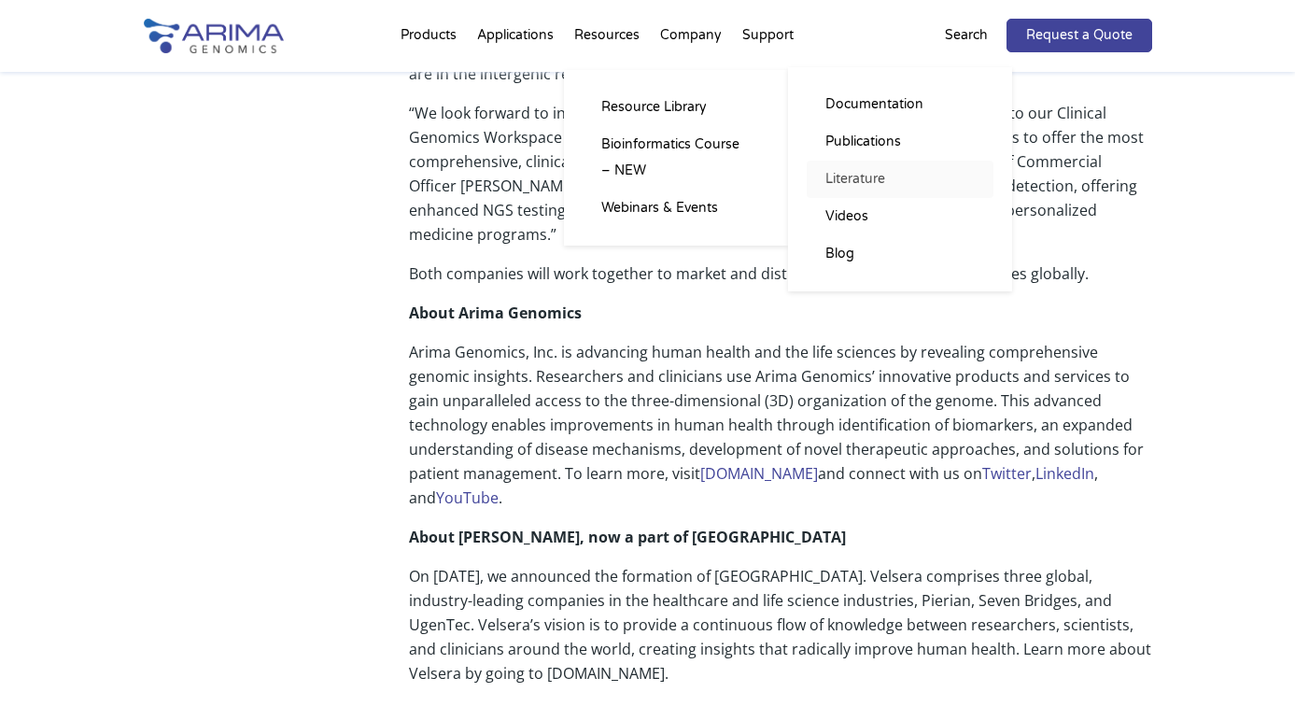
click at [867, 179] on link "Literature" at bounding box center [900, 179] width 187 height 37
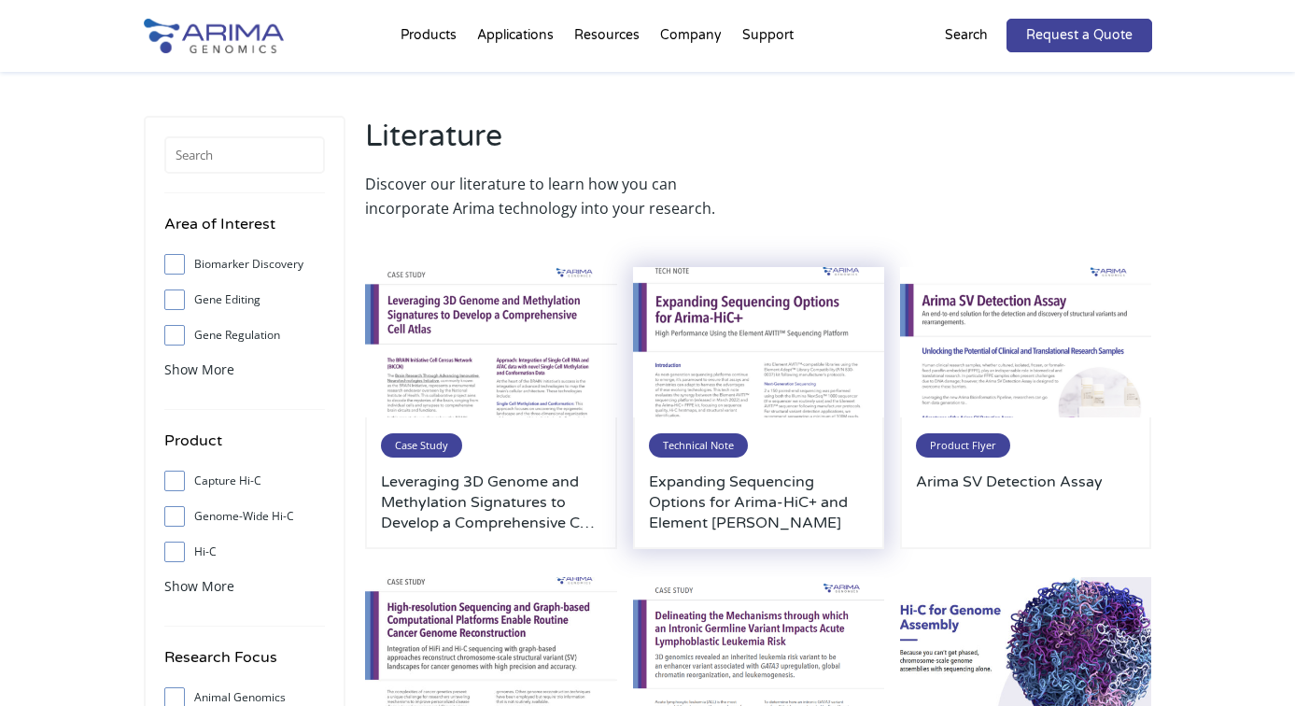
scroll to position [17, 0]
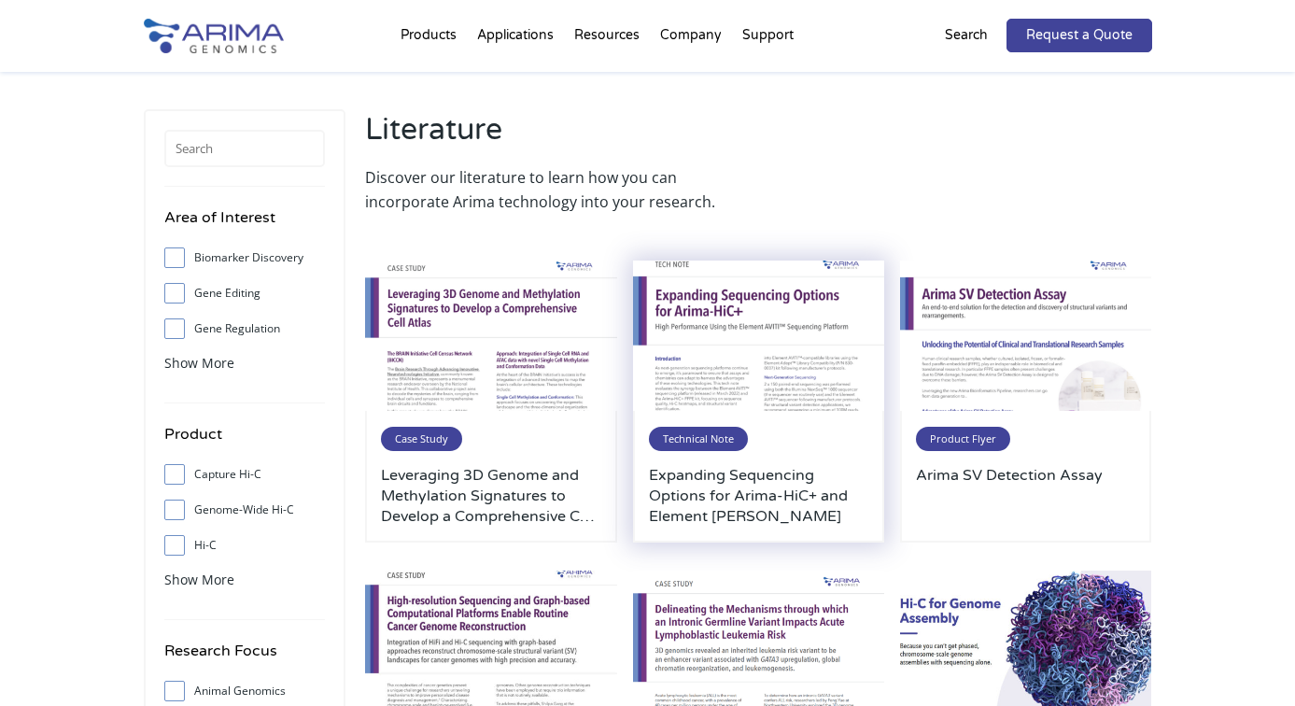
click at [736, 492] on h3 "Expanding Sequencing Options for Arima-HiC+ and Element AVITI" at bounding box center [759, 496] width 220 height 62
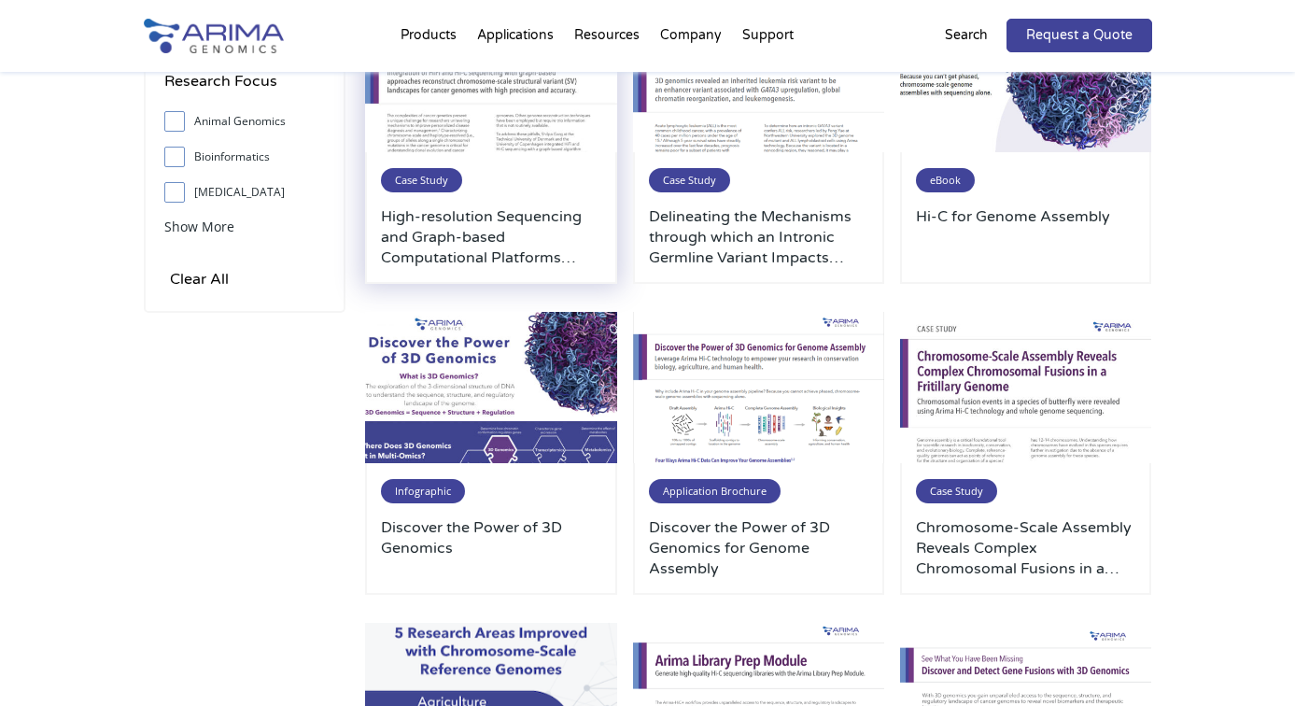
scroll to position [646, 0]
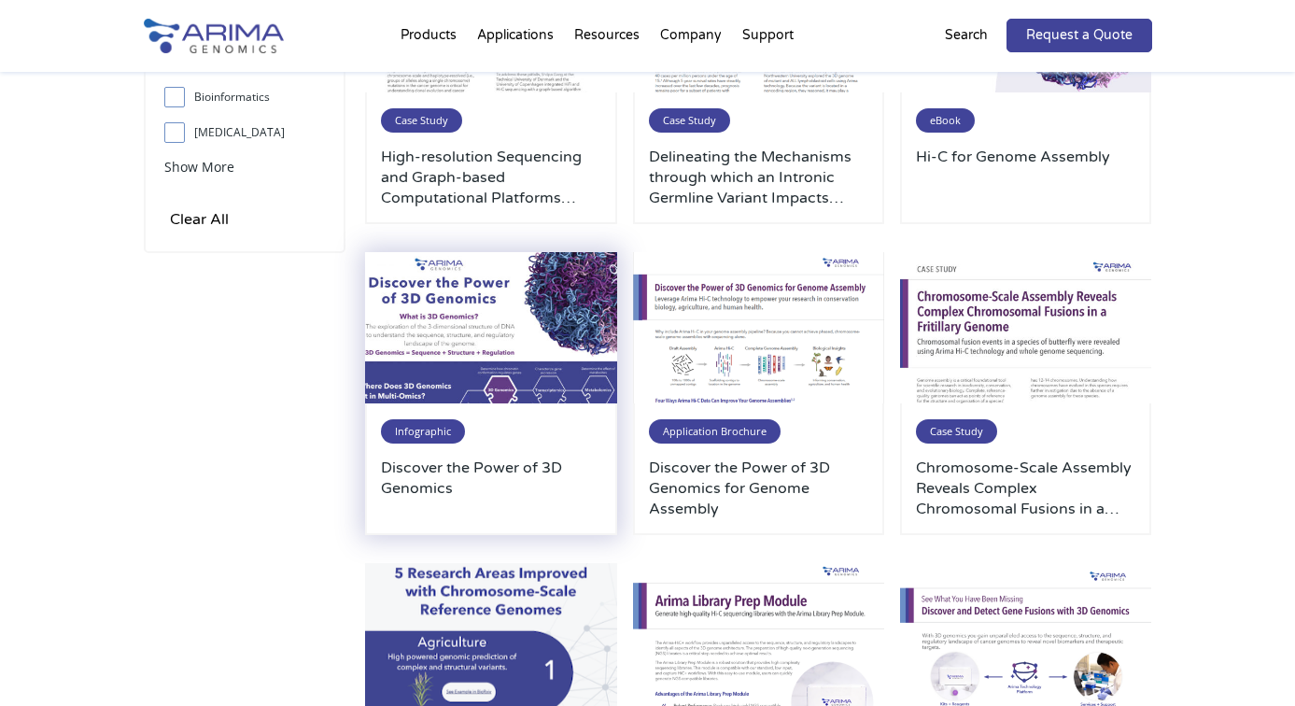
click at [525, 317] on img at bounding box center [491, 327] width 252 height 151
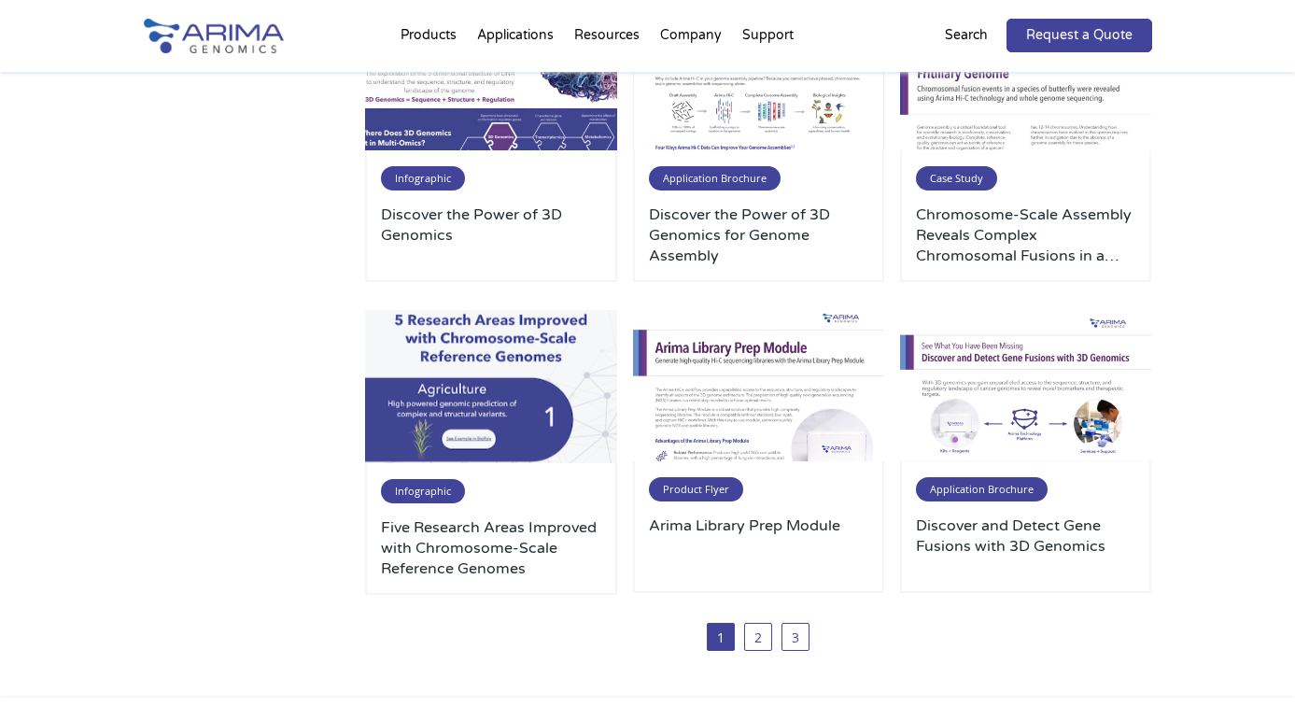
scroll to position [897, 0]
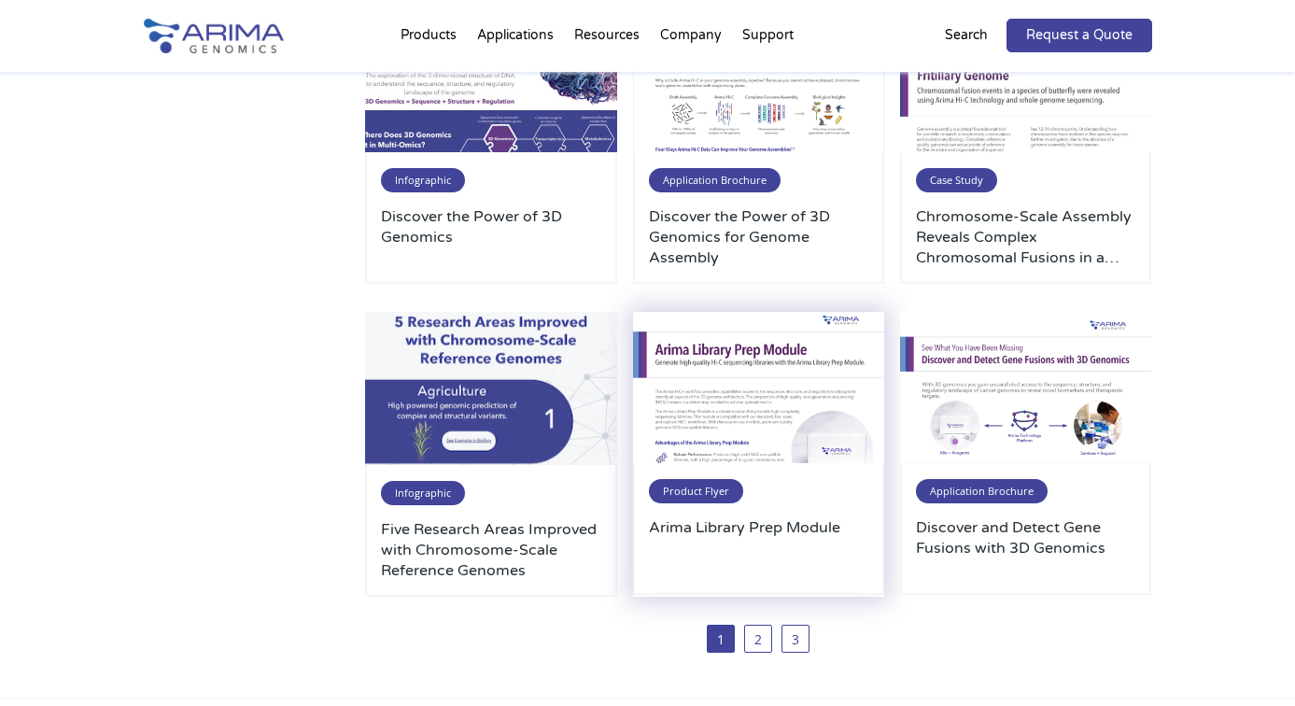
click at [749, 405] on img at bounding box center [759, 387] width 252 height 151
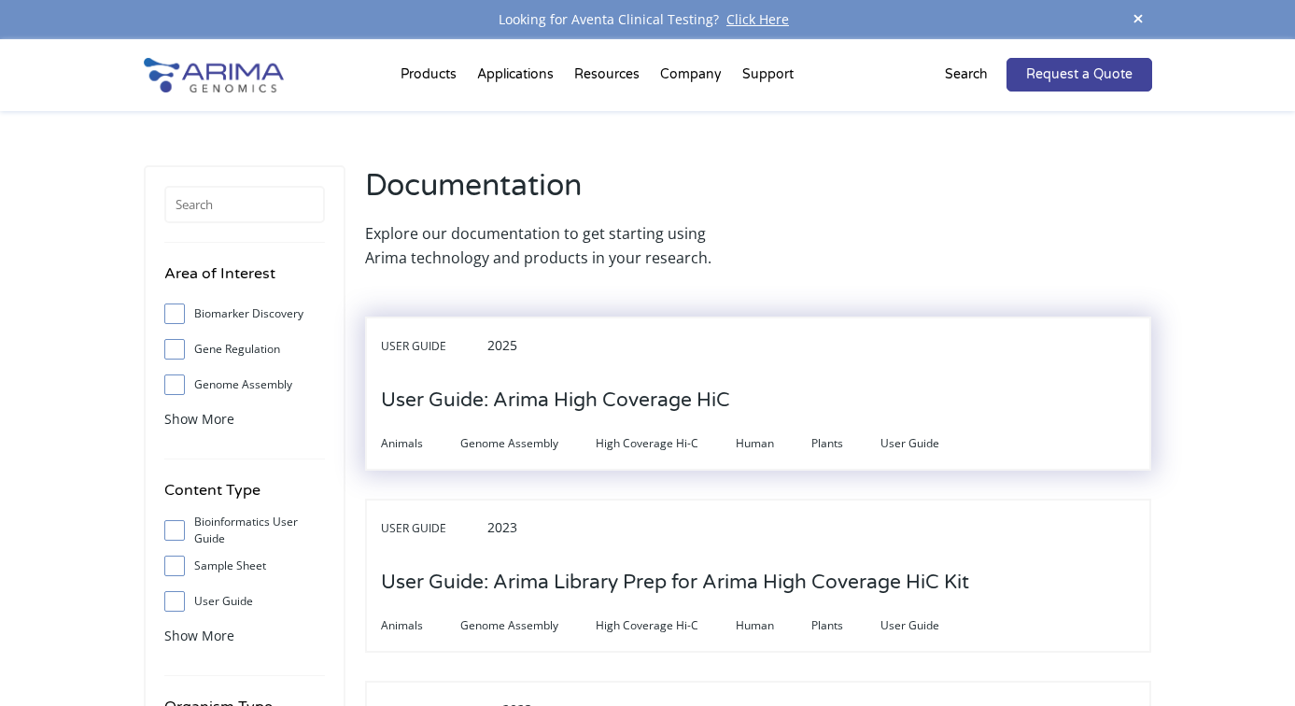
click at [528, 416] on h3 "User Guide: Arima High Coverage HiC" at bounding box center [555, 401] width 349 height 58
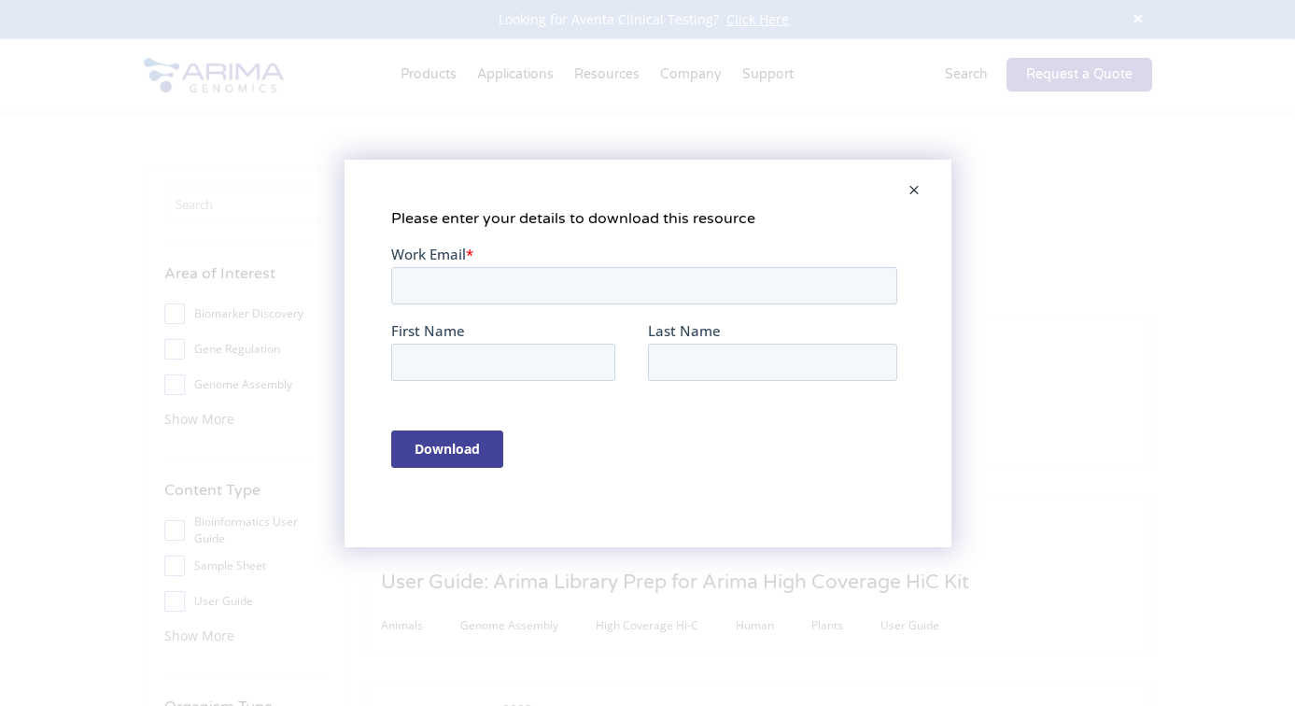
click at [917, 188] on span at bounding box center [913, 191] width 37 height 45
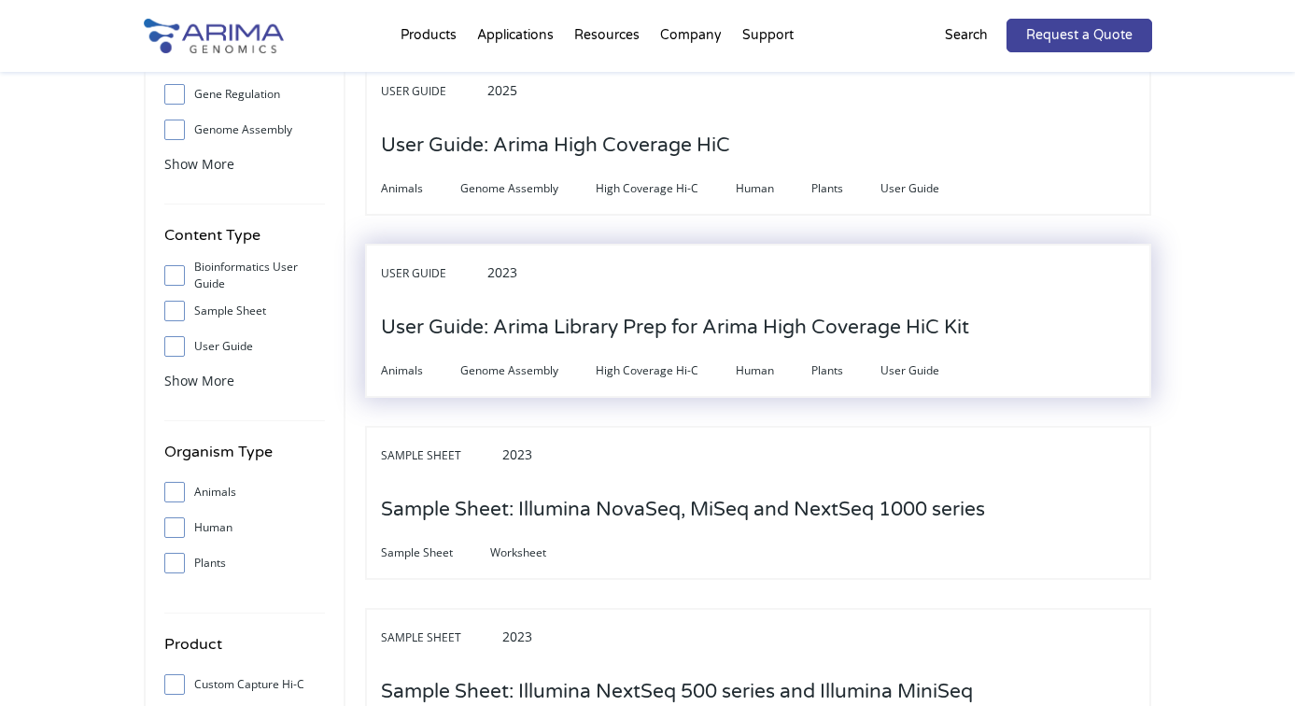
scroll to position [262, 0]
